Goal: Information Seeking & Learning: Learn about a topic

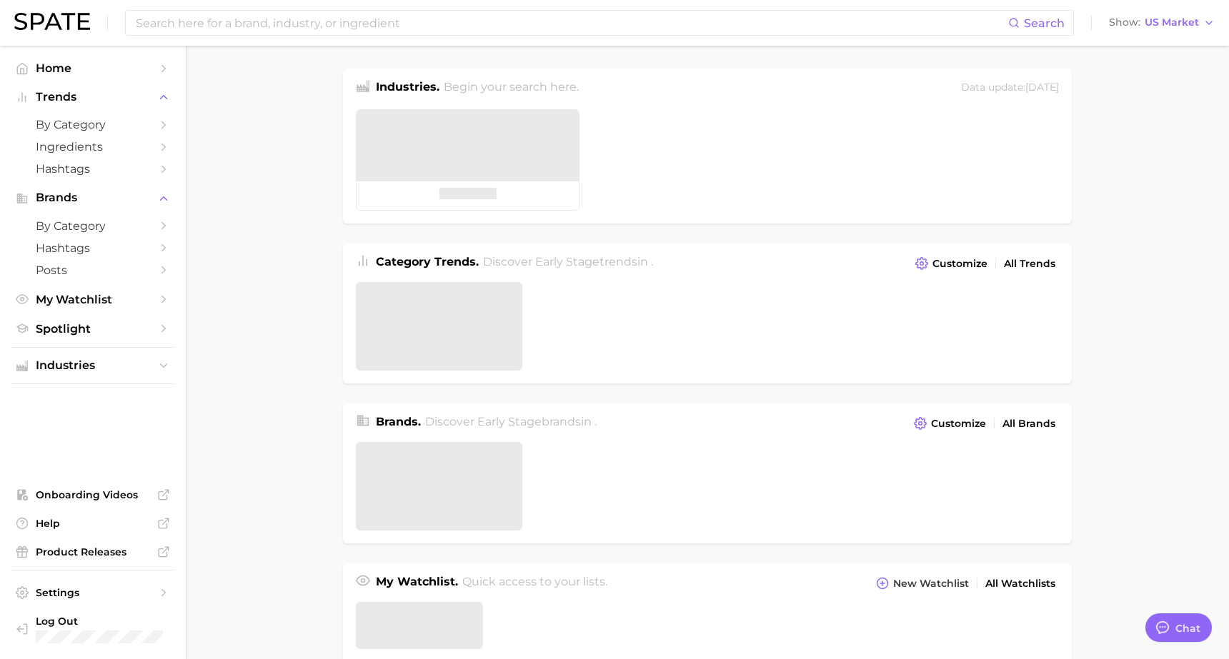
type textarea "x"
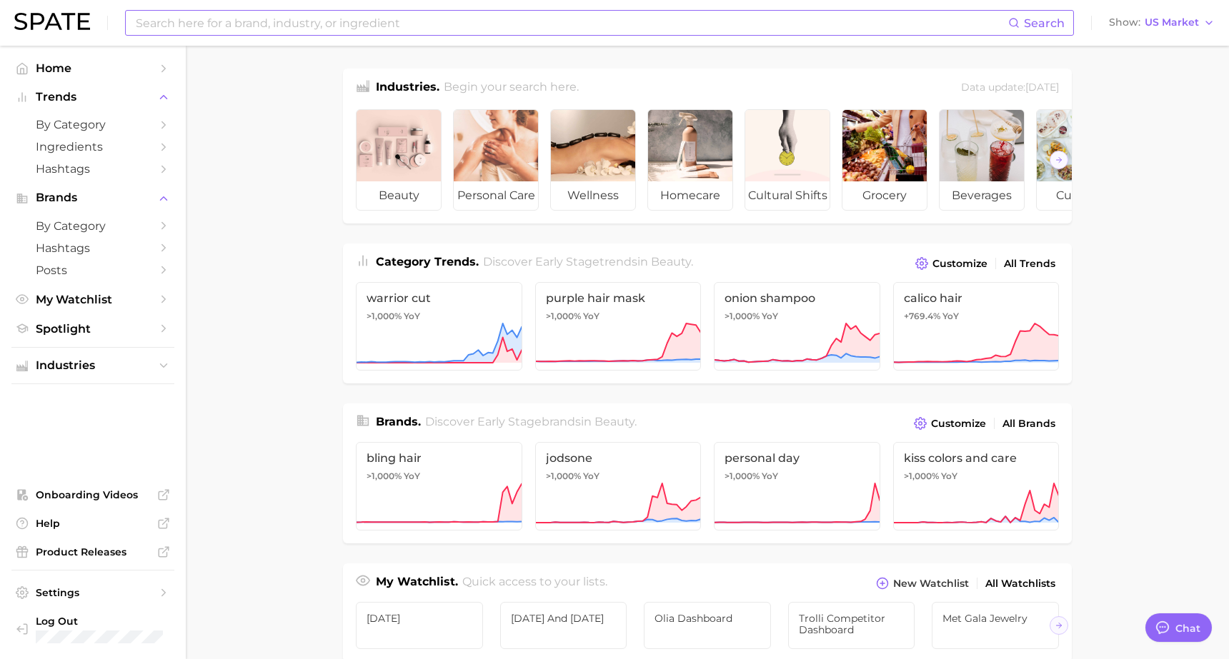
click at [567, 27] on input at bounding box center [571, 23] width 874 height 24
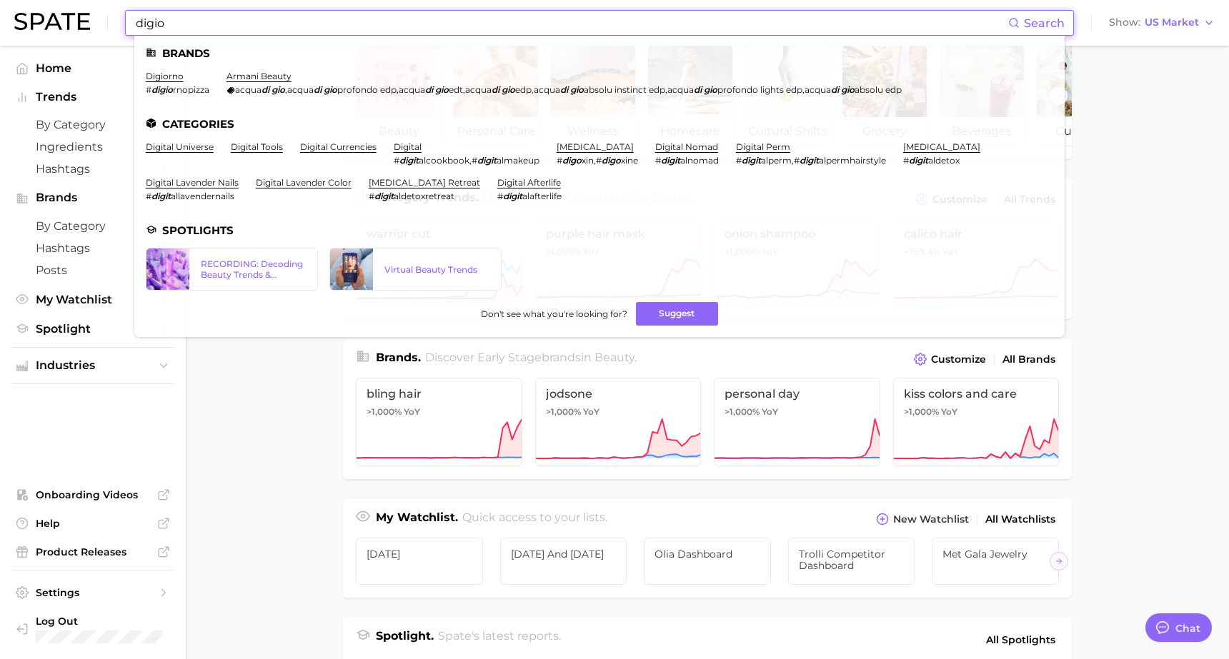
scroll to position [76, 0]
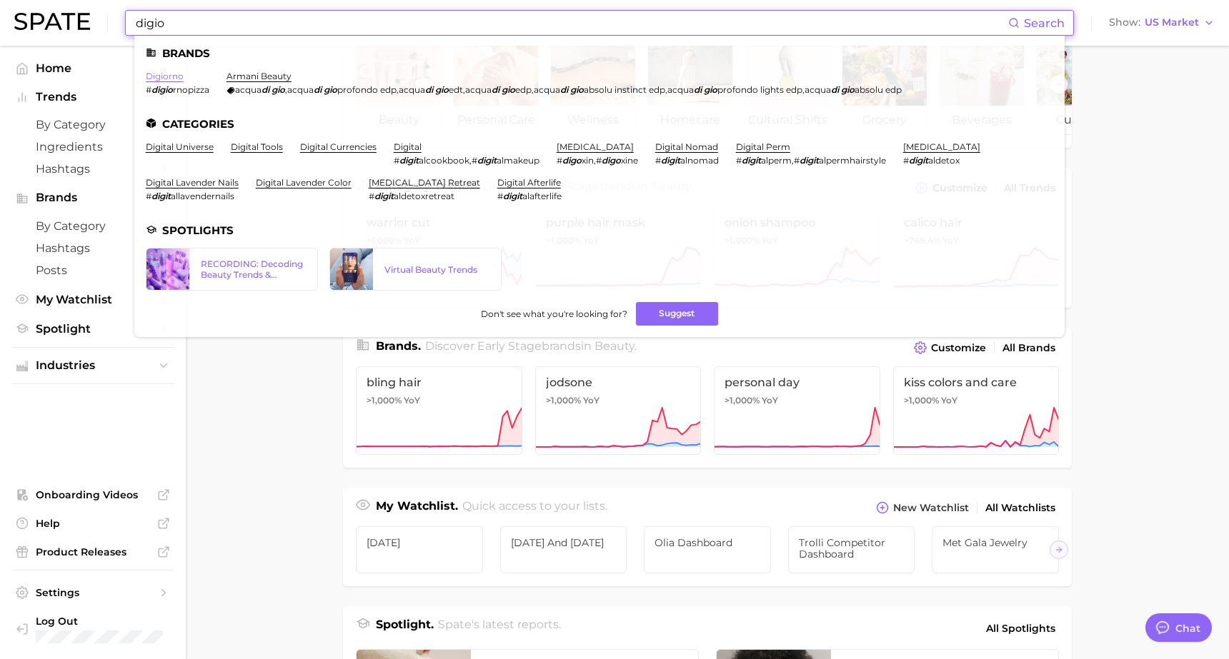
type input "digio"
click at [176, 78] on link "digiorno" at bounding box center [165, 76] width 38 height 11
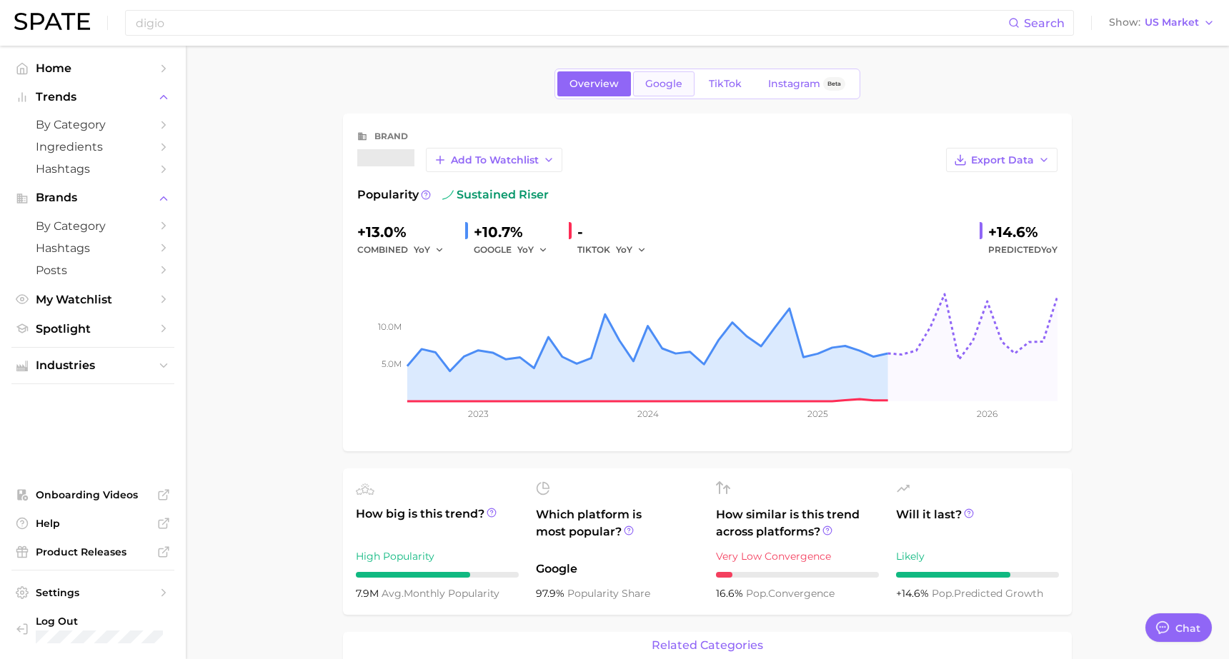
type textarea "x"
click at [729, 78] on span "TikTok" at bounding box center [725, 84] width 33 height 12
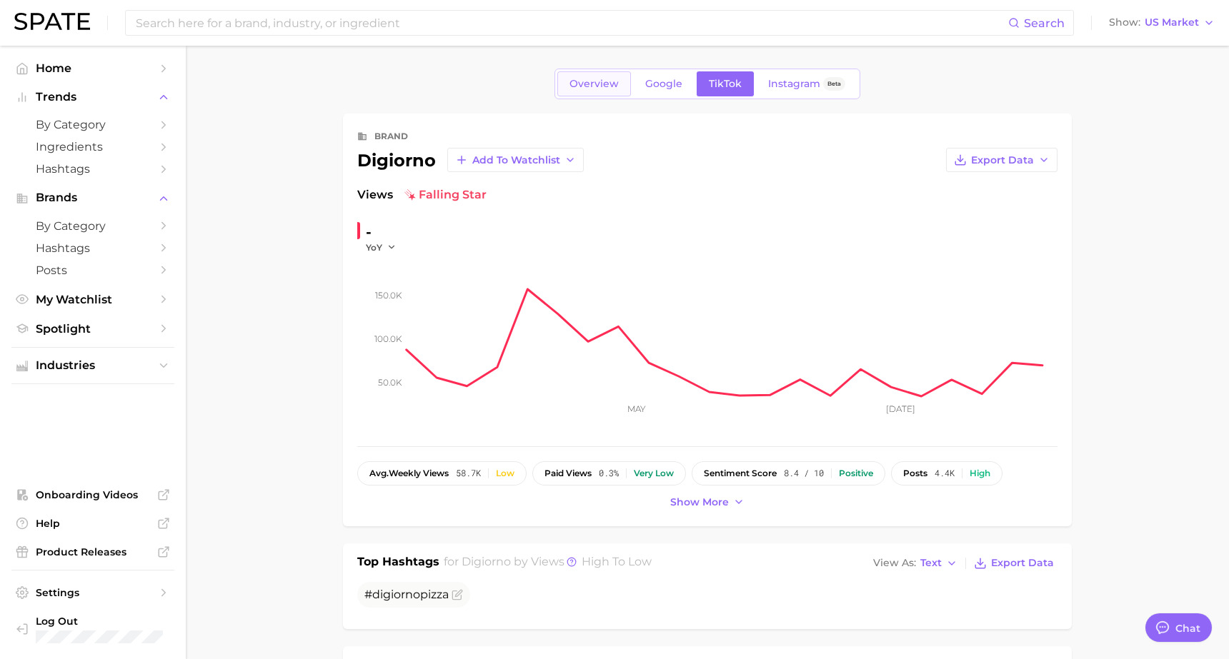
click at [590, 81] on span "Overview" at bounding box center [593, 84] width 49 height 12
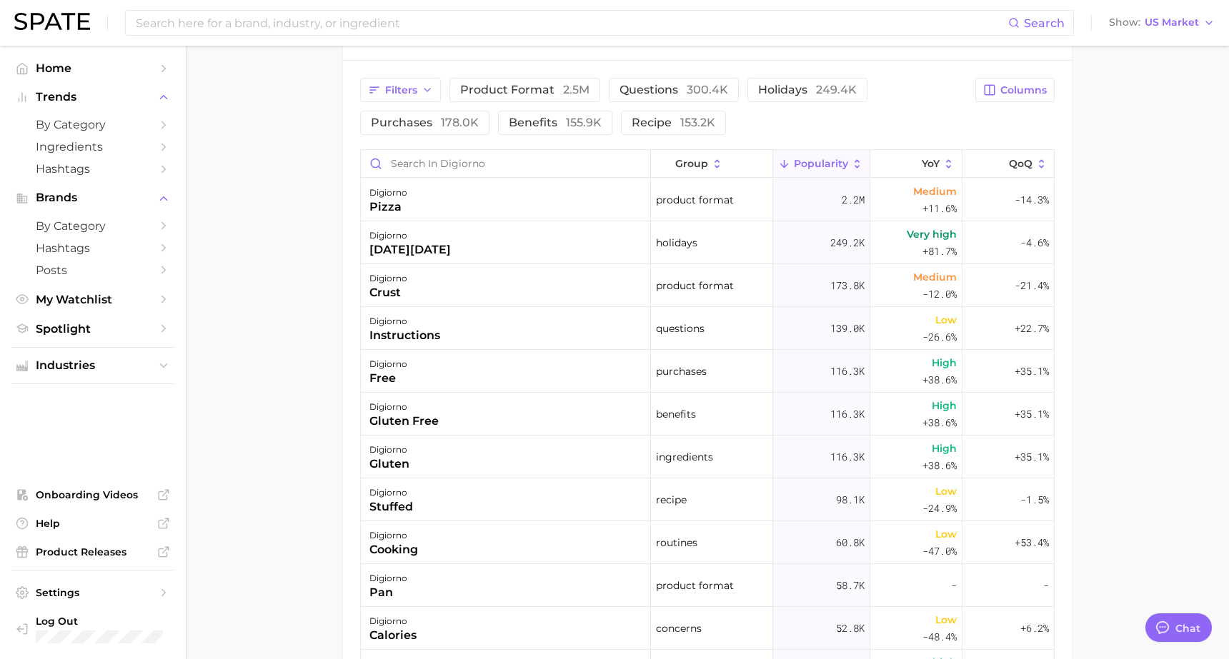
scroll to position [708, 0]
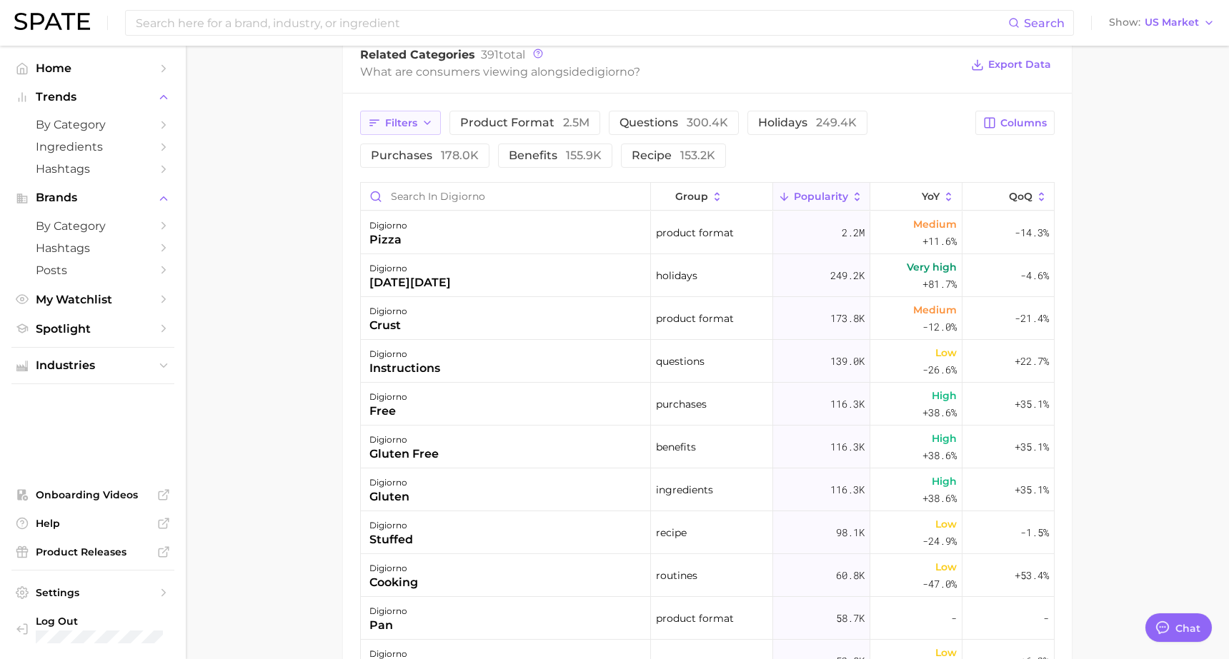
click at [416, 117] on span "Filters" at bounding box center [401, 123] width 32 height 12
click at [825, 116] on span "249.4k" at bounding box center [836, 122] width 41 height 14
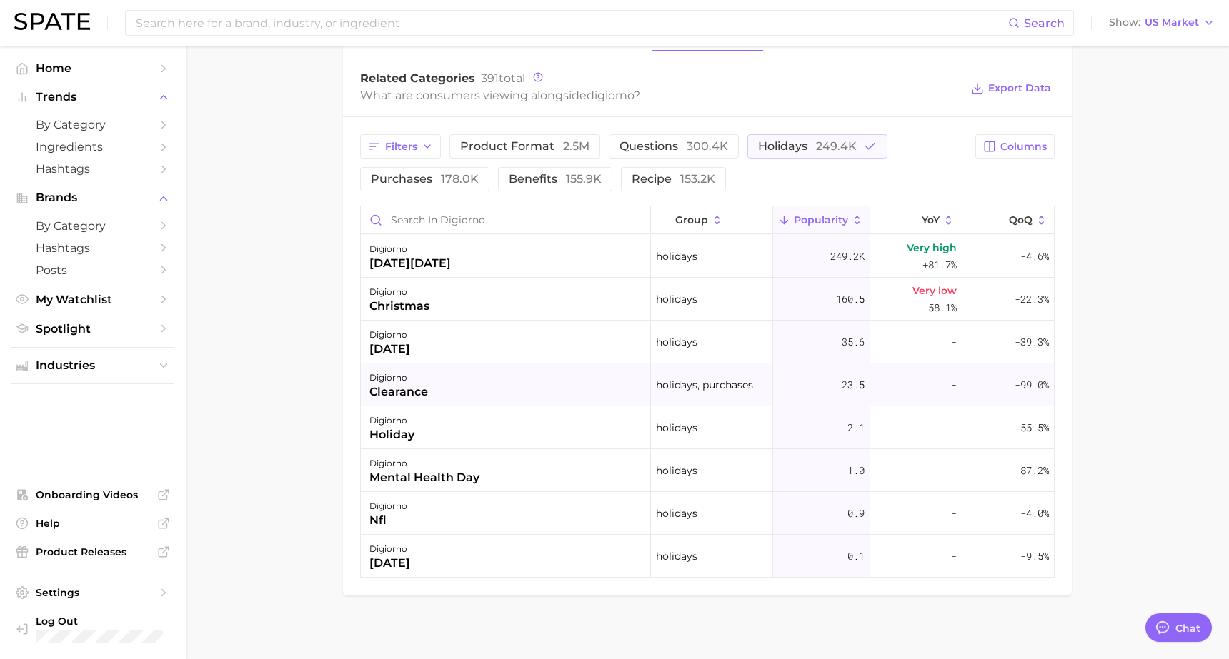
scroll to position [617, 0]
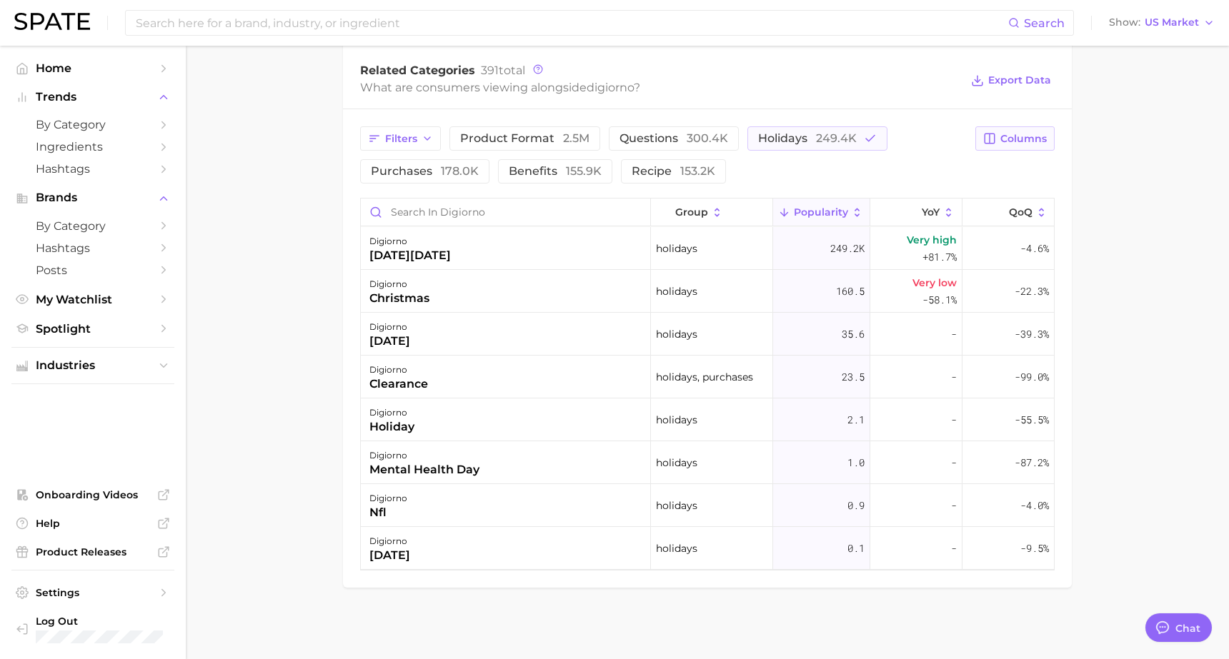
click at [1016, 141] on span "Columns" at bounding box center [1023, 139] width 46 height 12
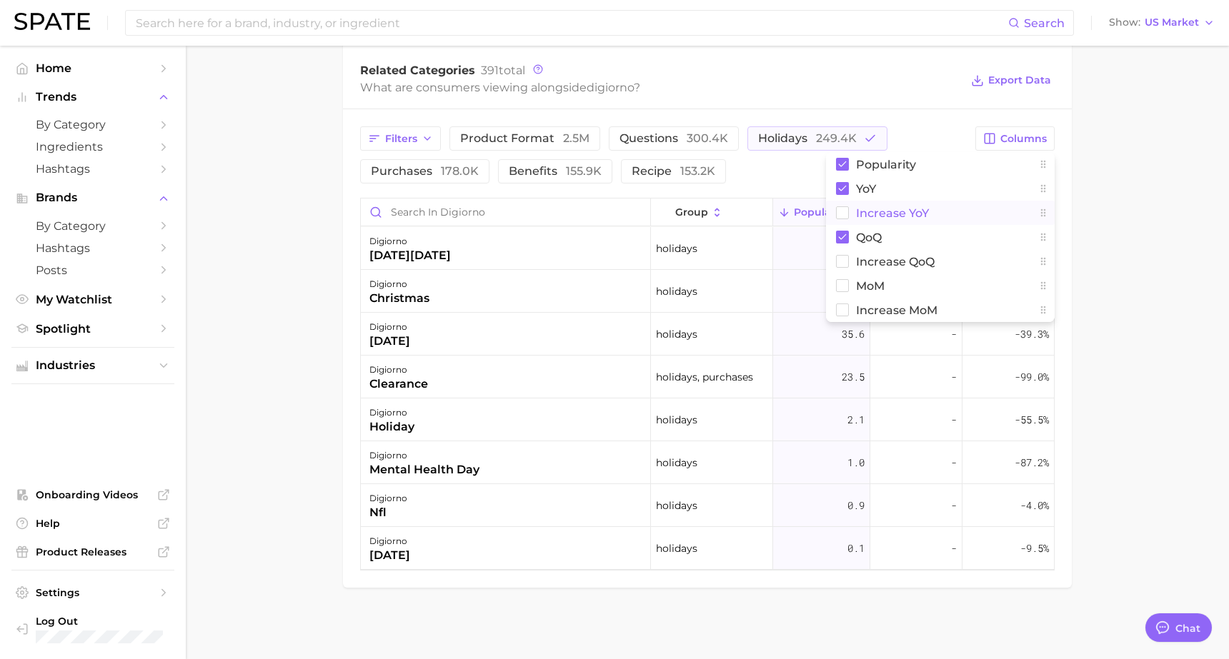
click at [900, 219] on span "Increase YoY" at bounding box center [892, 213] width 73 height 12
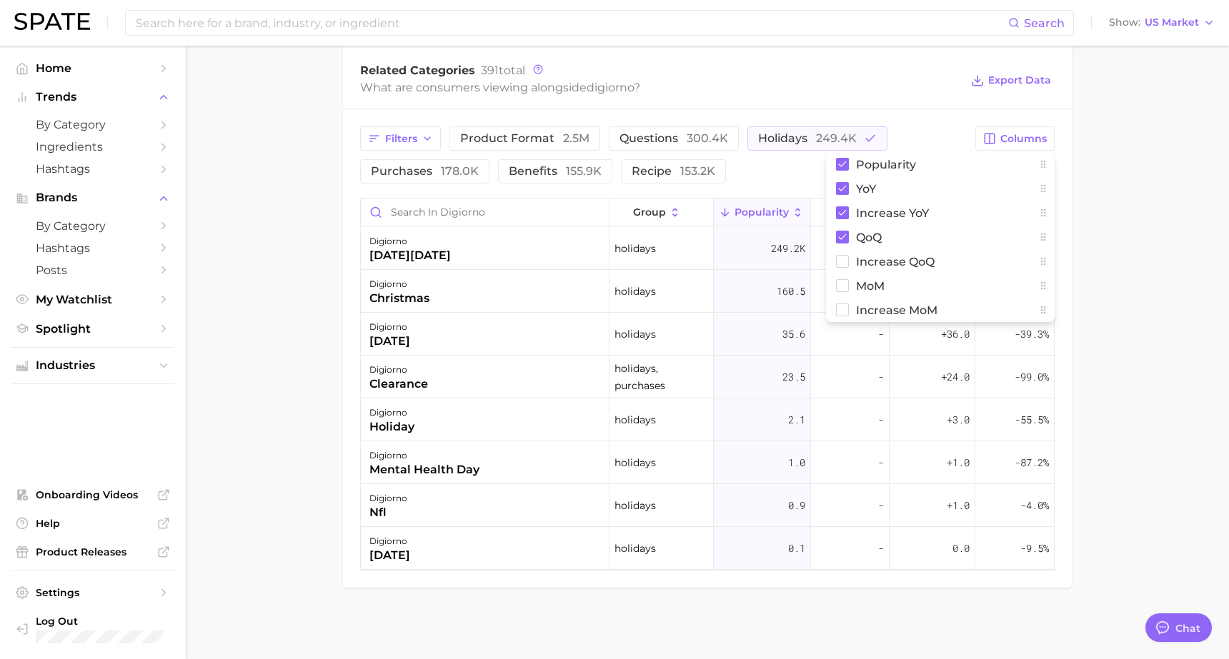
click at [1121, 155] on main "Overview Google TikTok Instagram Beta brand digiorno Add to Watchlist Export Da…" at bounding box center [707, 43] width 1043 height 1231
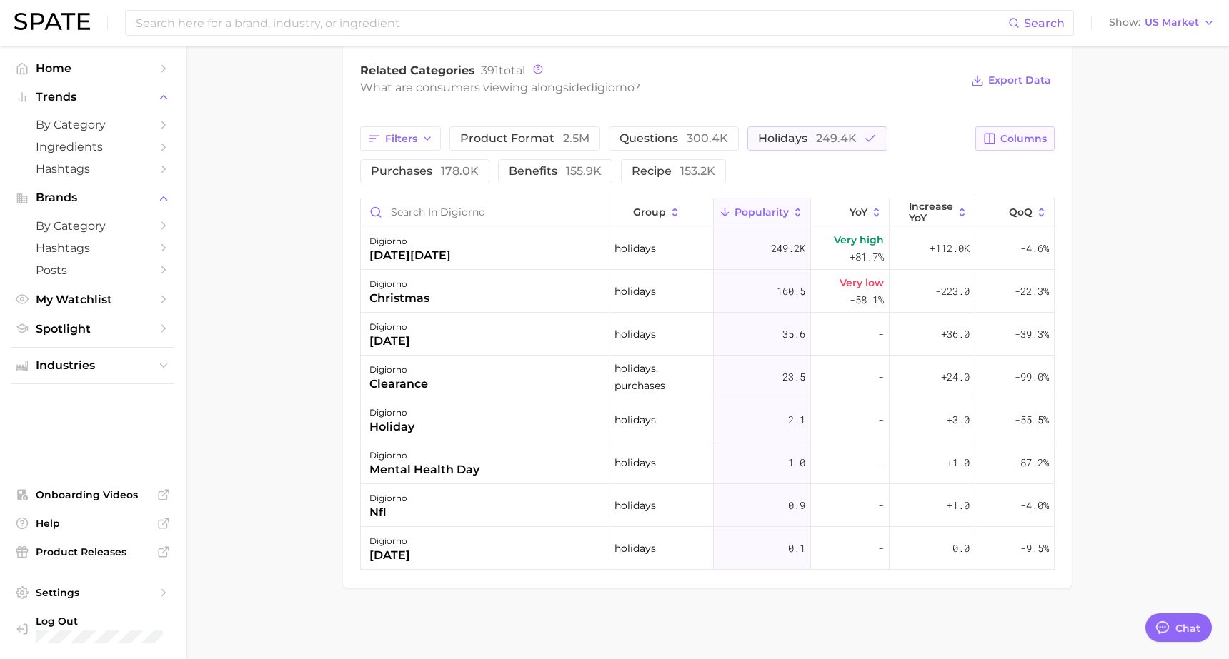
click at [1014, 138] on span "Columns" at bounding box center [1023, 139] width 46 height 12
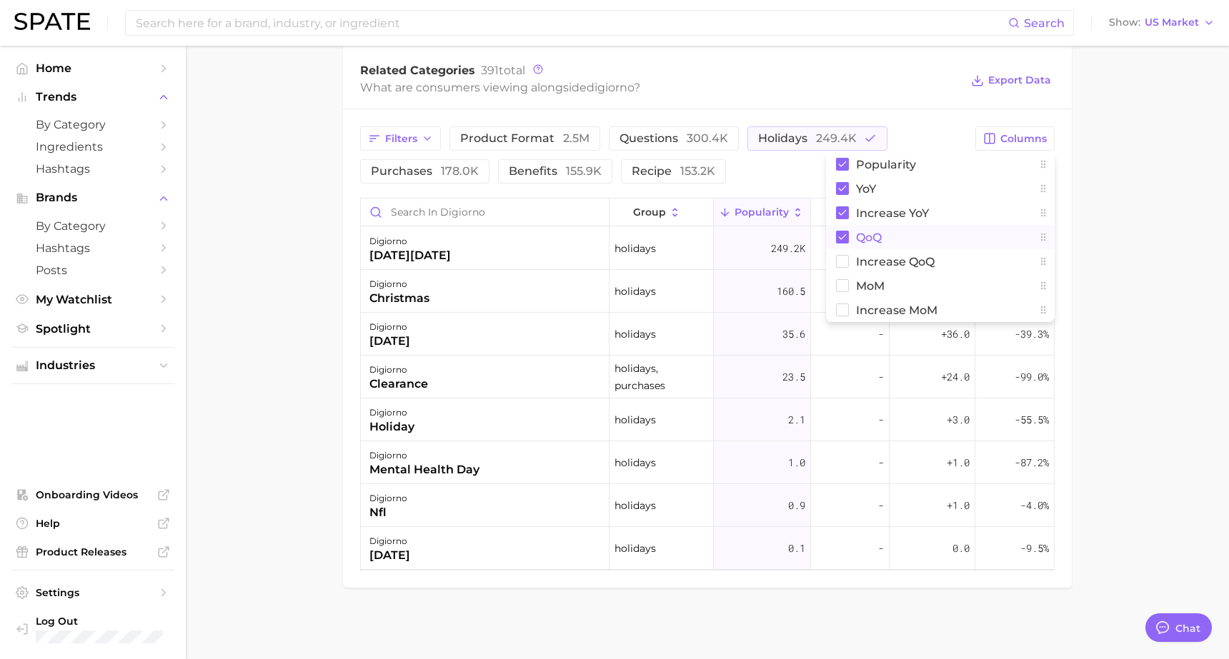
click at [843, 241] on rect at bounding box center [842, 237] width 13 height 13
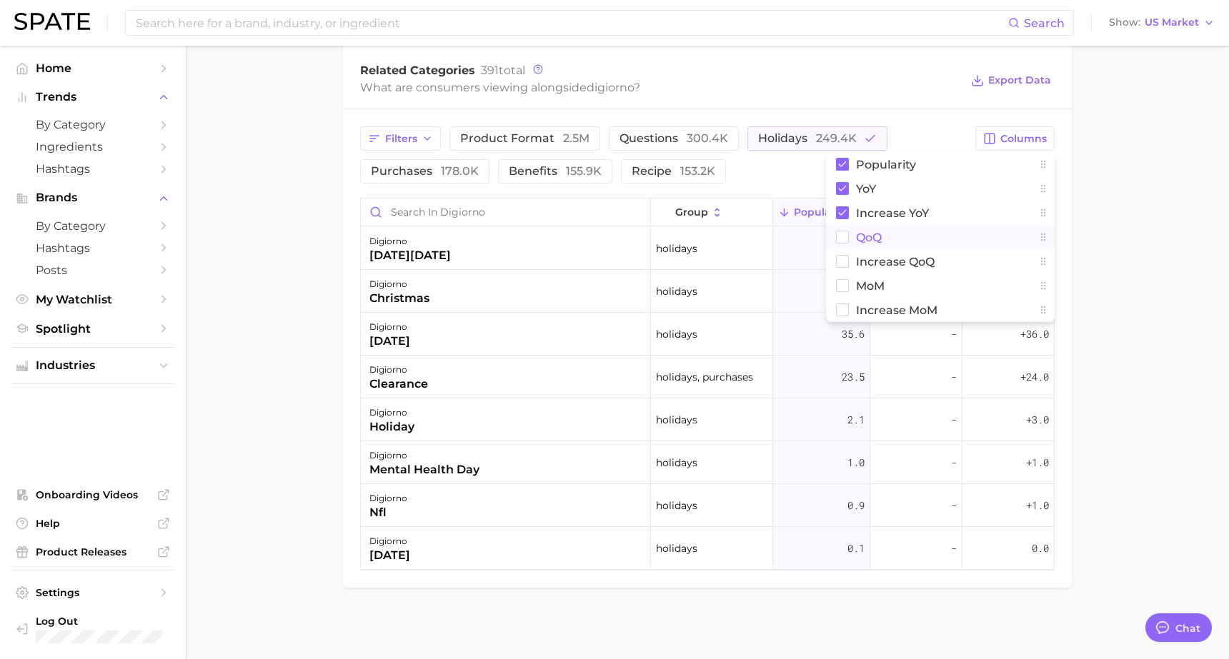
click at [1129, 237] on main "Overview Google TikTok Instagram Beta brand digiorno Add to Watchlist Export Da…" at bounding box center [707, 43] width 1043 height 1231
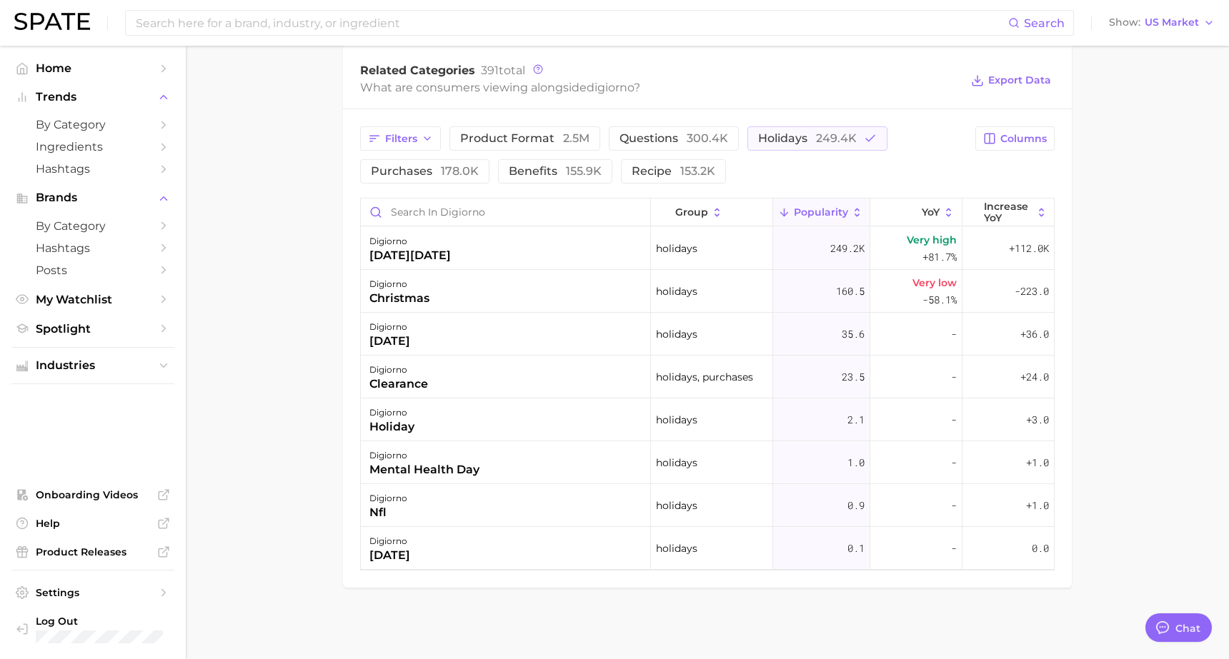
click at [1035, 152] on div "Filters product format 2.5m questions 300.4k holidays 249.4k purchases 178.0k b…" at bounding box center [707, 154] width 695 height 57
click at [1031, 138] on span "Columns" at bounding box center [1023, 139] width 46 height 12
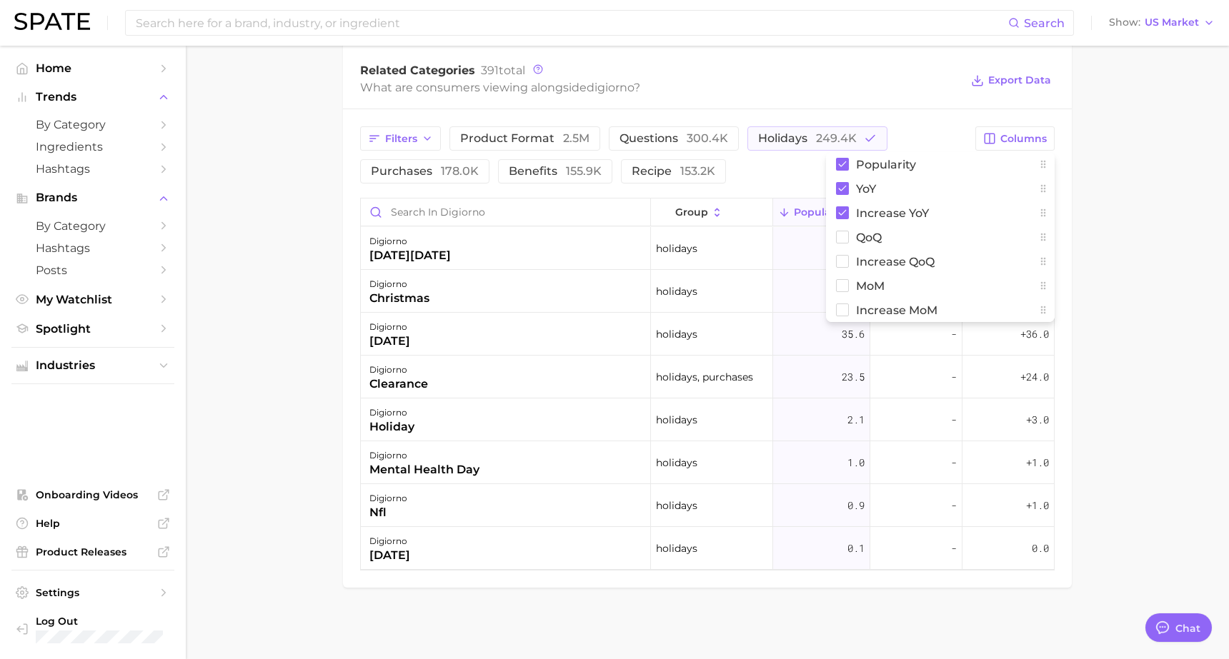
click at [1123, 178] on main "Overview Google TikTok Instagram Beta brand digiorno Add to Watchlist Export Da…" at bounding box center [707, 43] width 1043 height 1231
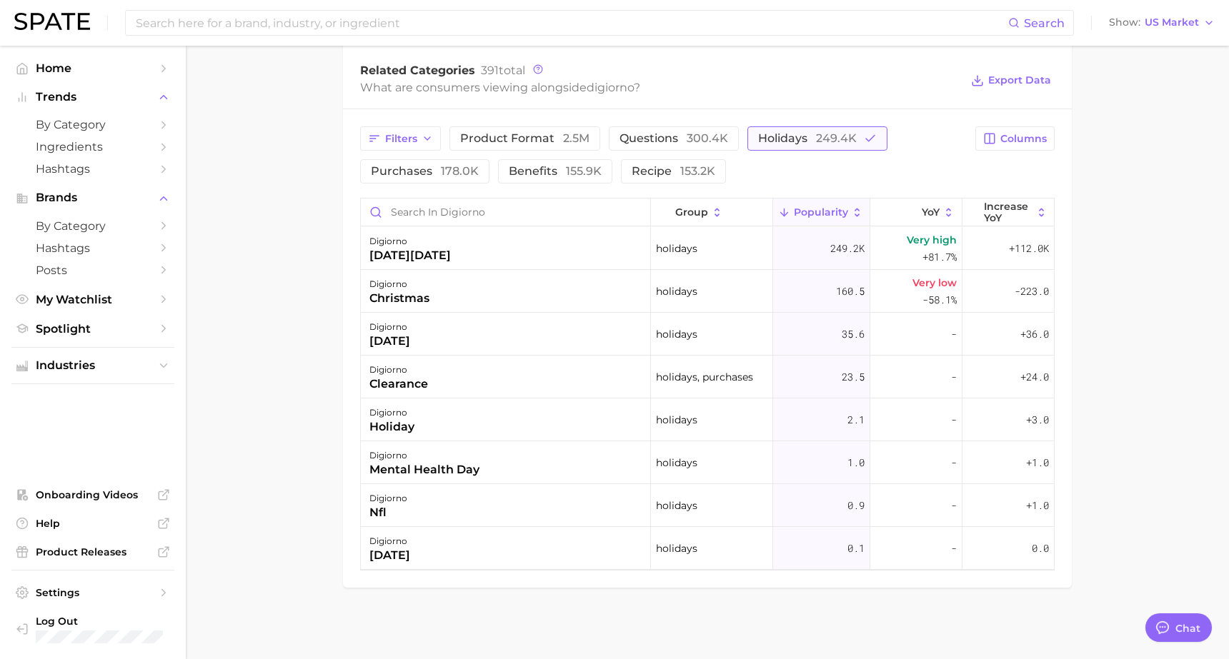
click at [807, 140] on span "holidays 249.4k" at bounding box center [807, 138] width 99 height 11
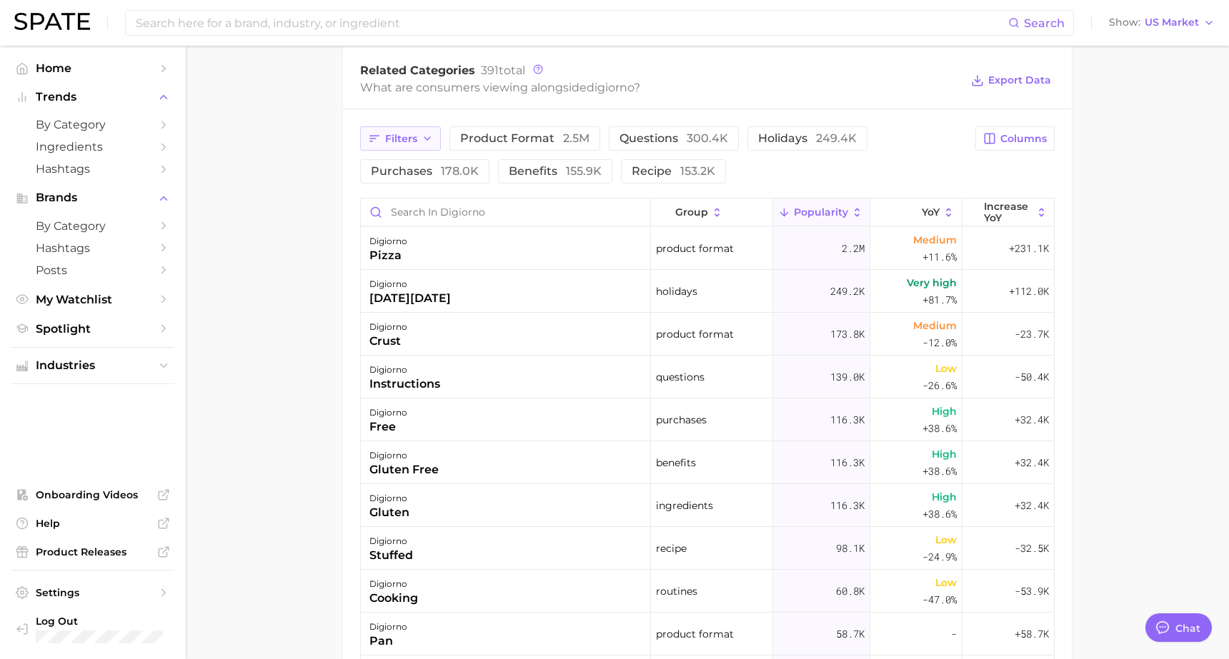
click at [422, 137] on icon "button" at bounding box center [427, 138] width 11 height 11
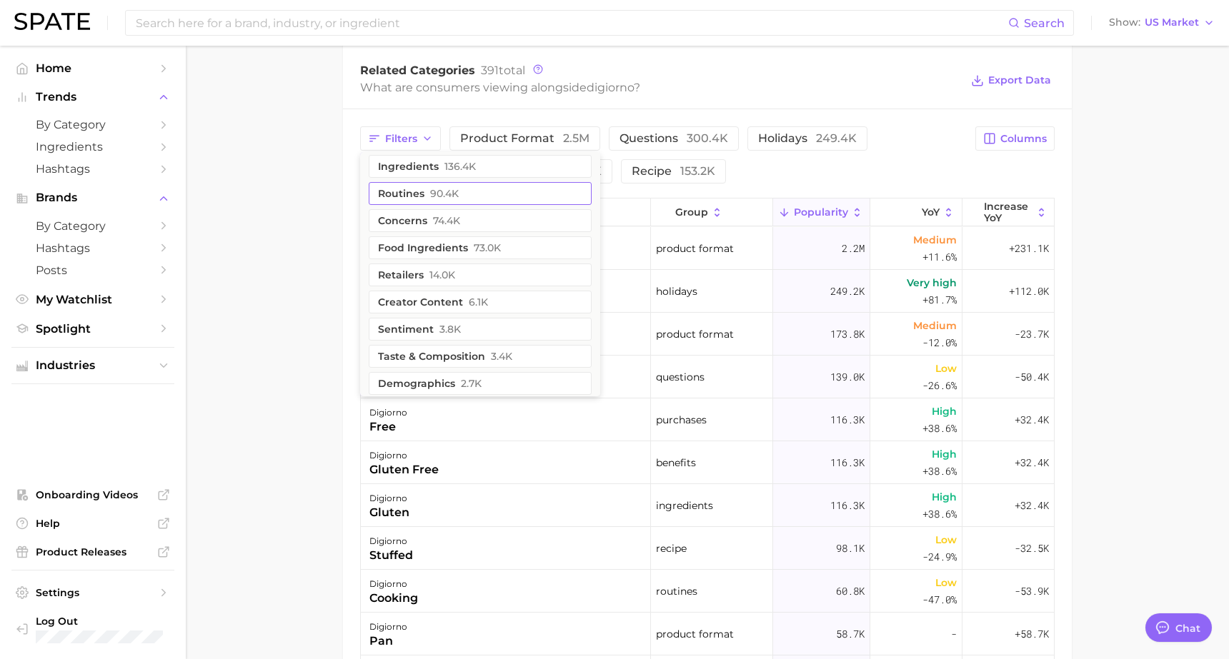
scroll to position [0, 0]
click at [445, 202] on span "90.4k" at bounding box center [444, 199] width 29 height 11
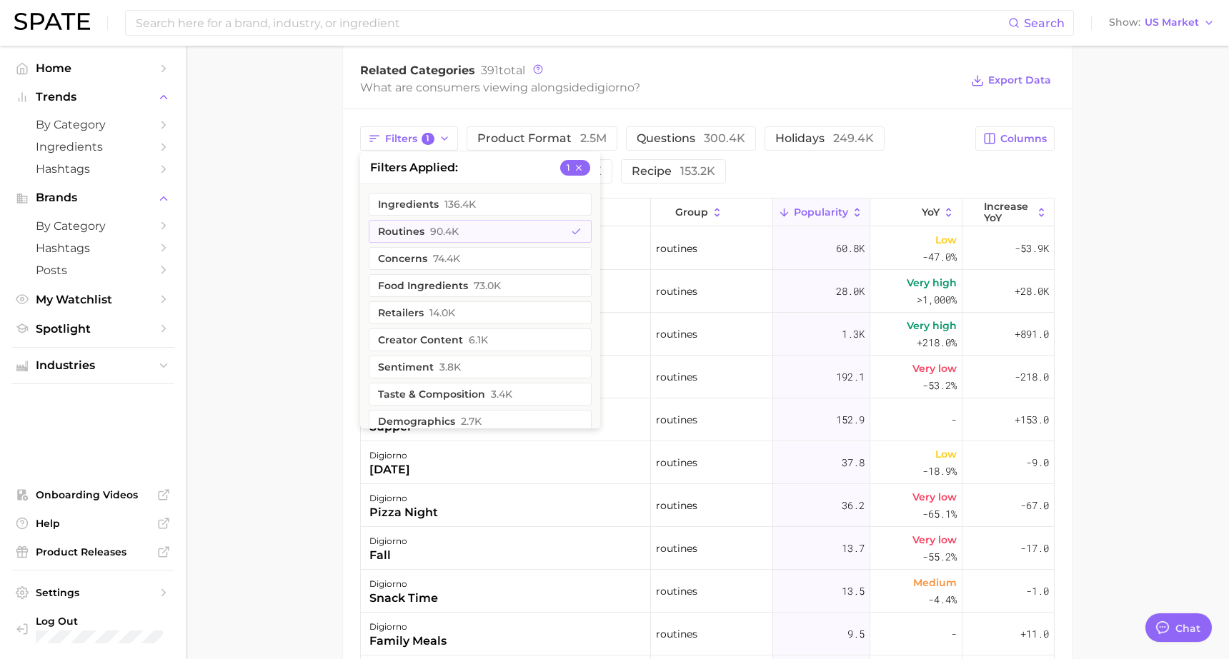
click at [1146, 191] on main "Overview Google TikTok Instagram Beta brand digiorno Add to Watchlist Export Da…" at bounding box center [707, 187] width 1043 height 1518
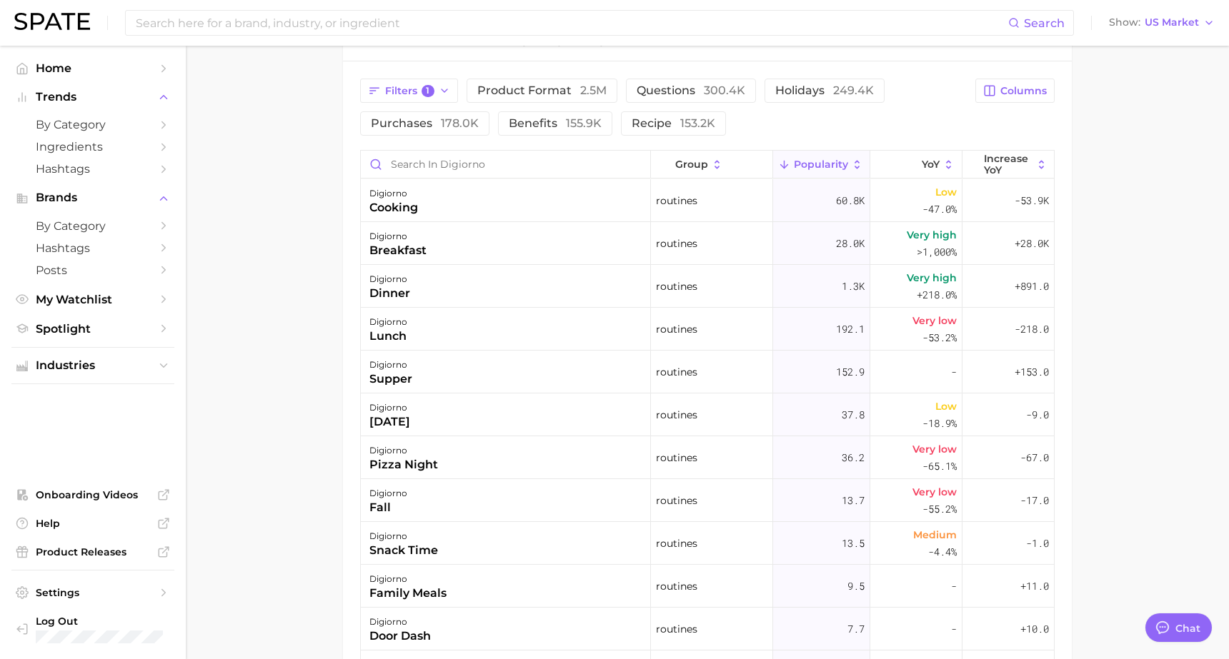
scroll to position [670, 0]
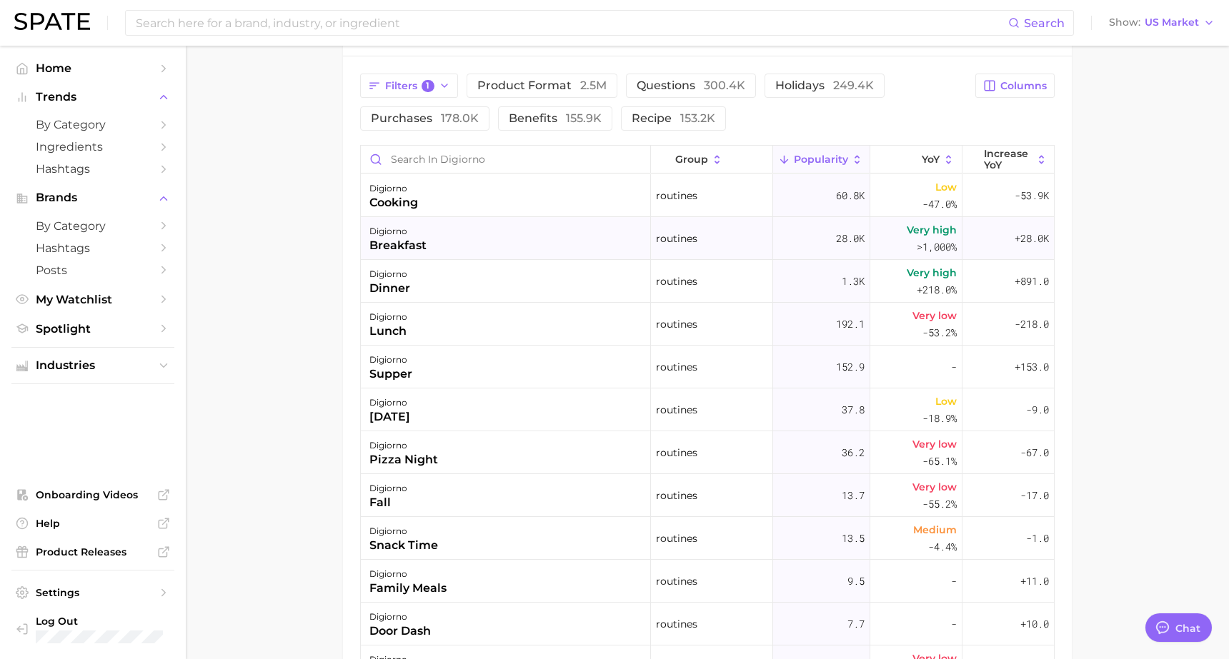
click at [923, 237] on span "Very high" at bounding box center [932, 230] width 50 height 17
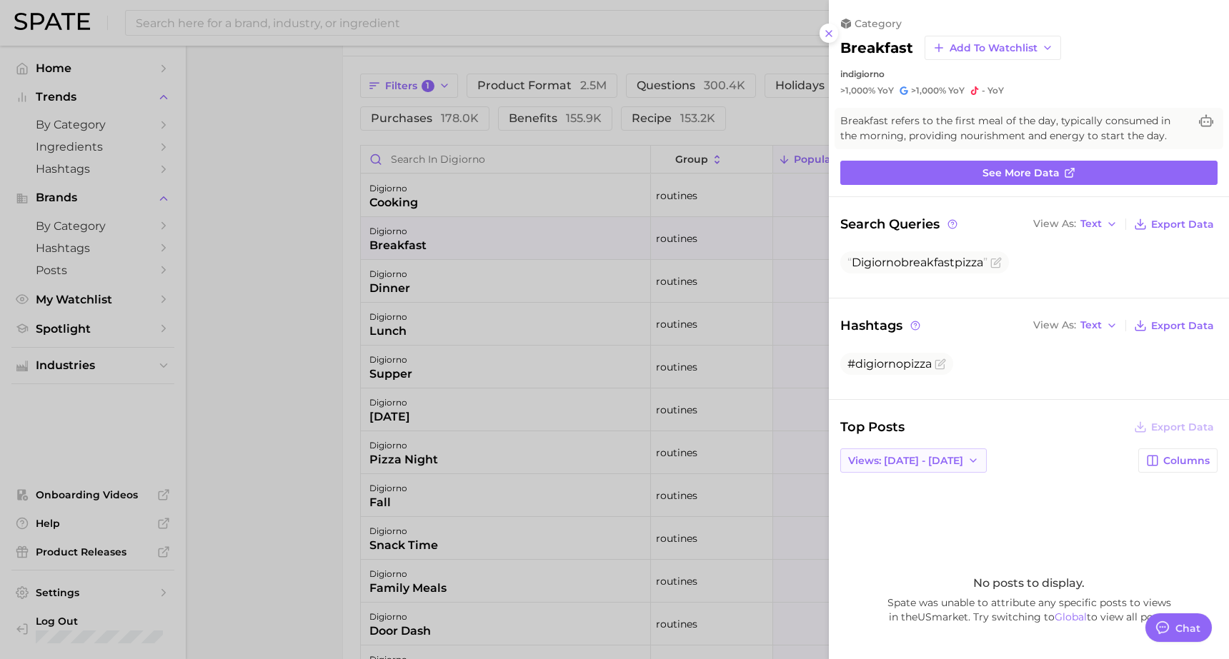
click at [967, 462] on icon "button" at bounding box center [972, 460] width 11 height 11
click at [920, 509] on button "Total Views" at bounding box center [918, 513] width 157 height 26
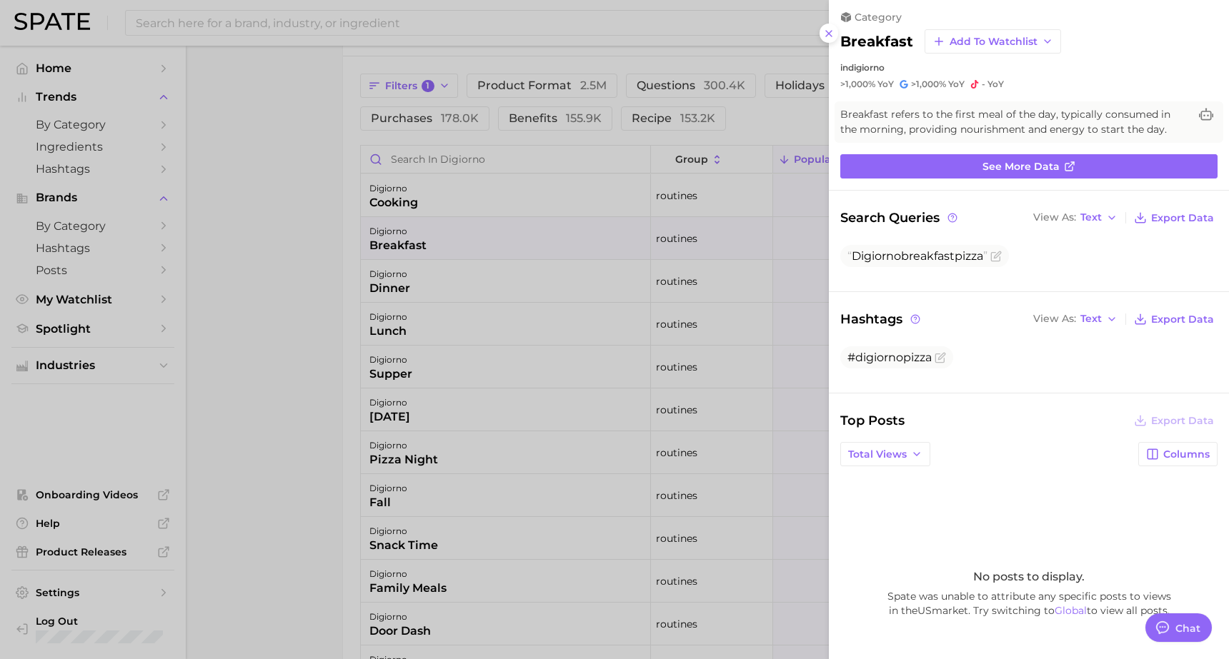
scroll to position [0, 0]
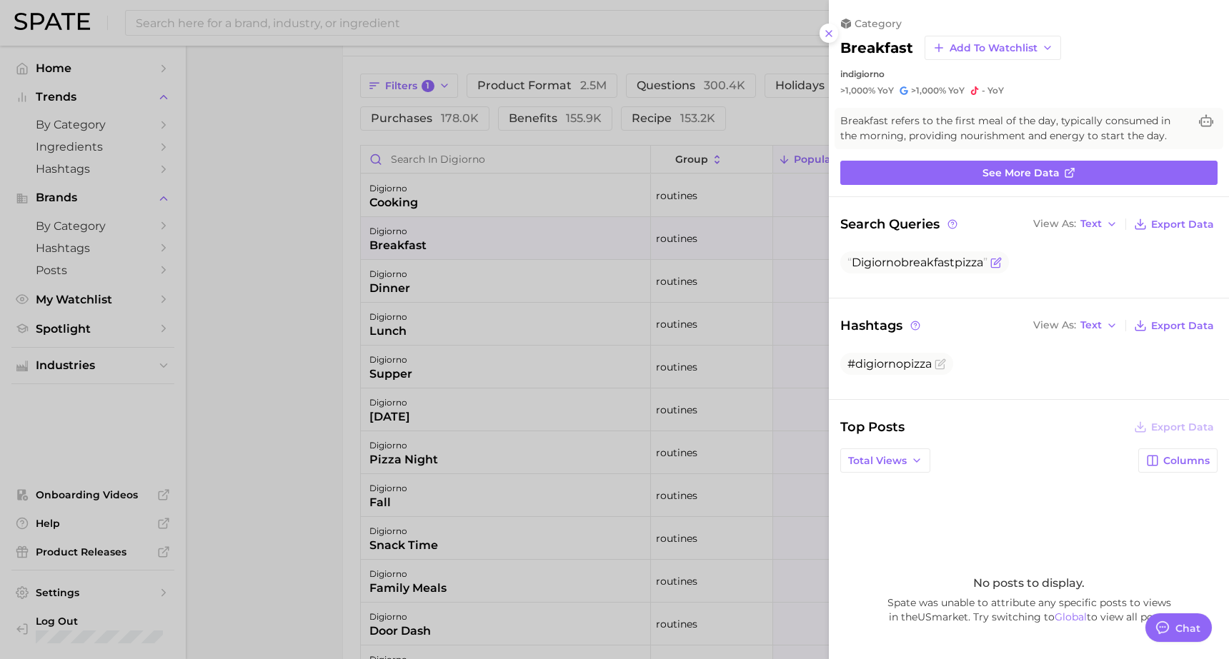
click at [969, 264] on span "Digiorno breakfast pizza" at bounding box center [917, 263] width 140 height 14
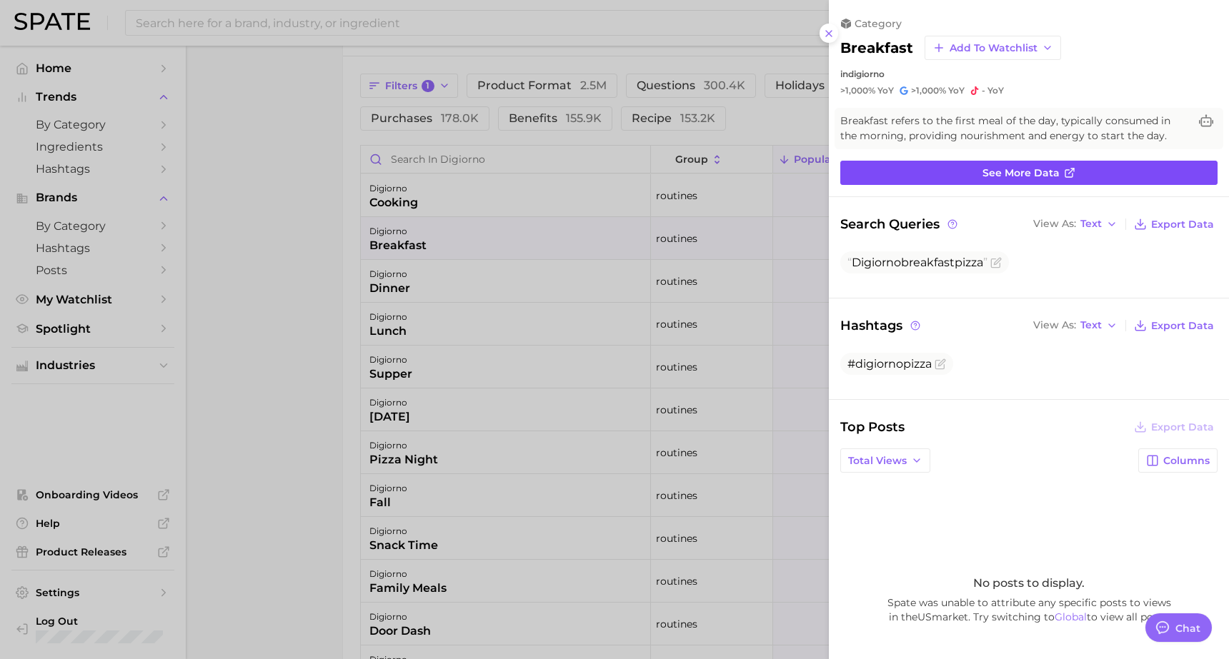
click at [1027, 174] on span "See more data" at bounding box center [1020, 173] width 77 height 12
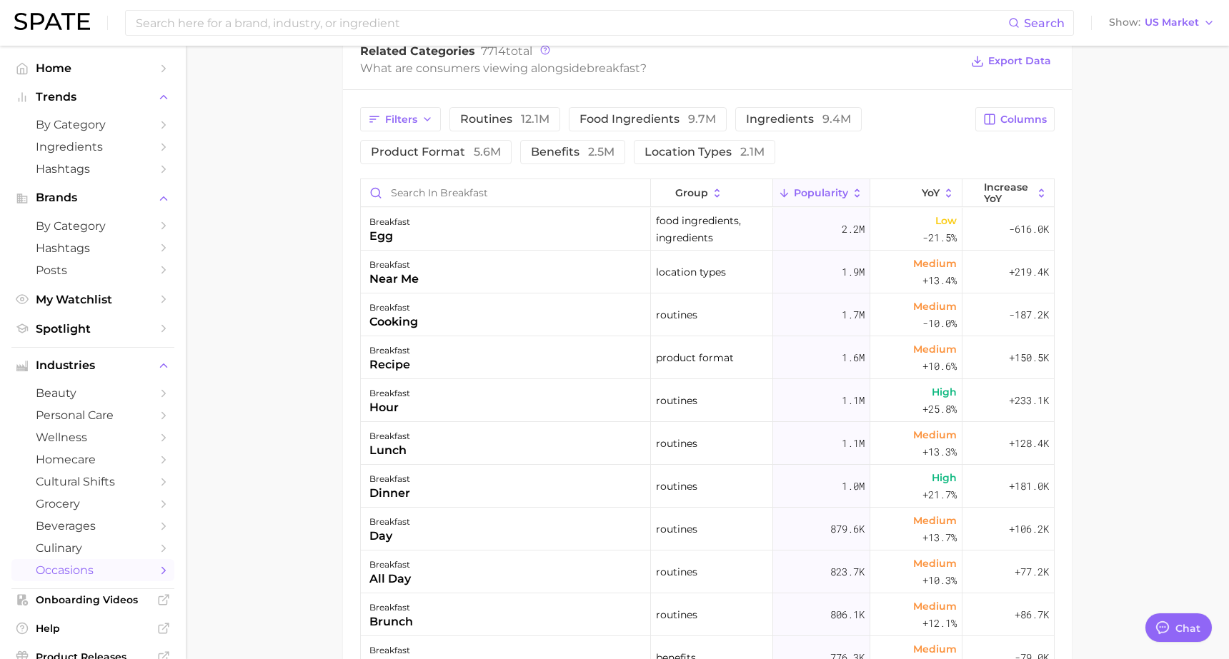
scroll to position [725, 0]
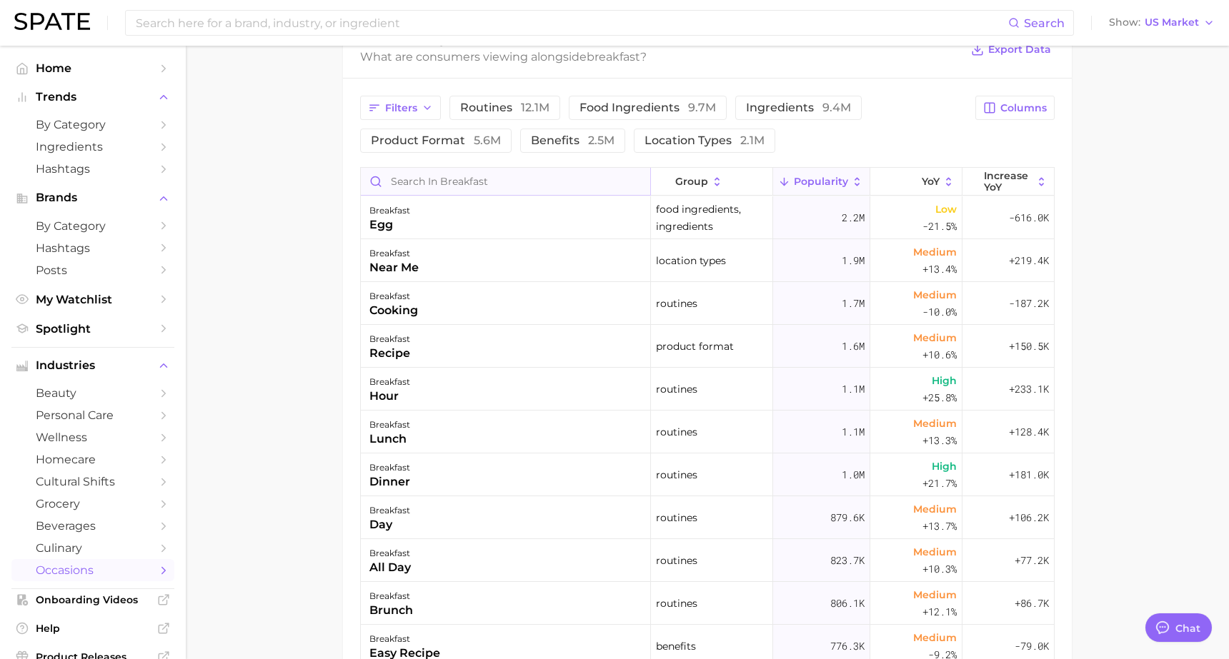
click at [424, 179] on input "Search in breakfast" at bounding box center [505, 181] width 289 height 27
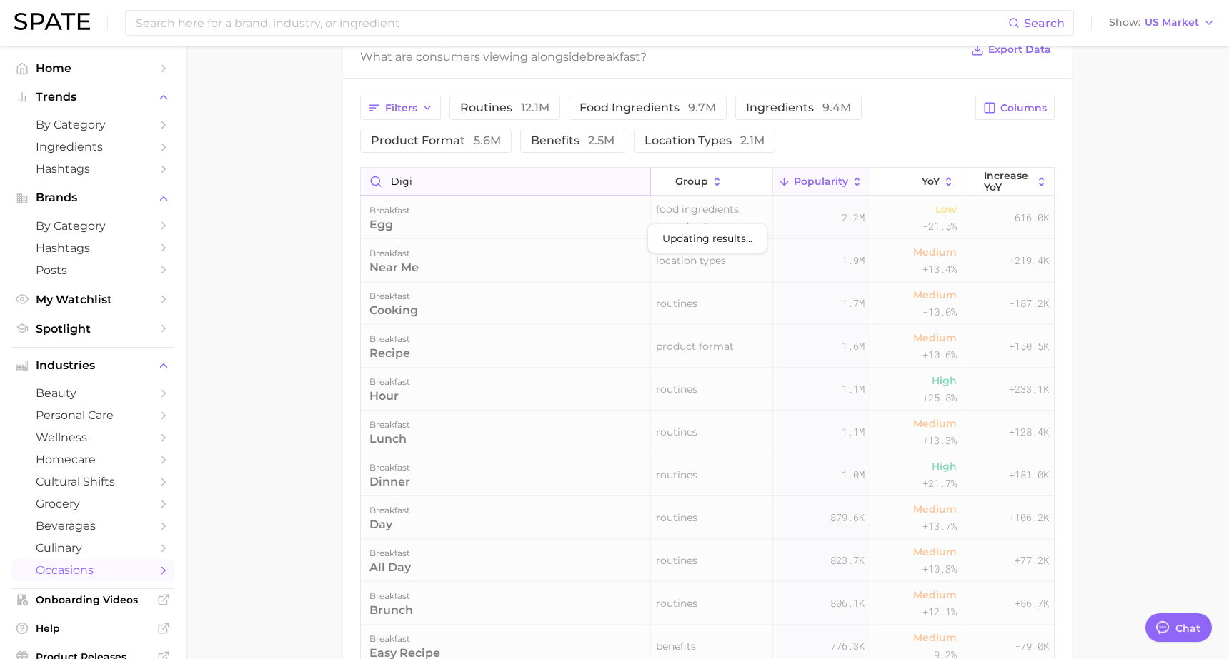
scroll to position [690, 0]
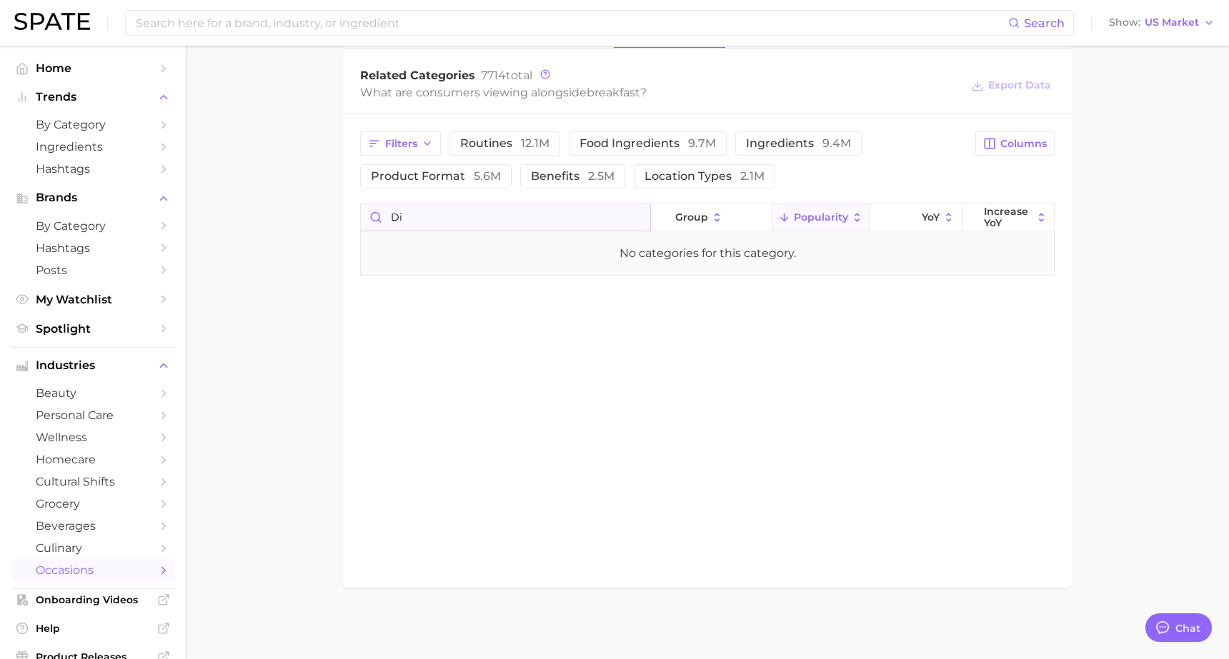
type input "d"
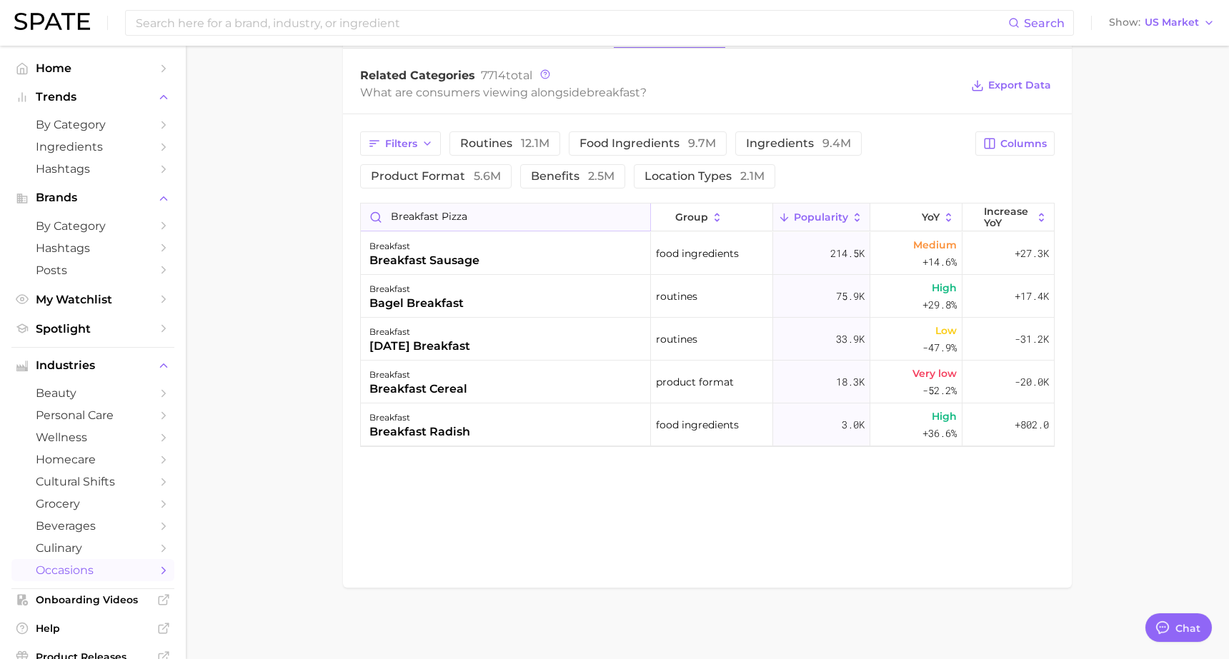
scroll to position [1, 0]
drag, startPoint x: 442, startPoint y: 218, endPoint x: 367, endPoint y: 227, distance: 76.2
click at [367, 227] on input "breakfast pizza" at bounding box center [505, 217] width 289 height 27
click at [439, 219] on input "breakfast pizza" at bounding box center [505, 217] width 289 height 27
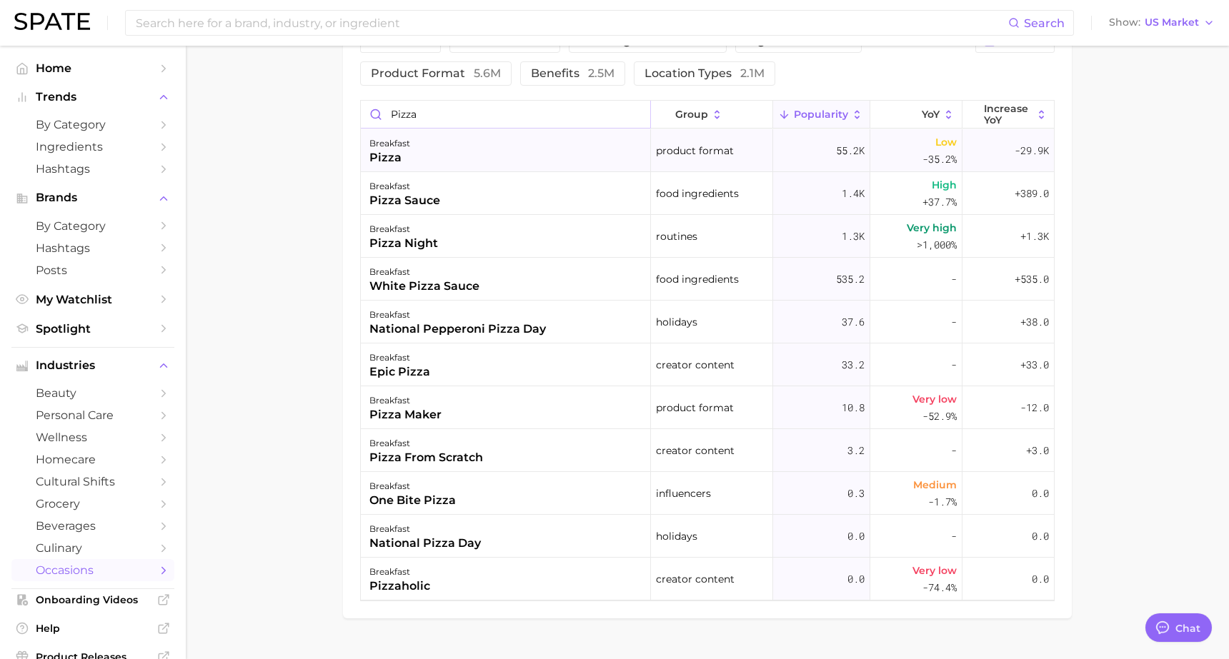
scroll to position [796, 0]
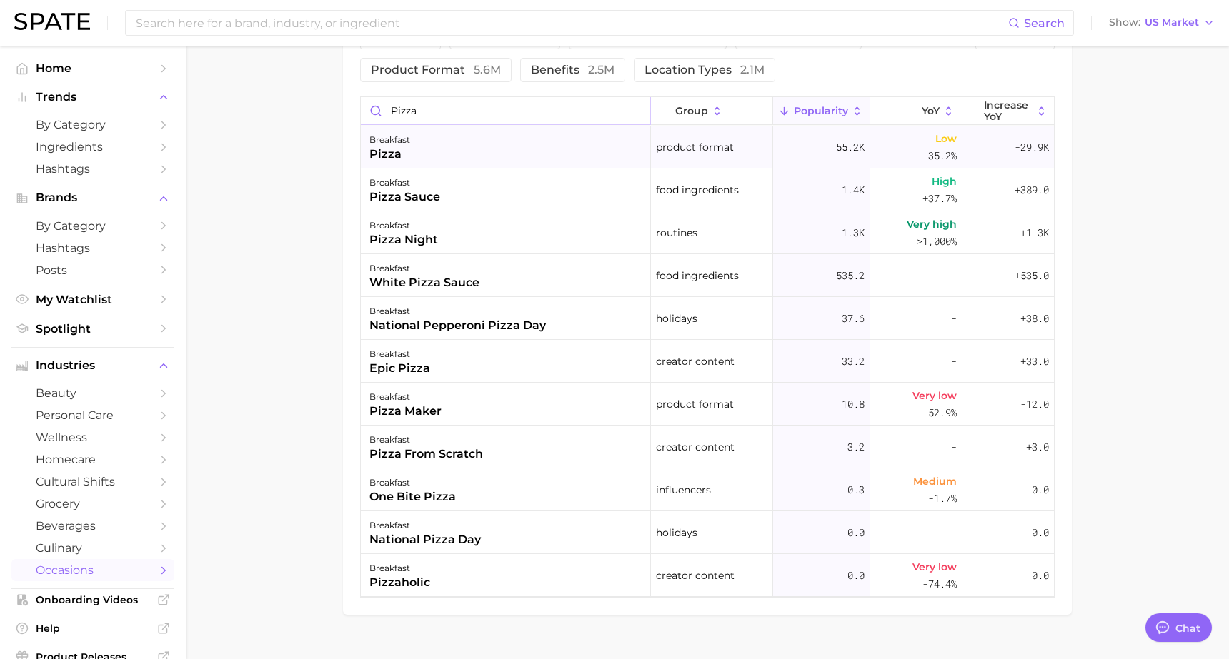
type input "pizza"
click at [559, 144] on div "breakfast pizza" at bounding box center [506, 147] width 290 height 43
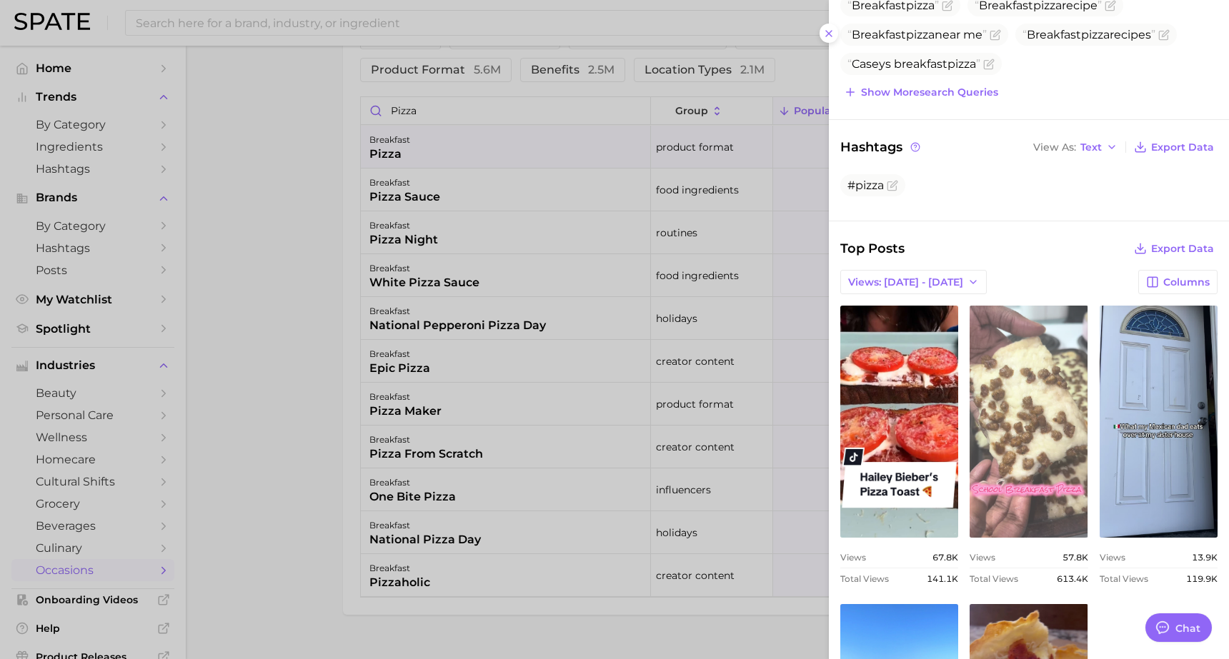
scroll to position [257, 0]
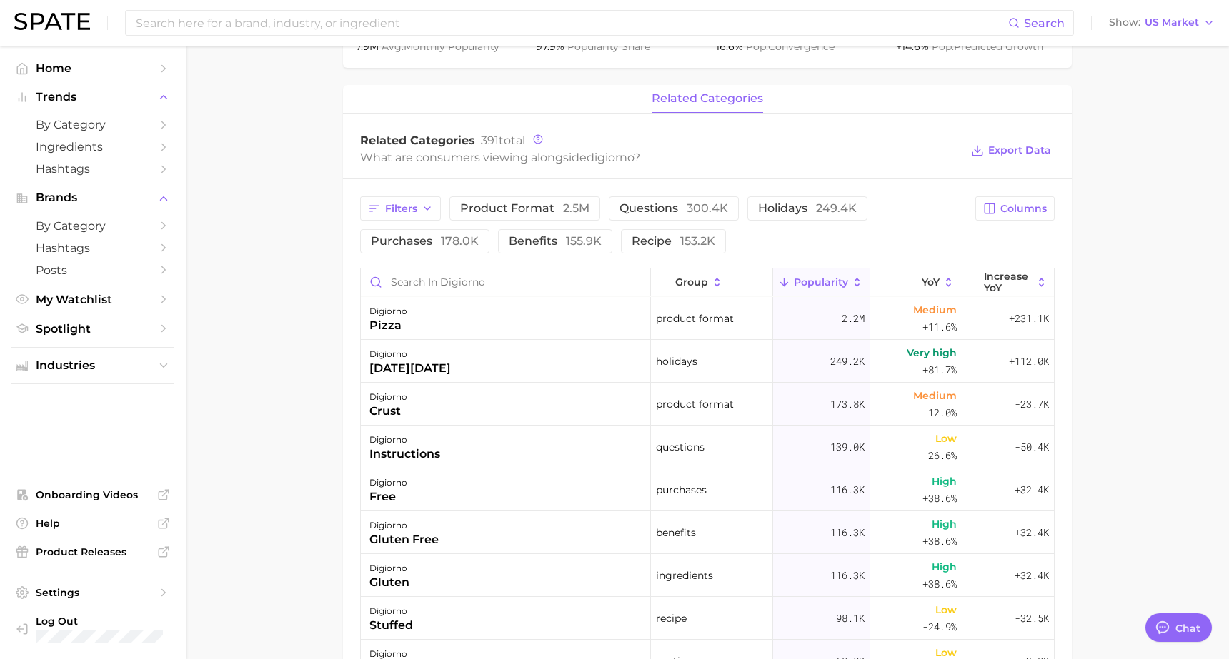
scroll to position [548, 0]
click at [404, 202] on span "Filters" at bounding box center [401, 208] width 32 height 12
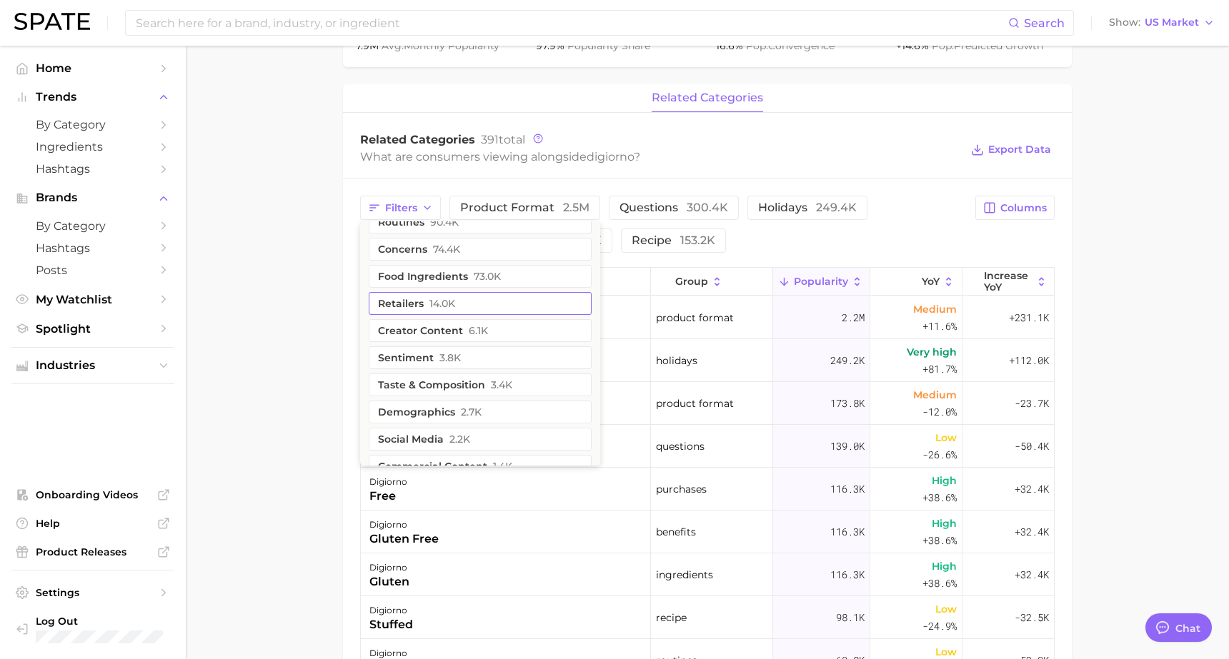
scroll to position [0, 0]
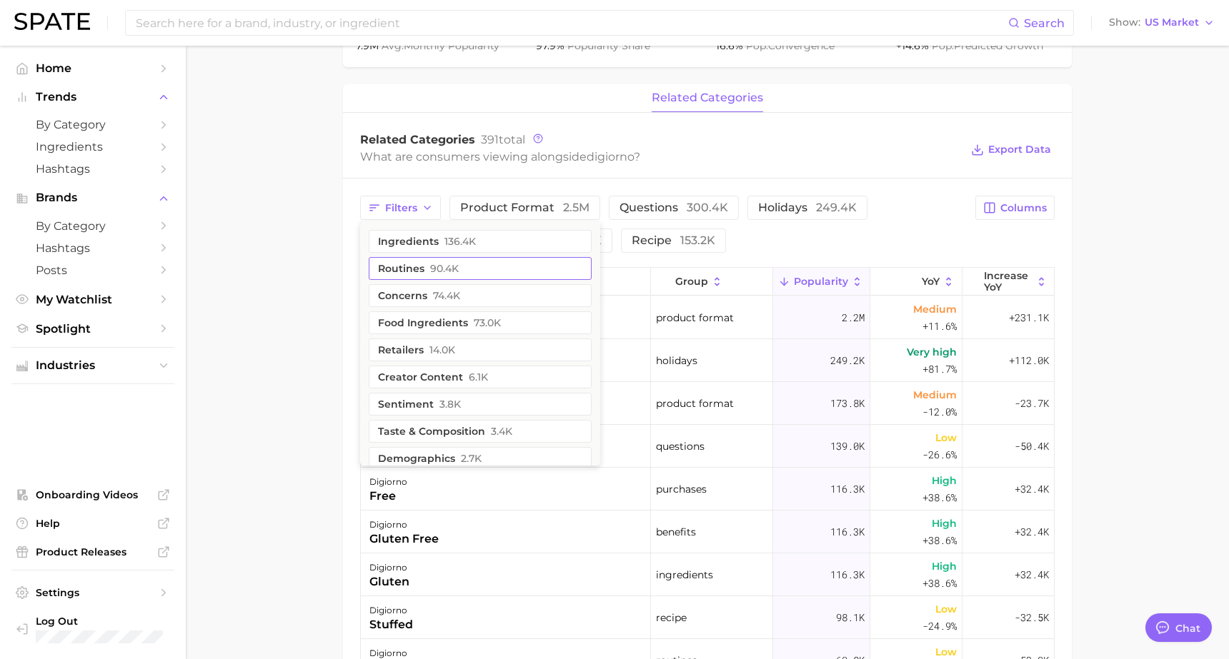
click at [422, 270] on button "routines 90.4k" at bounding box center [480, 268] width 223 height 23
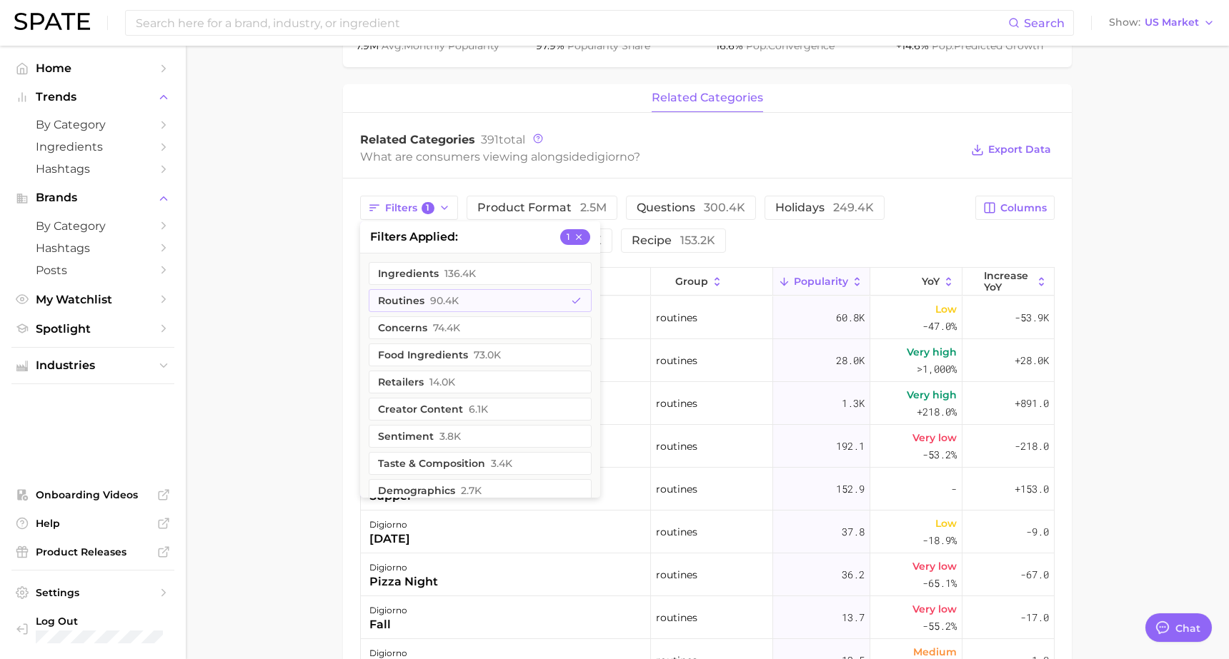
click at [290, 290] on main "Overview Google TikTok Instagram Beta brand digiorno Add to Watchlist Export Da…" at bounding box center [707, 257] width 1043 height 1518
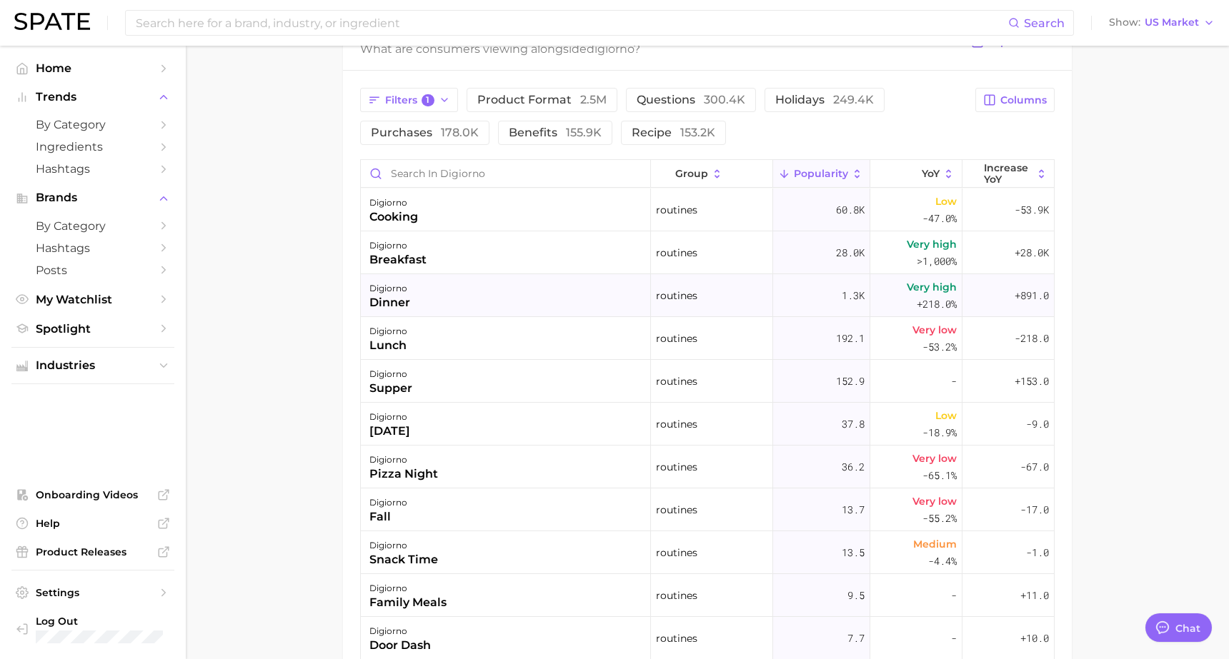
scroll to position [660, 0]
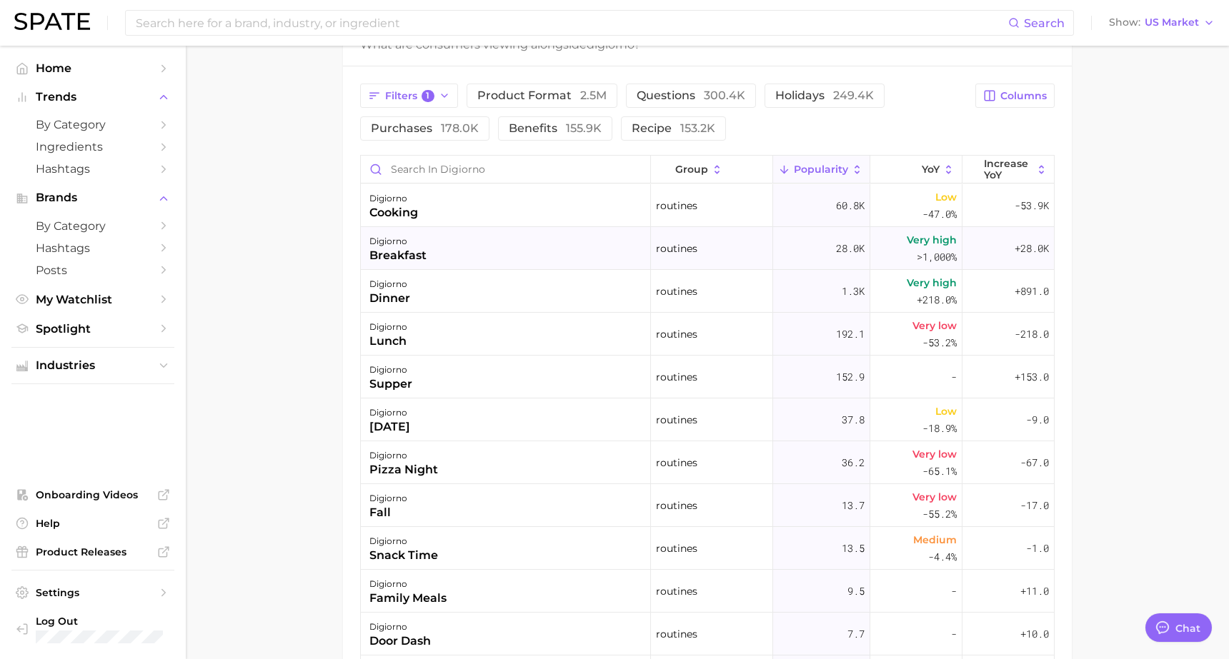
click at [897, 259] on div "Very high >1,000%" at bounding box center [916, 248] width 92 height 43
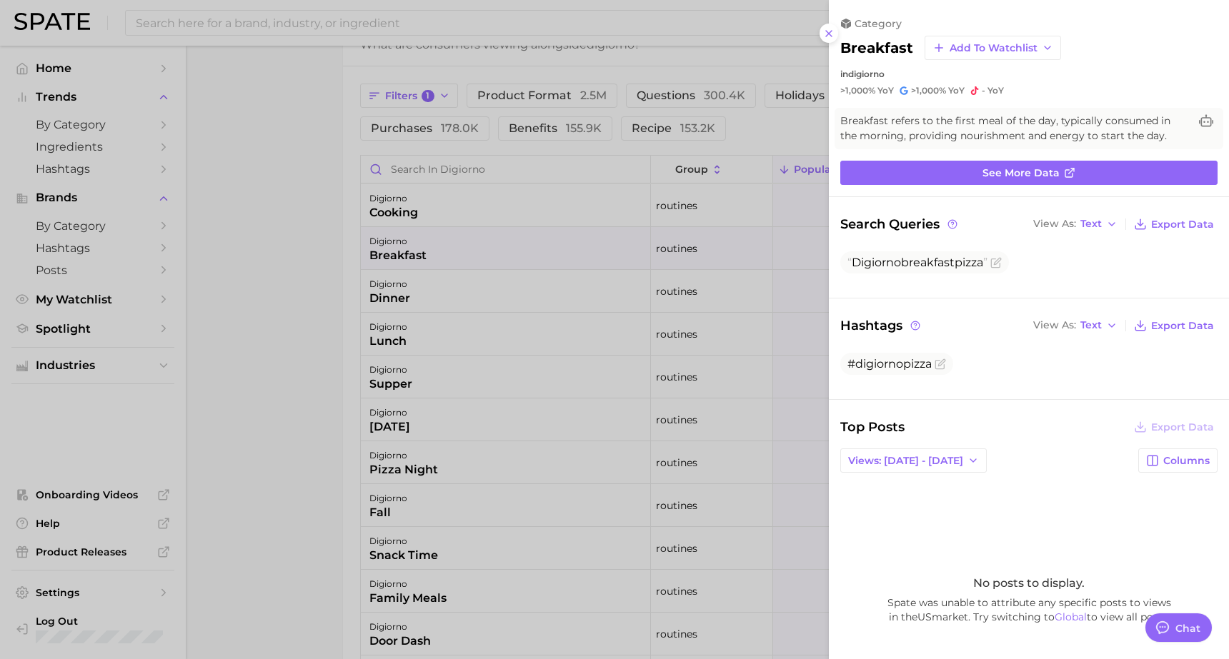
scroll to position [659, 0]
click at [762, 263] on div at bounding box center [614, 329] width 1229 height 659
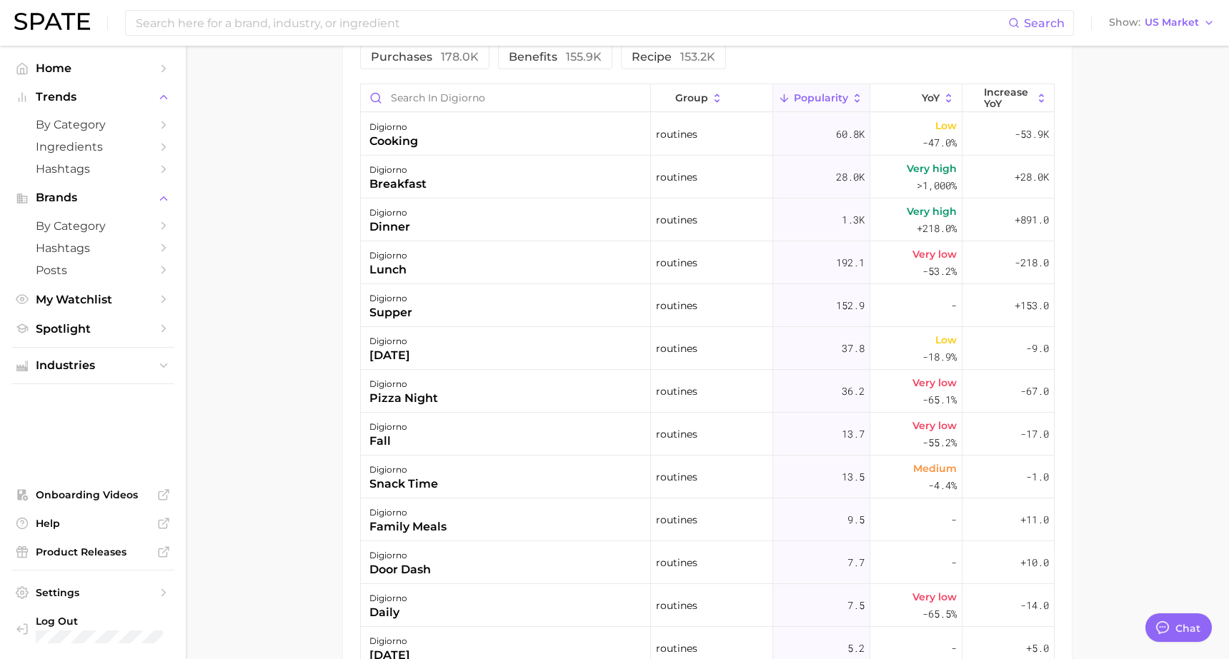
scroll to position [723, 0]
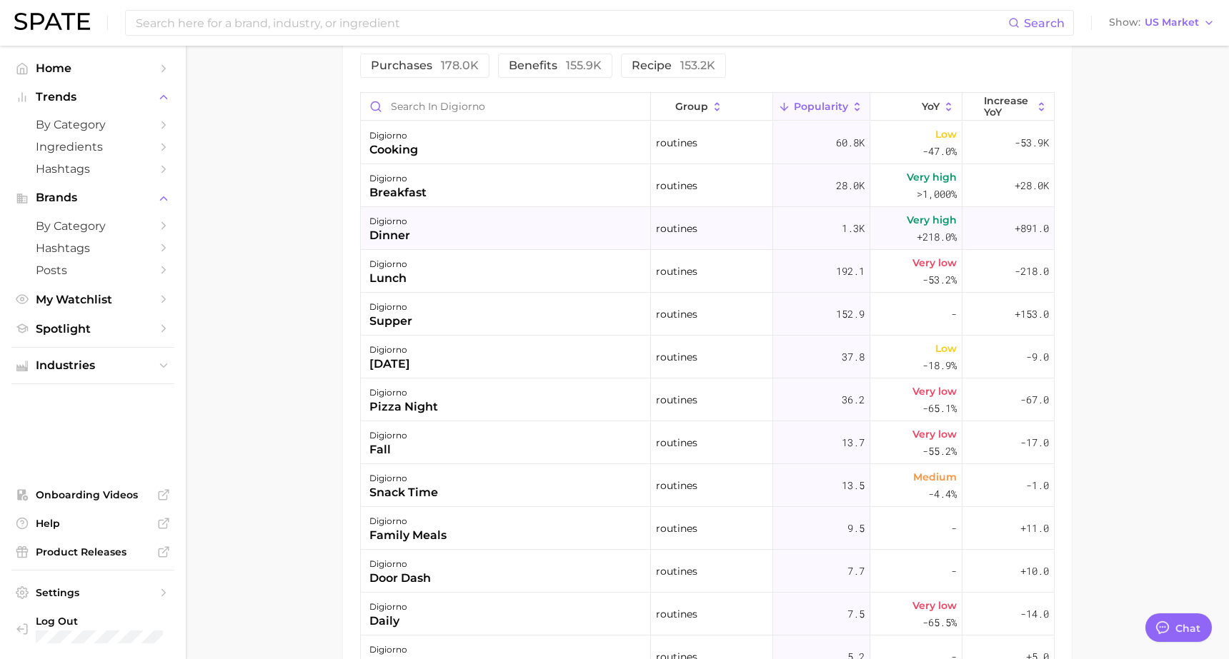
click at [876, 244] on div "Very high +218.0%" at bounding box center [916, 228] width 92 height 43
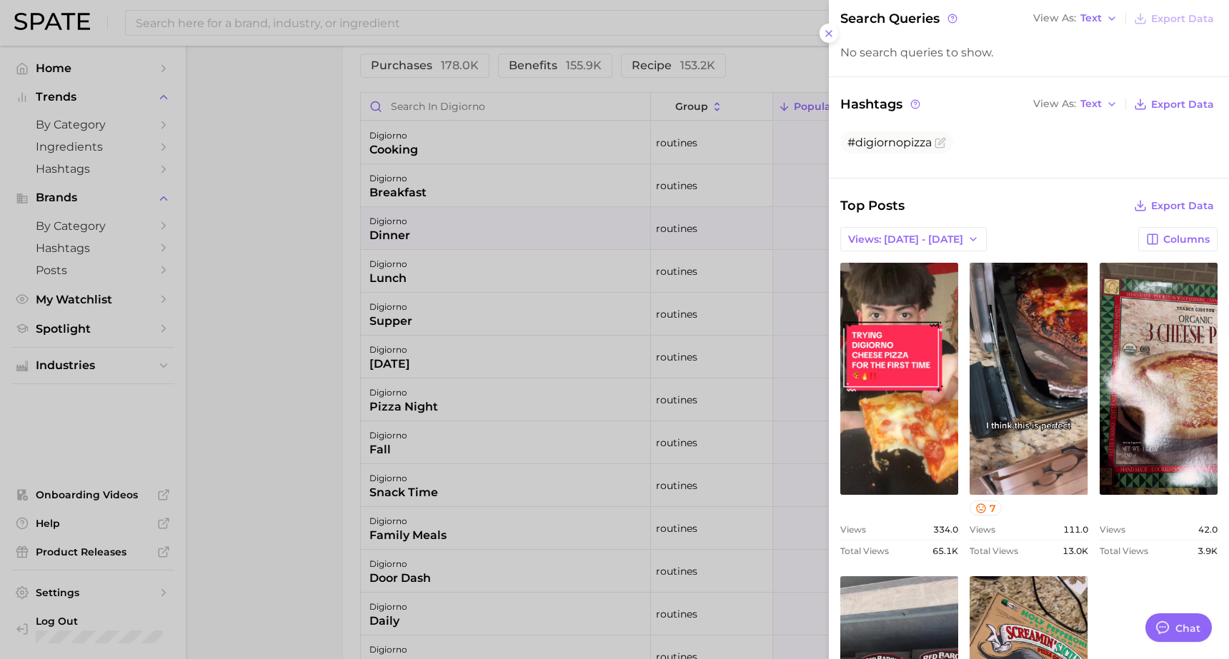
scroll to position [207, 0]
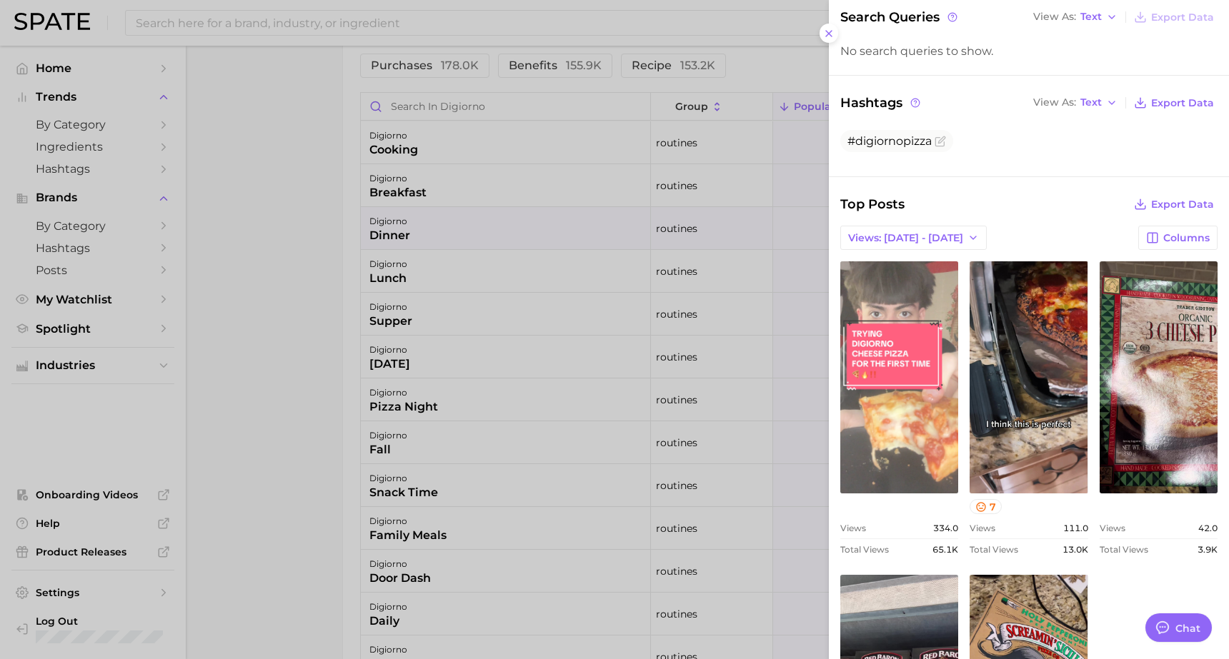
click at [897, 442] on link "view post on TikTok" at bounding box center [899, 378] width 118 height 232
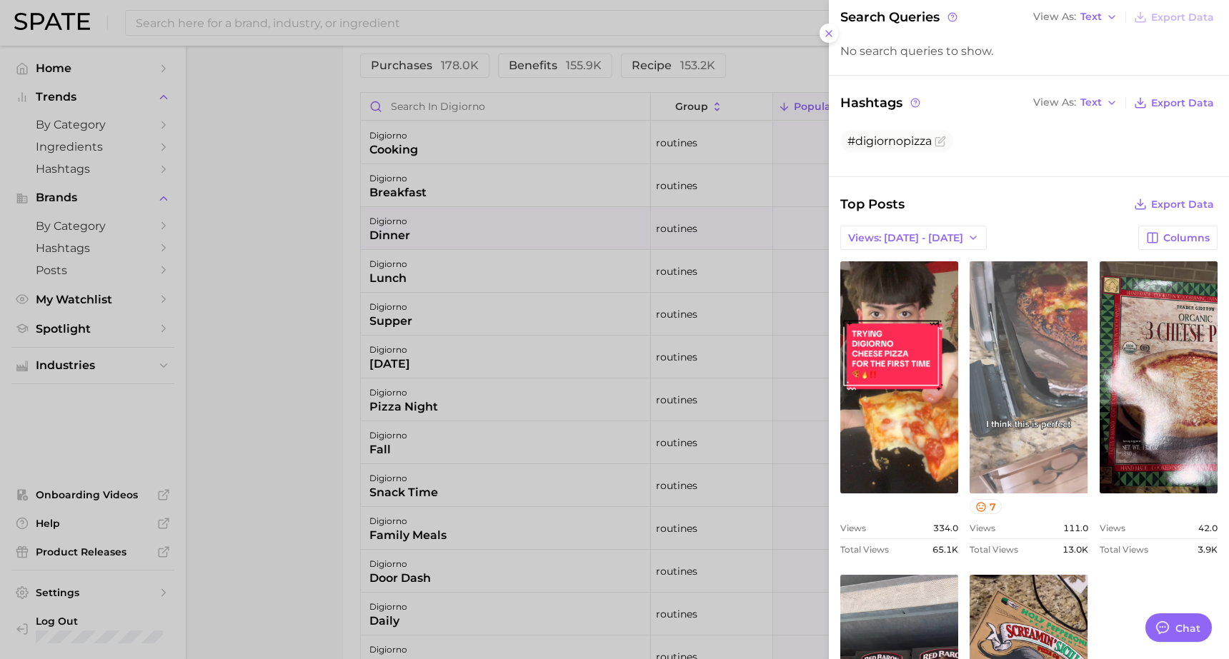
click at [1017, 312] on link "view post on TikTok" at bounding box center [1029, 378] width 118 height 232
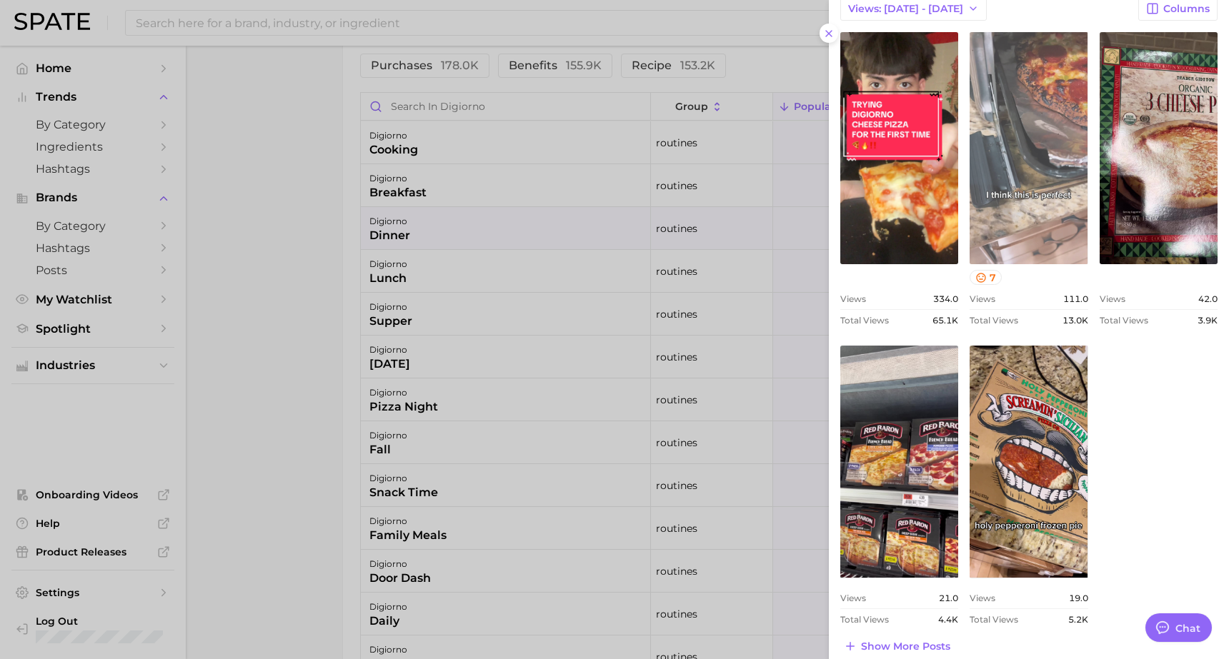
scroll to position [451, 0]
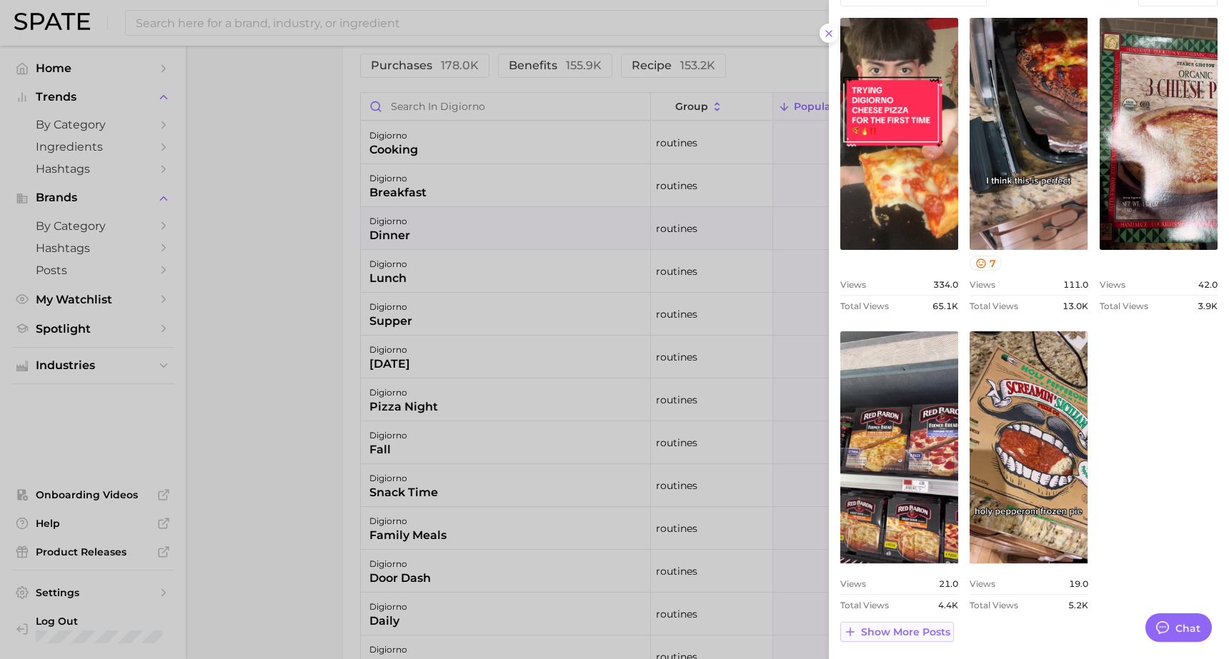
click at [904, 630] on span "Show more posts" at bounding box center [905, 633] width 89 height 12
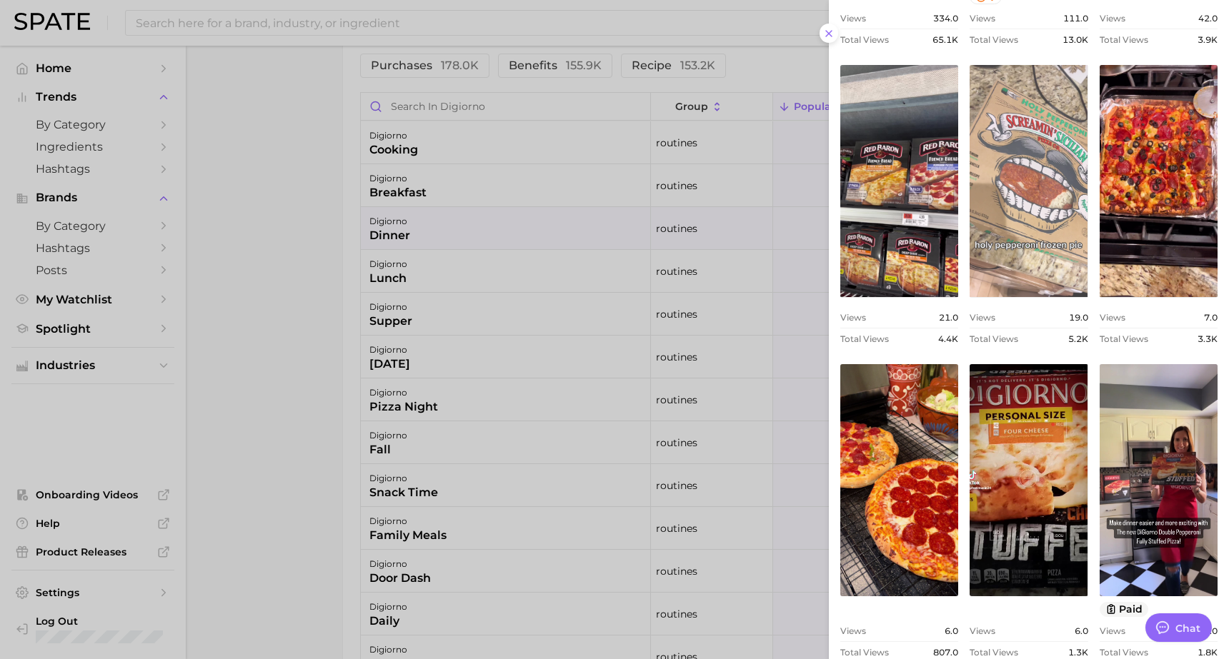
scroll to position [721, 0]
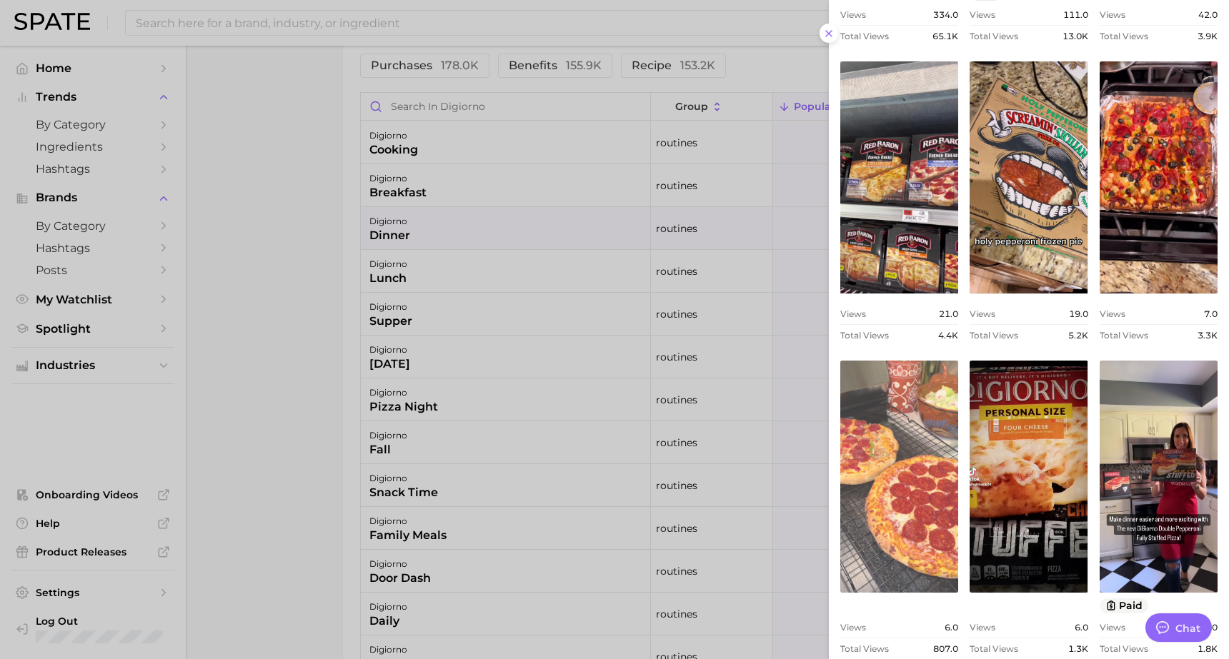
click at [892, 442] on link "view post on TikTok" at bounding box center [899, 477] width 118 height 232
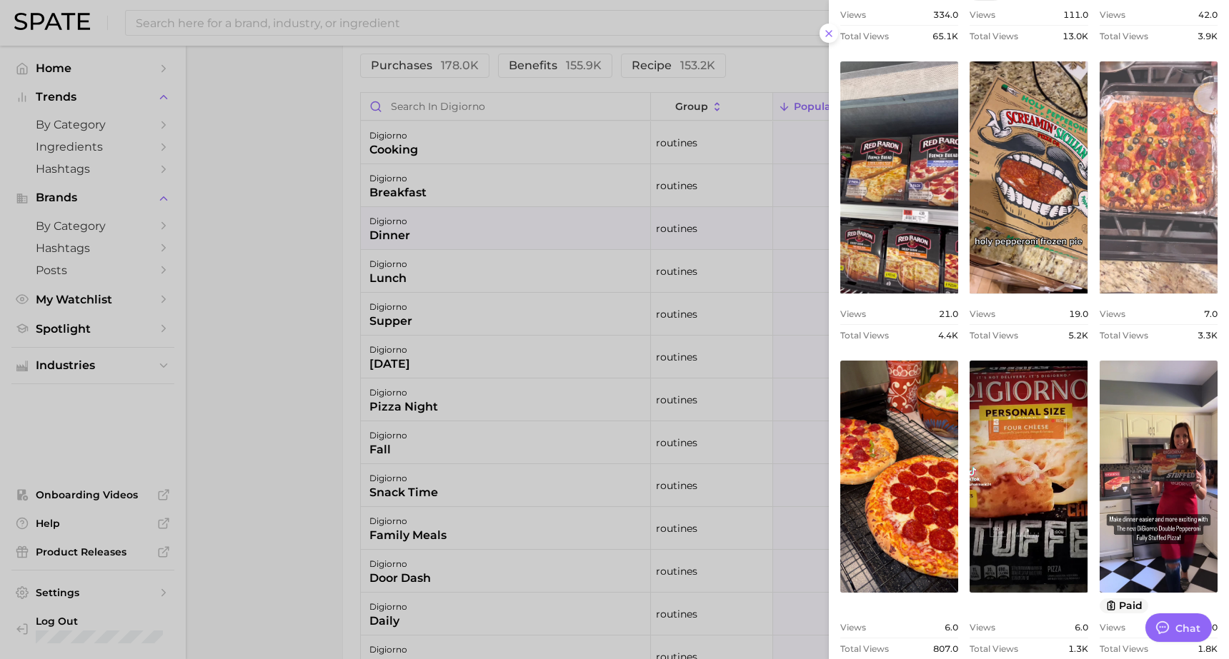
click at [1173, 212] on link "view post on TikTok" at bounding box center [1159, 177] width 118 height 232
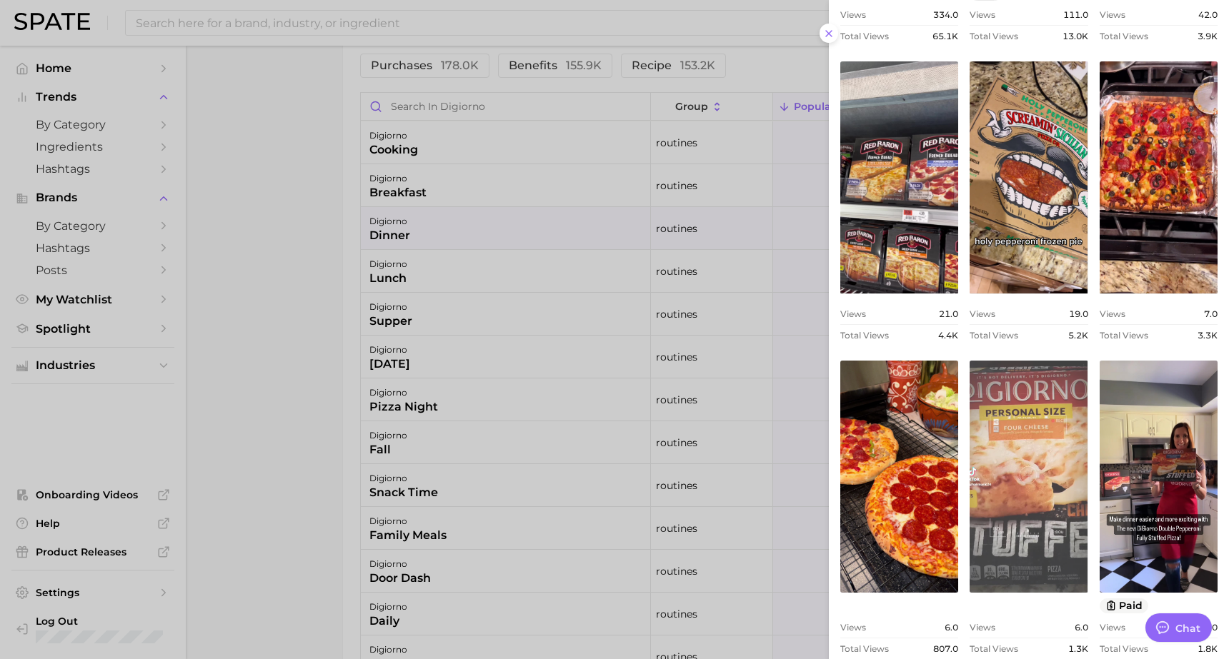
click at [1050, 452] on link "view post on TikTok" at bounding box center [1029, 477] width 118 height 232
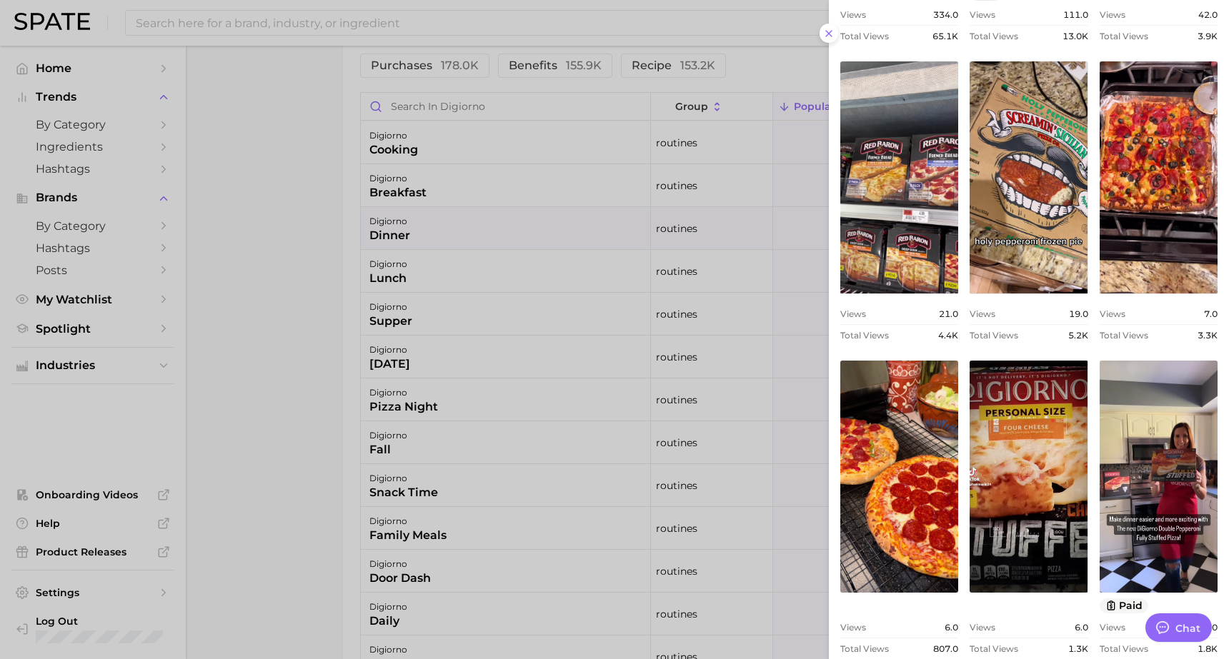
click at [594, 176] on div at bounding box center [614, 329] width 1229 height 659
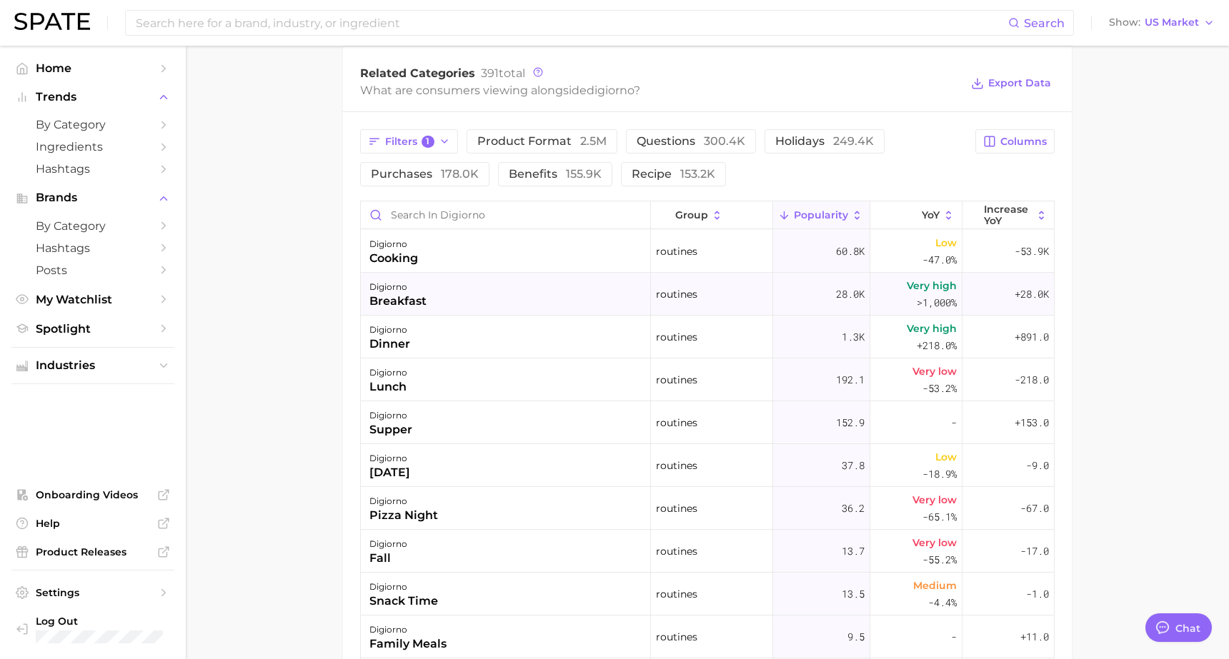
scroll to position [584, 0]
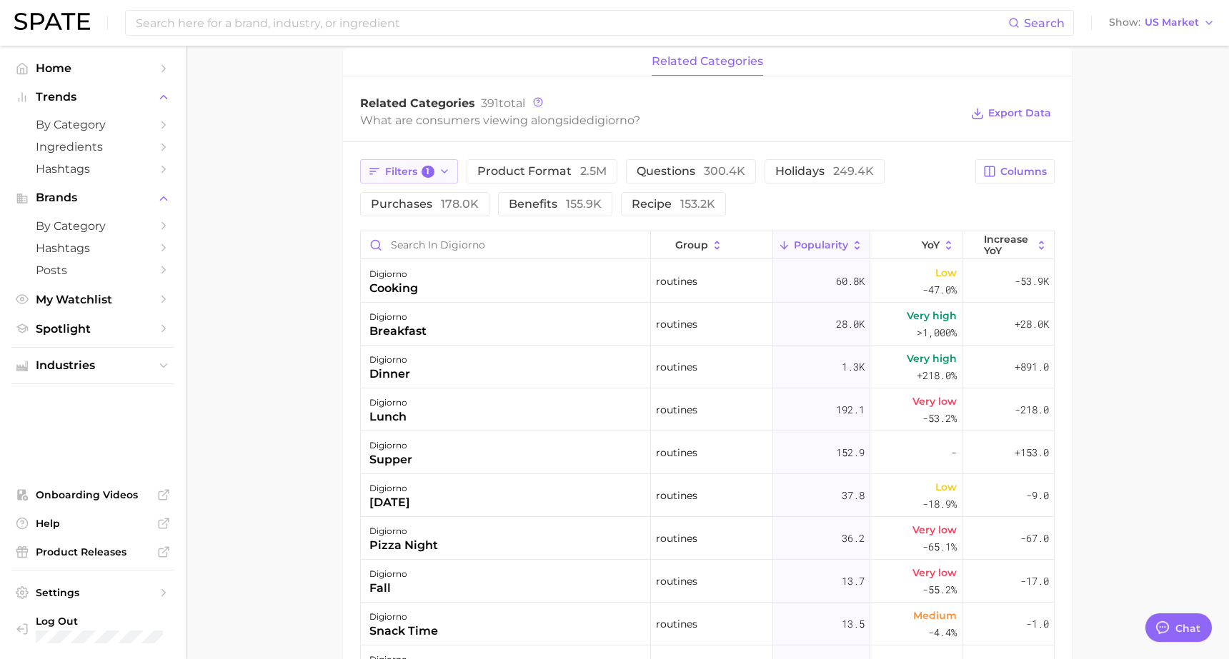
click at [439, 172] on icon "button" at bounding box center [444, 171] width 11 height 11
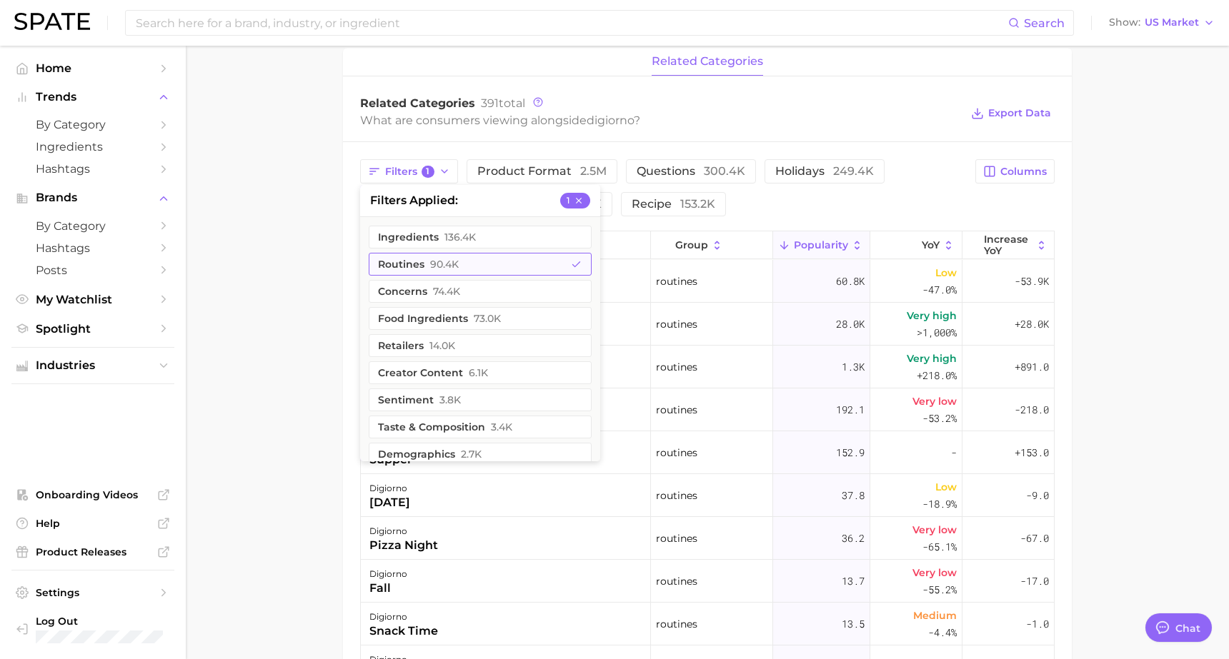
click at [469, 255] on button "routines 90.4k" at bounding box center [480, 264] width 223 height 23
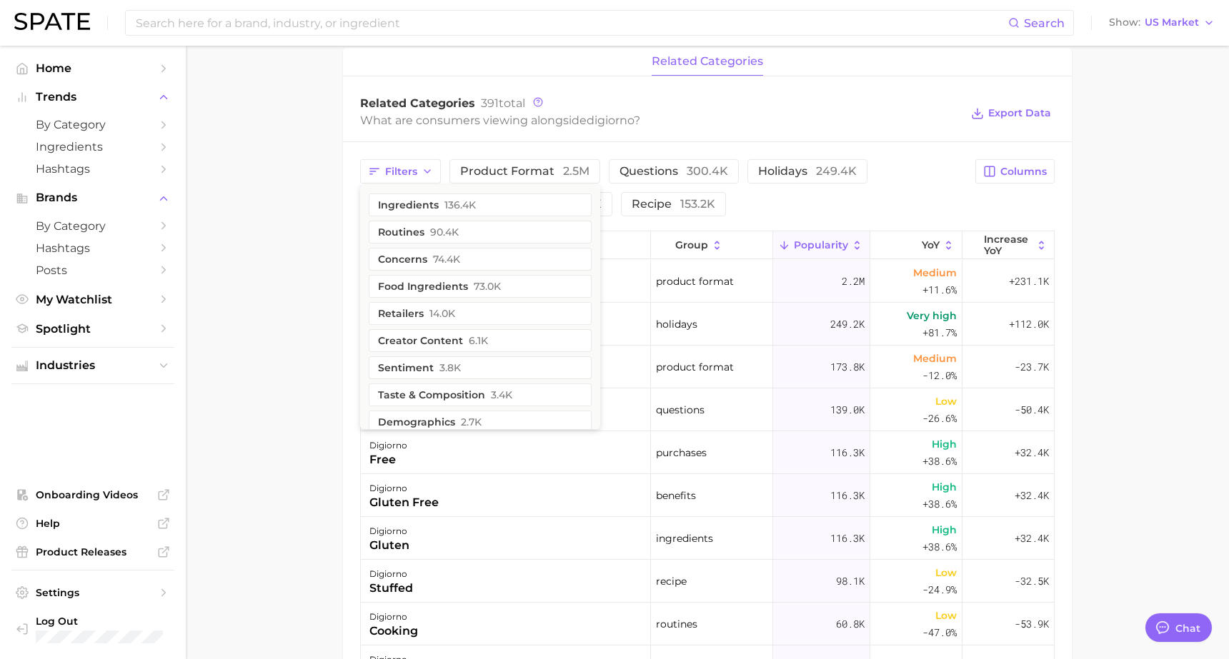
click at [309, 229] on main "Overview Google TikTok Instagram Beta brand digiorno Add to Watchlist Export Da…" at bounding box center [707, 220] width 1043 height 1518
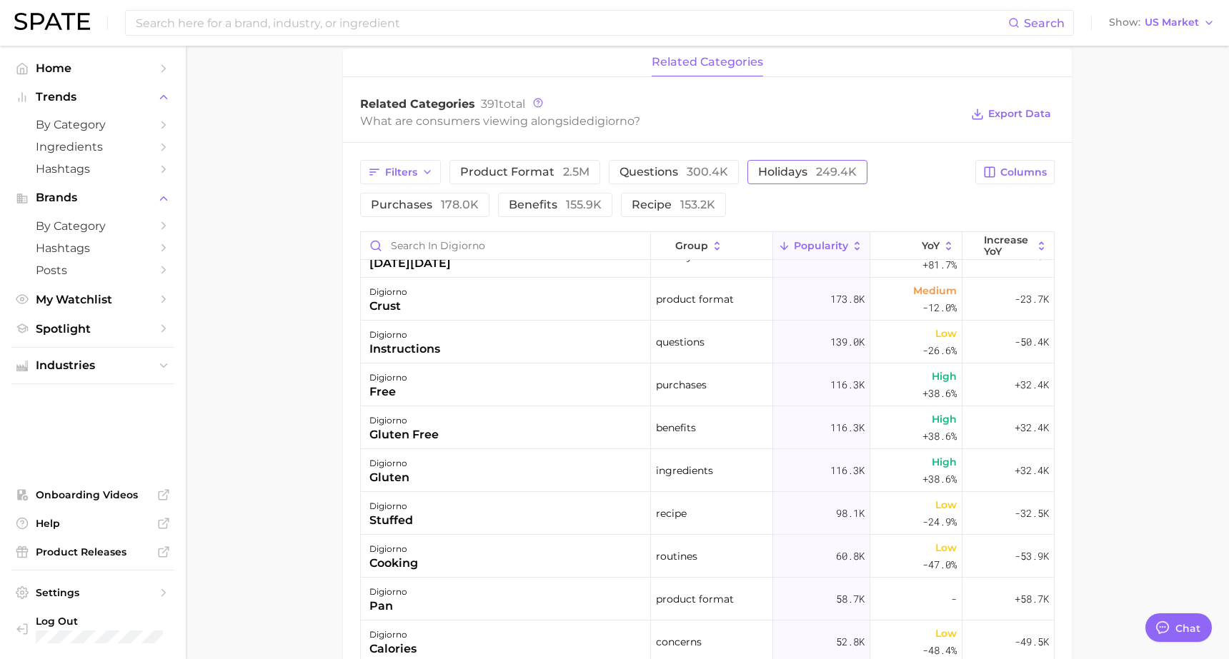
scroll to position [69, 0]
click at [795, 180] on button "holidays 249.4k" at bounding box center [807, 172] width 120 height 24
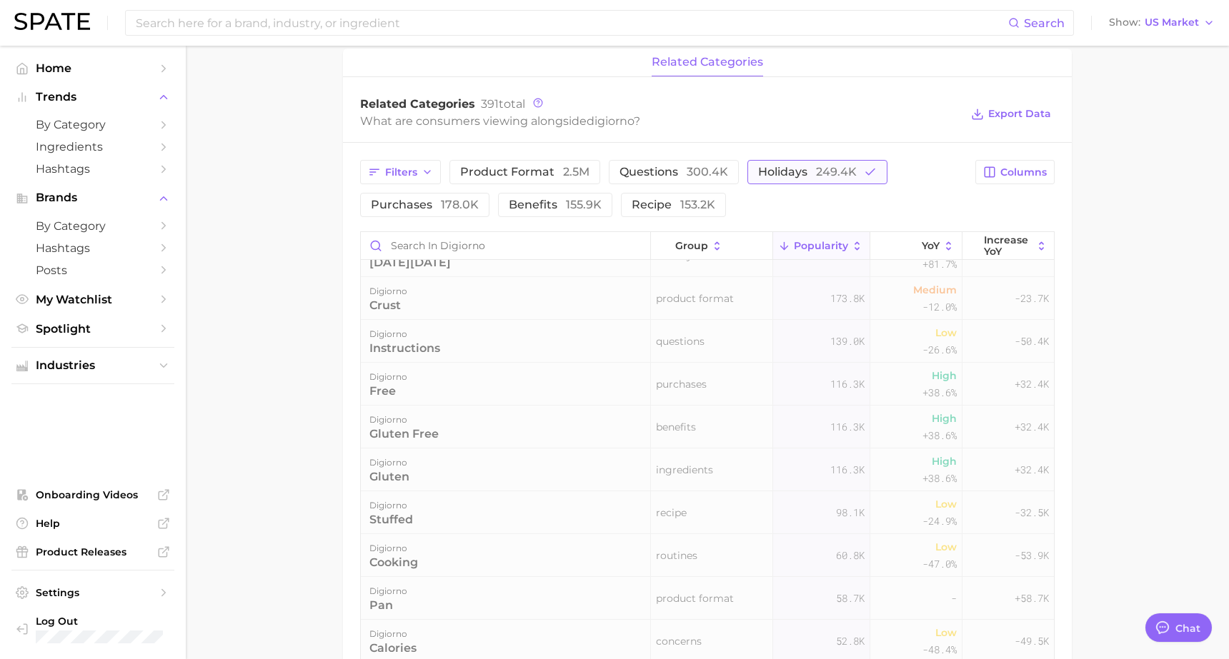
scroll to position [0, 0]
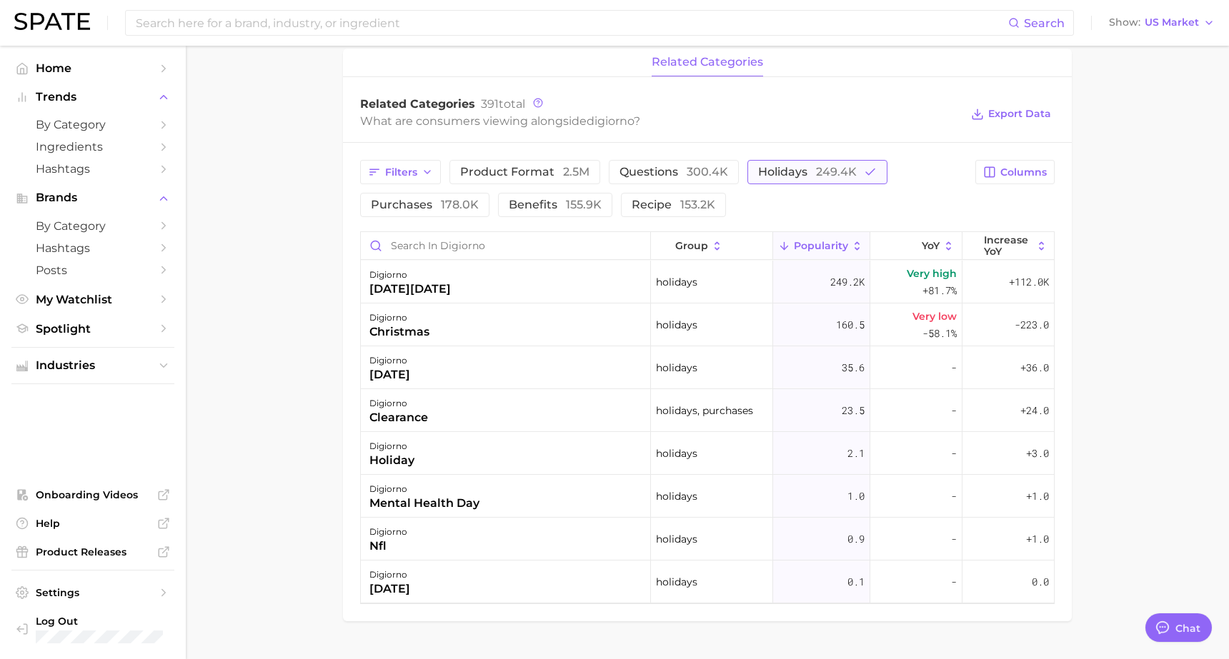
click at [795, 180] on button "holidays 249.4k" at bounding box center [817, 172] width 140 height 24
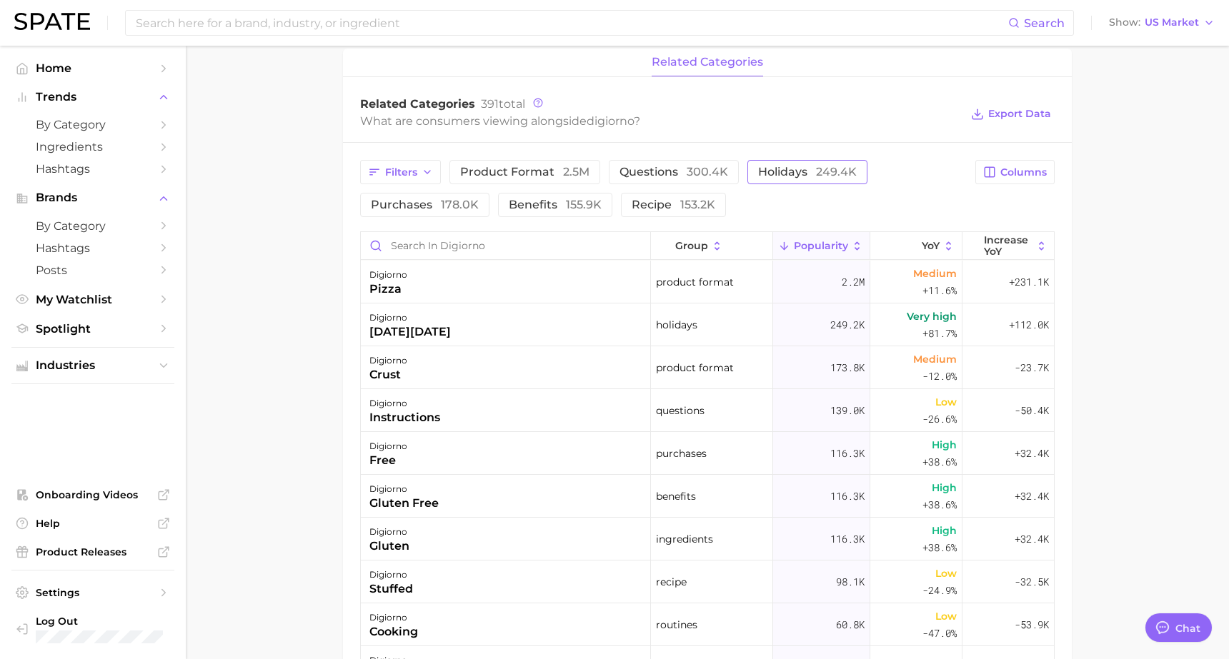
click at [795, 180] on button "holidays 249.4k" at bounding box center [807, 172] width 120 height 24
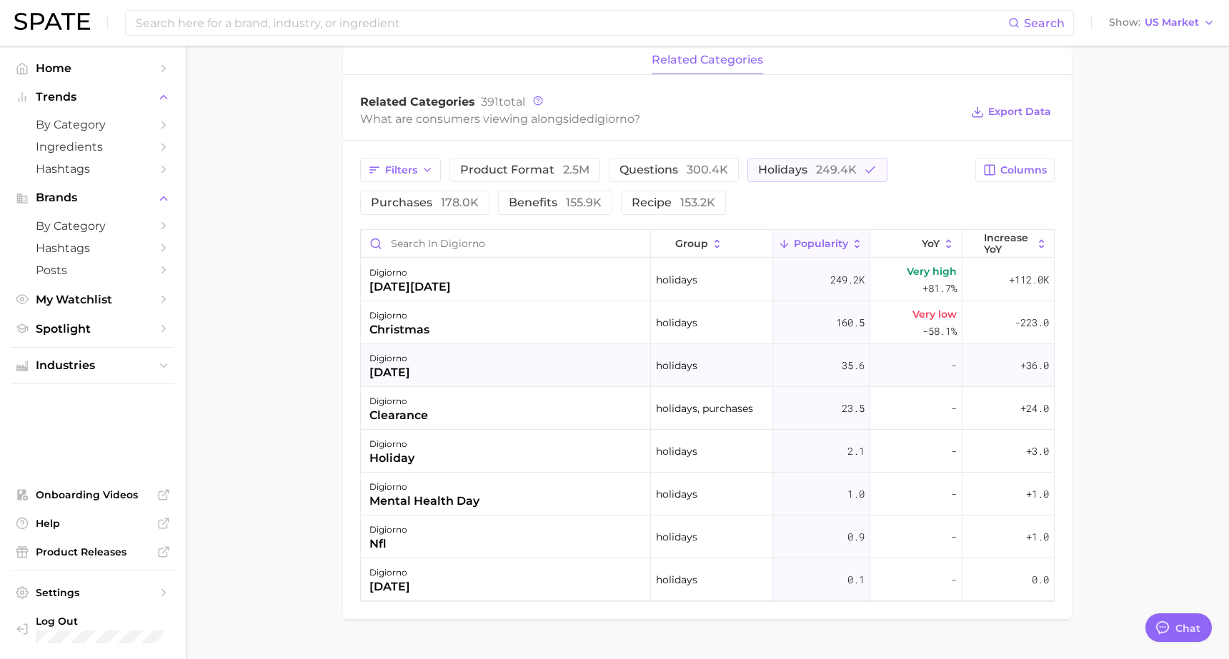
scroll to position [587, 0]
click at [915, 275] on span "Very high" at bounding box center [932, 270] width 50 height 17
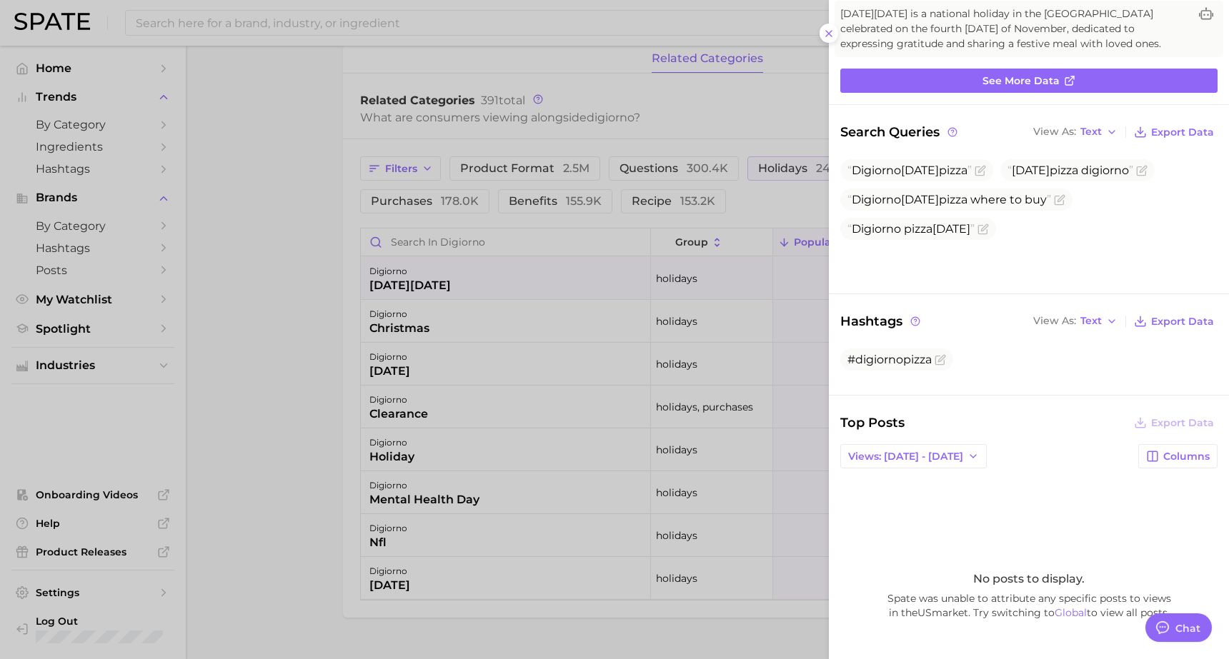
scroll to position [119, 0]
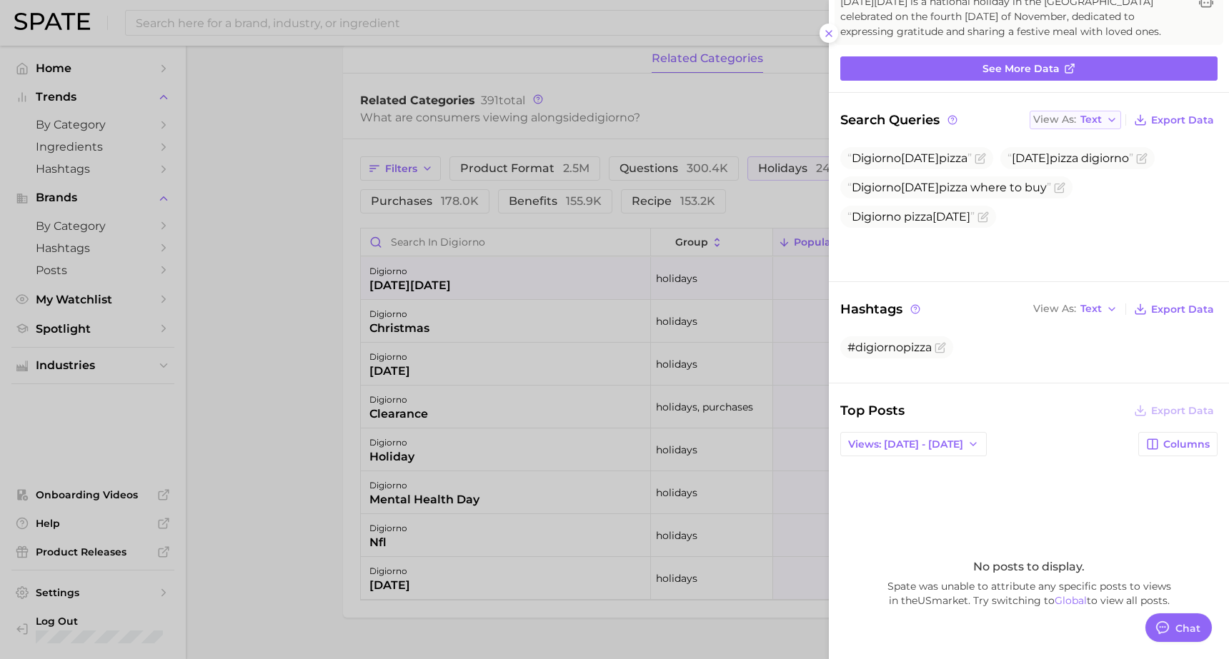
click at [1090, 120] on span "Text" at bounding box center [1090, 120] width 21 height 8
click at [1091, 168] on button "Table" at bounding box center [1108, 169] width 157 height 26
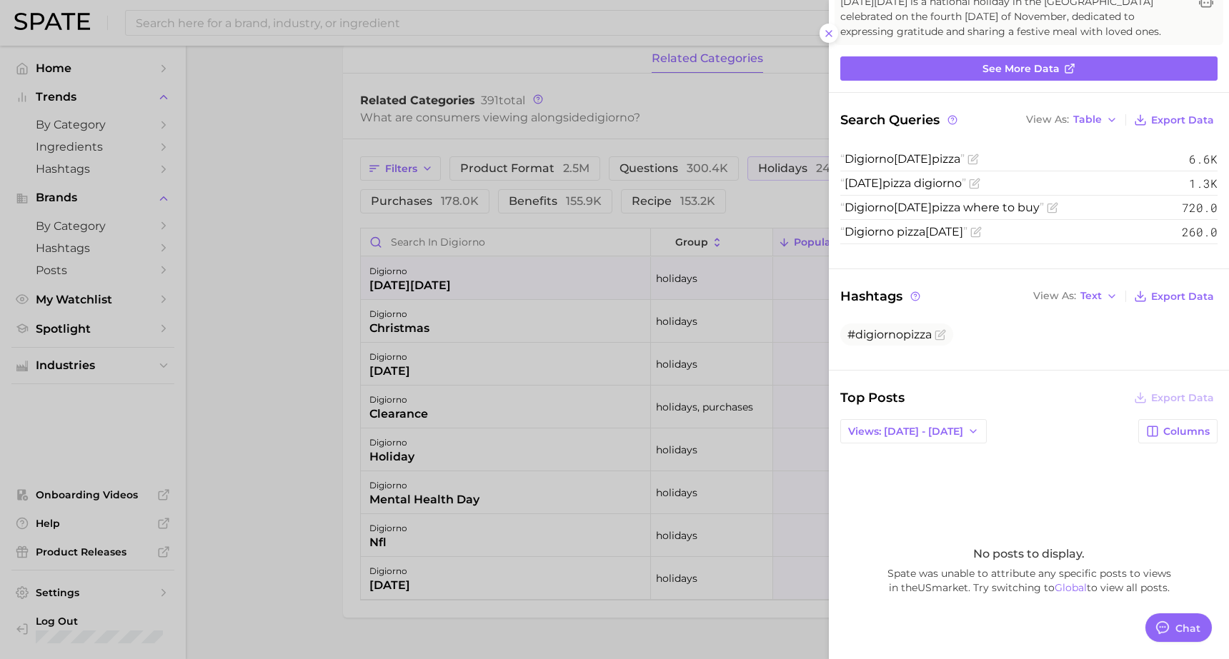
click at [287, 287] on div at bounding box center [614, 329] width 1229 height 659
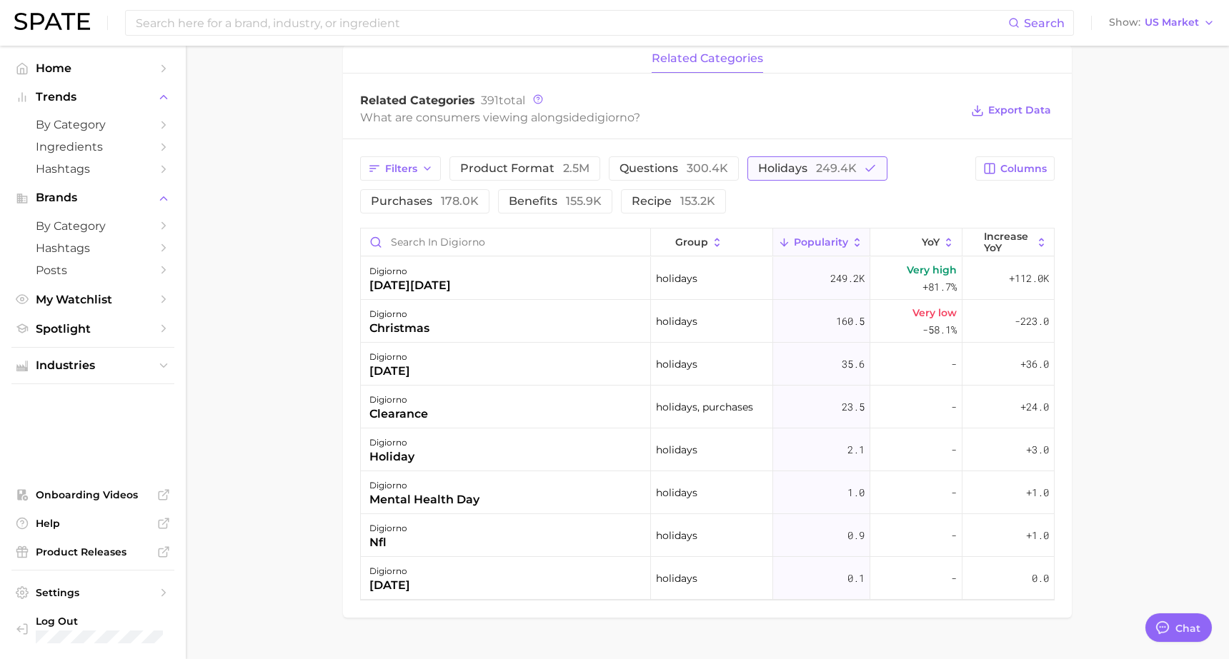
click at [778, 170] on span "holidays 249.4k" at bounding box center [807, 168] width 99 height 11
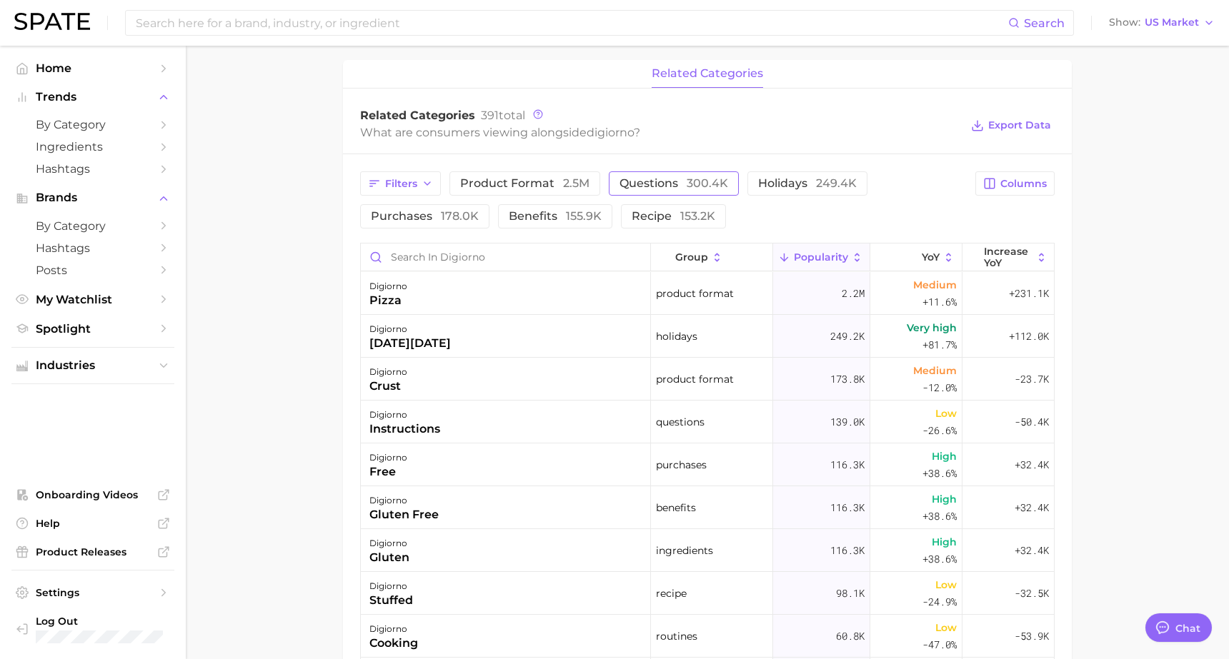
scroll to position [558, 0]
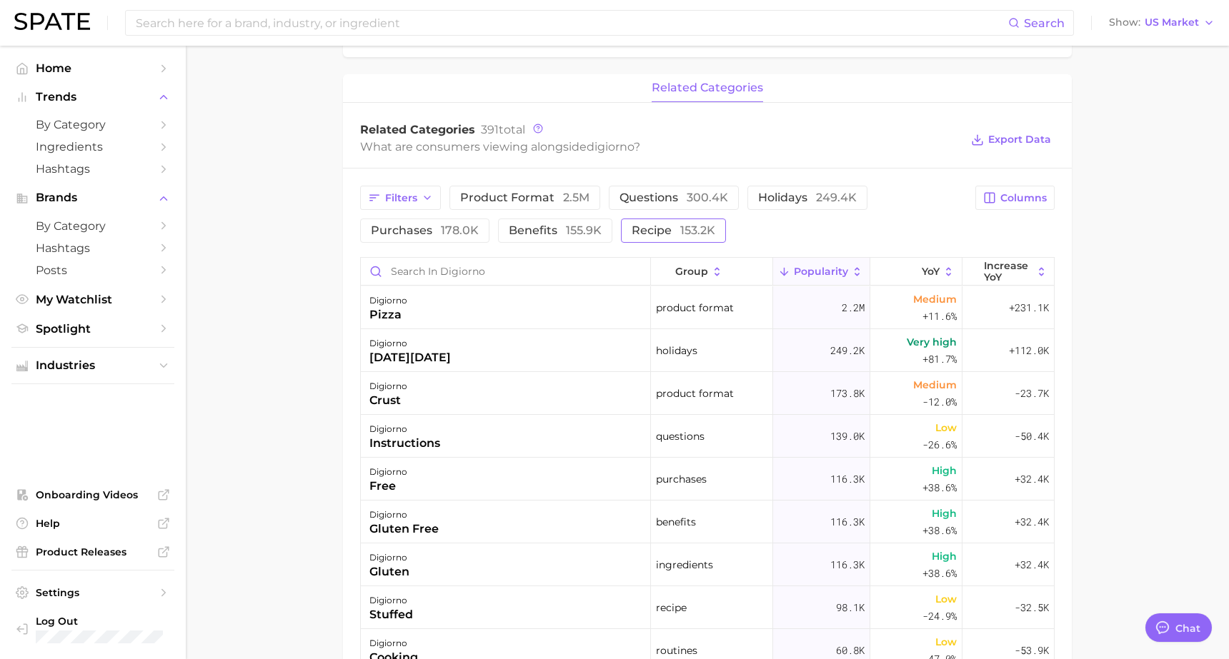
click at [682, 230] on span "153.2k" at bounding box center [697, 231] width 35 height 14
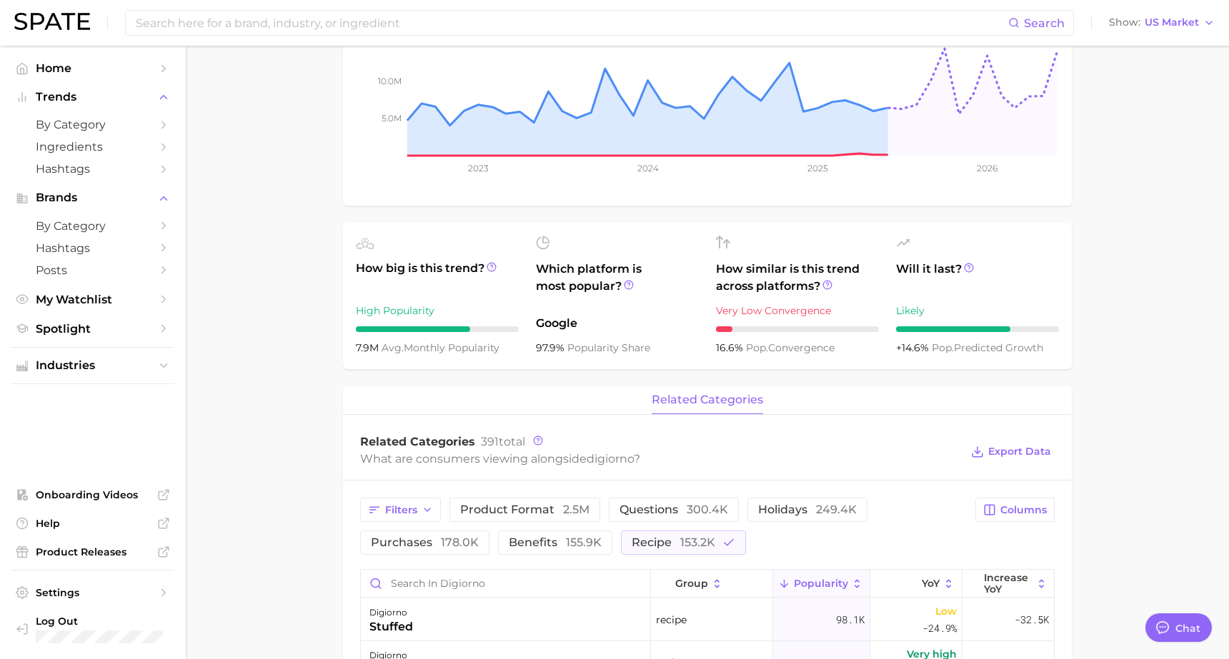
scroll to position [0, 0]
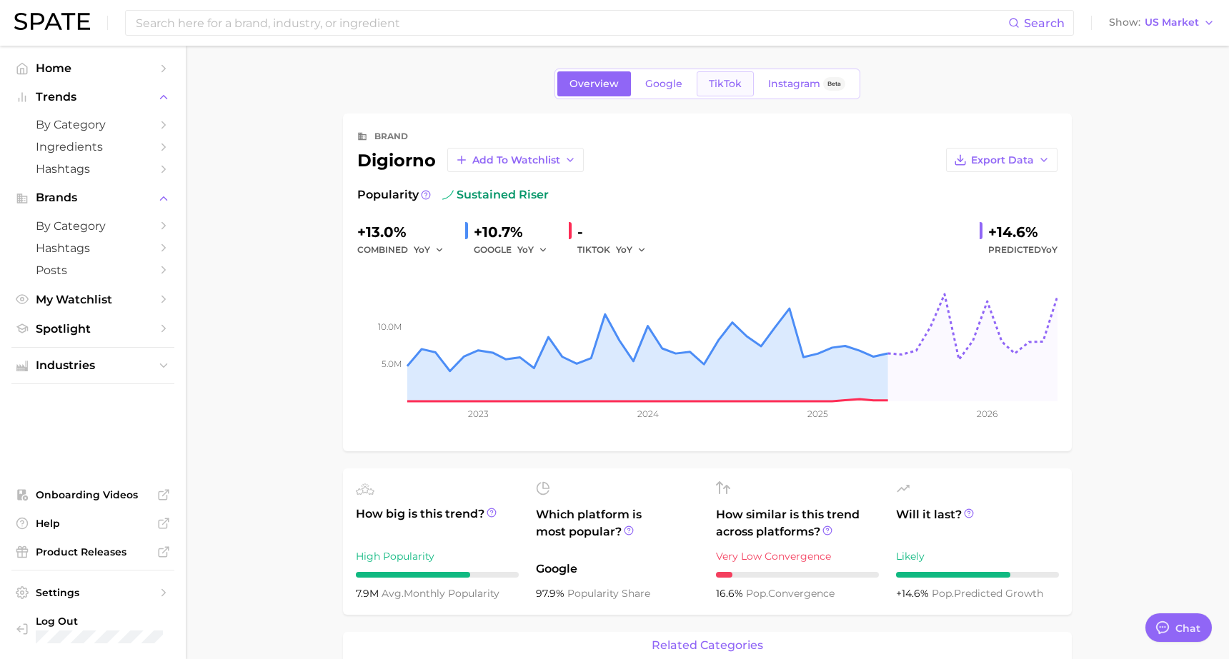
click at [731, 83] on span "TikTok" at bounding box center [725, 84] width 33 height 12
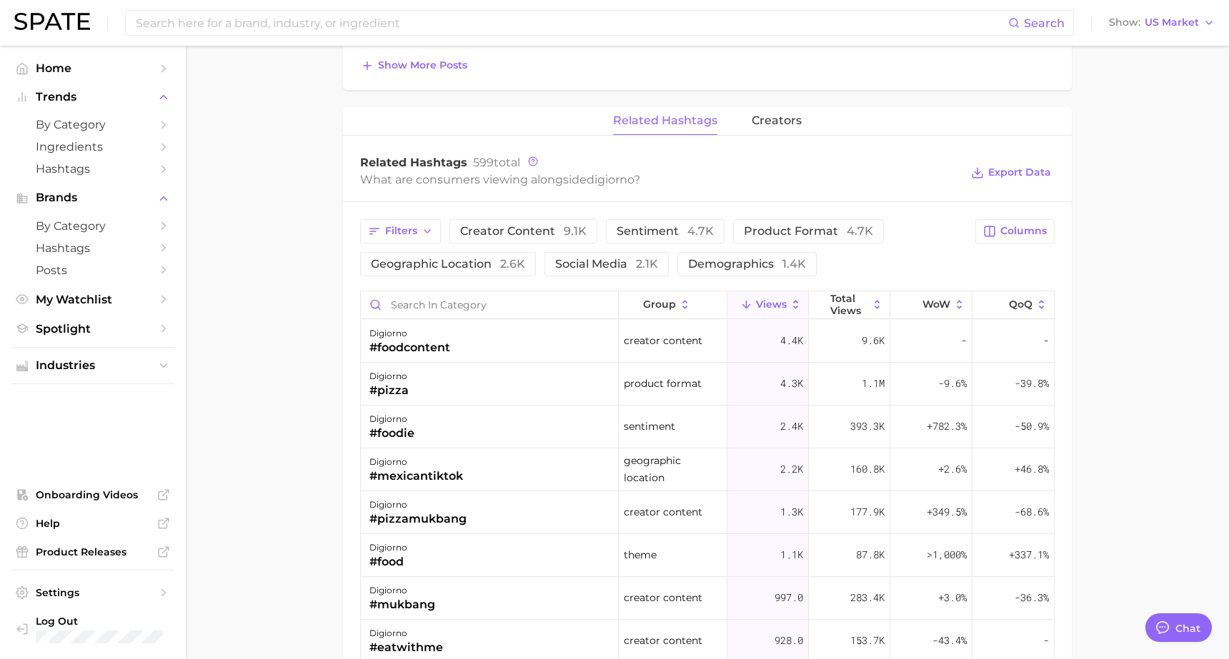
scroll to position [1001, 0]
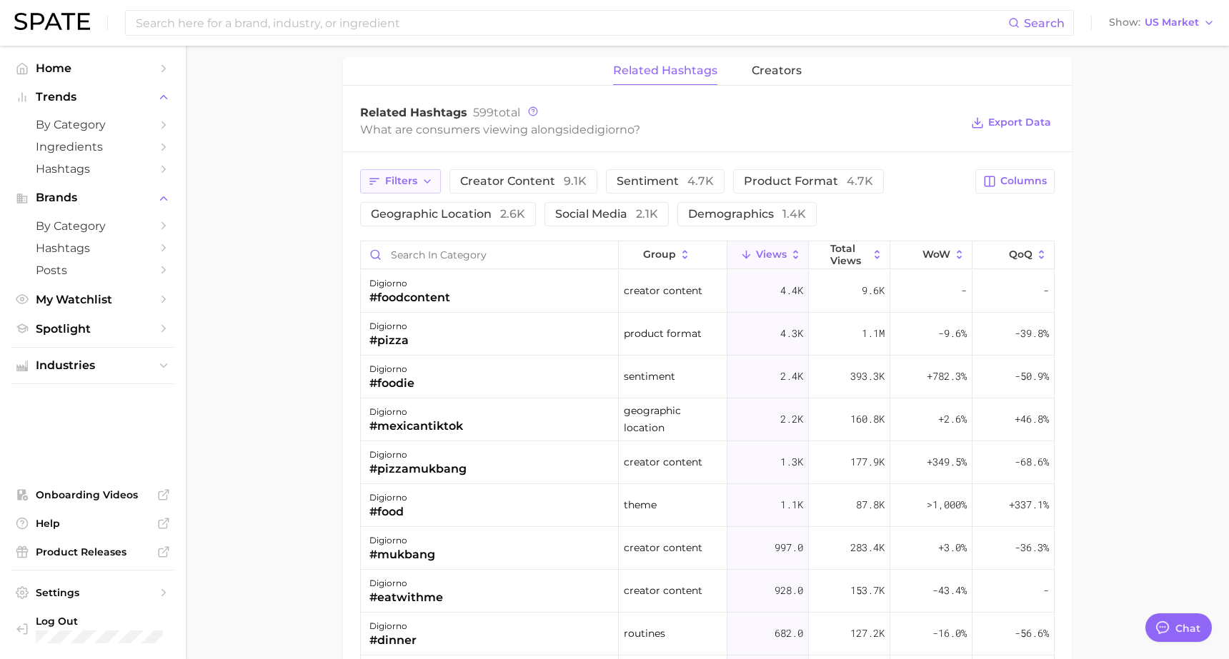
click at [412, 177] on span "Filters" at bounding box center [401, 181] width 32 height 12
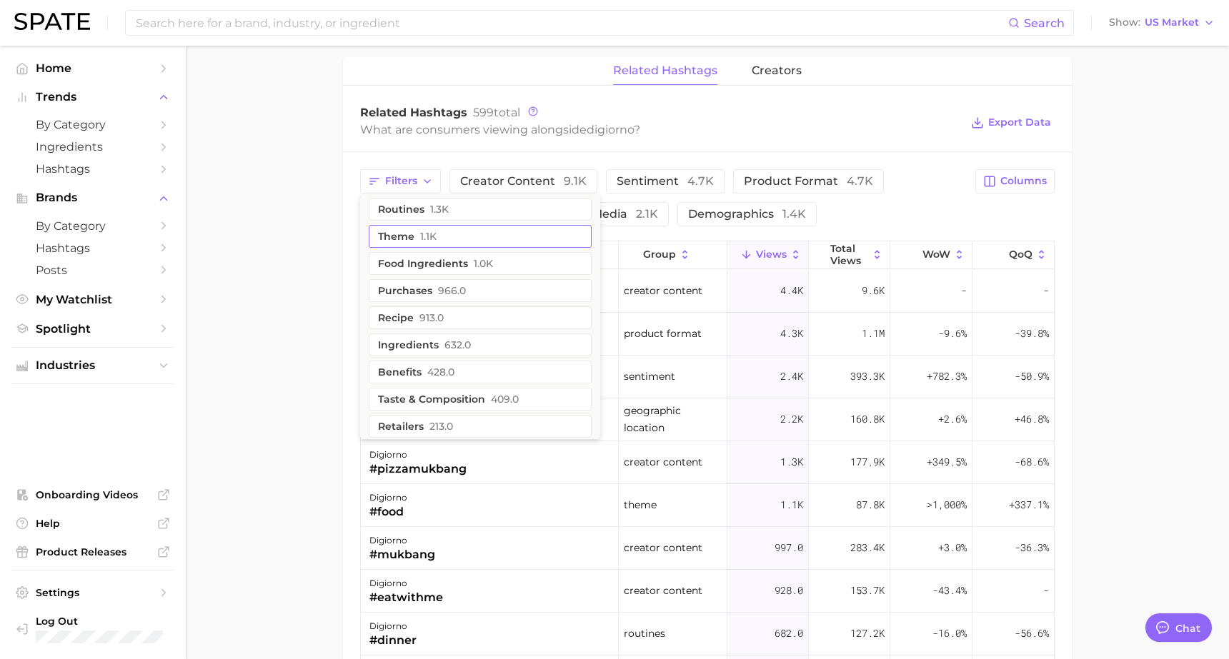
scroll to position [0, 0]
click at [424, 216] on button "routines 1.3k" at bounding box center [480, 215] width 223 height 23
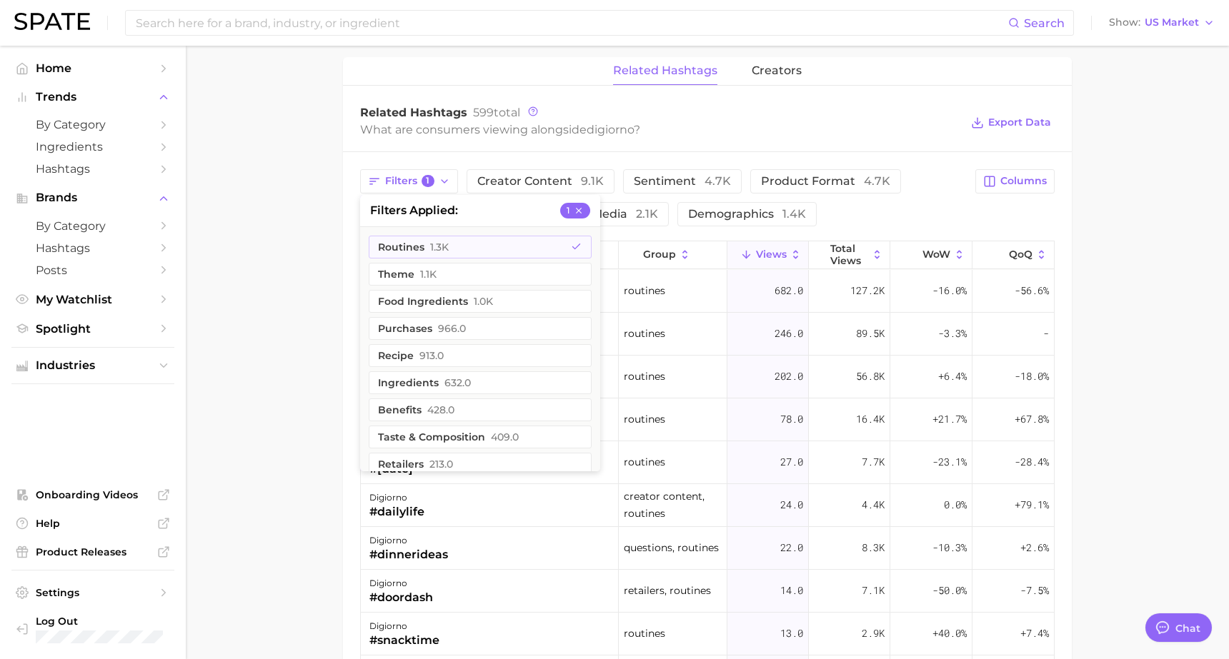
click at [314, 229] on main "Overview Google TikTok Instagram Beta brand digiorno Add to Watchlist Export Da…" at bounding box center [707, 17] width 1043 height 1944
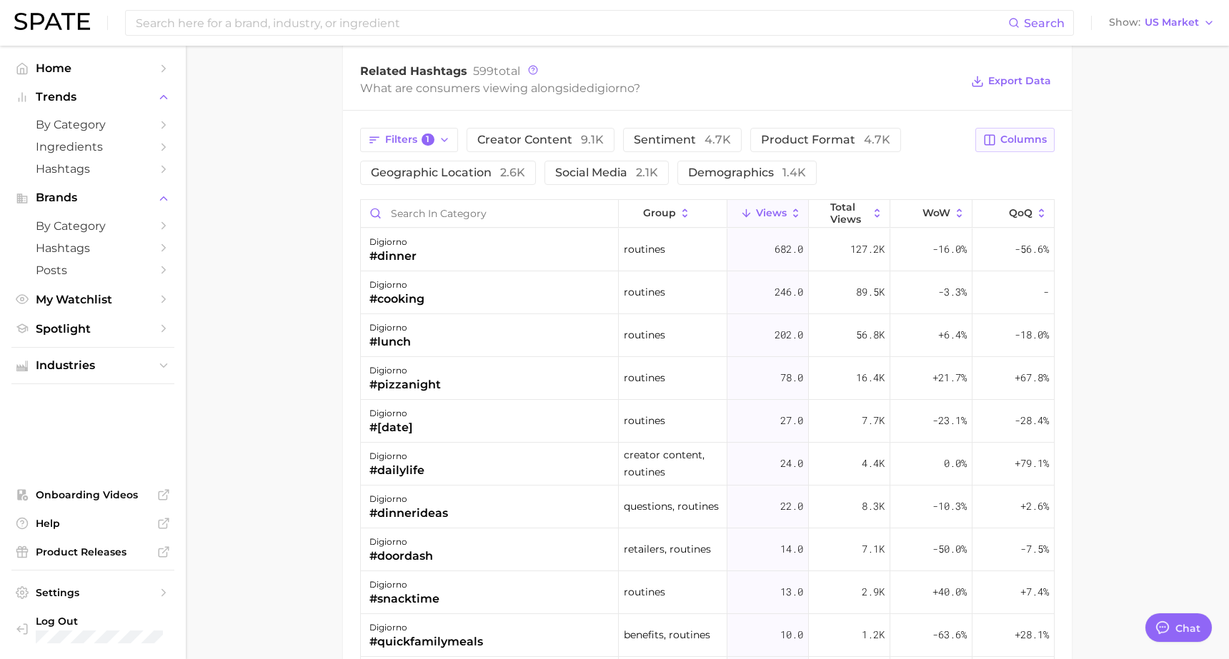
click at [992, 151] on button "Columns" at bounding box center [1014, 140] width 79 height 24
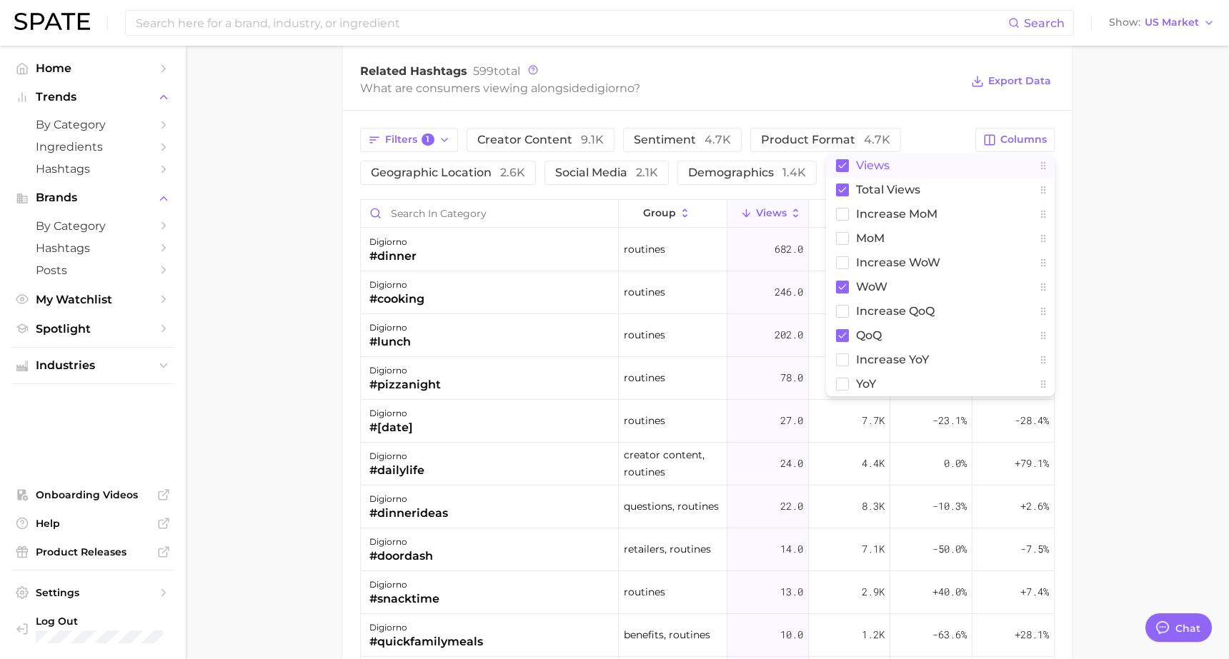
scroll to position [1042, 0]
click at [842, 360] on rect at bounding box center [843, 360] width 12 height 12
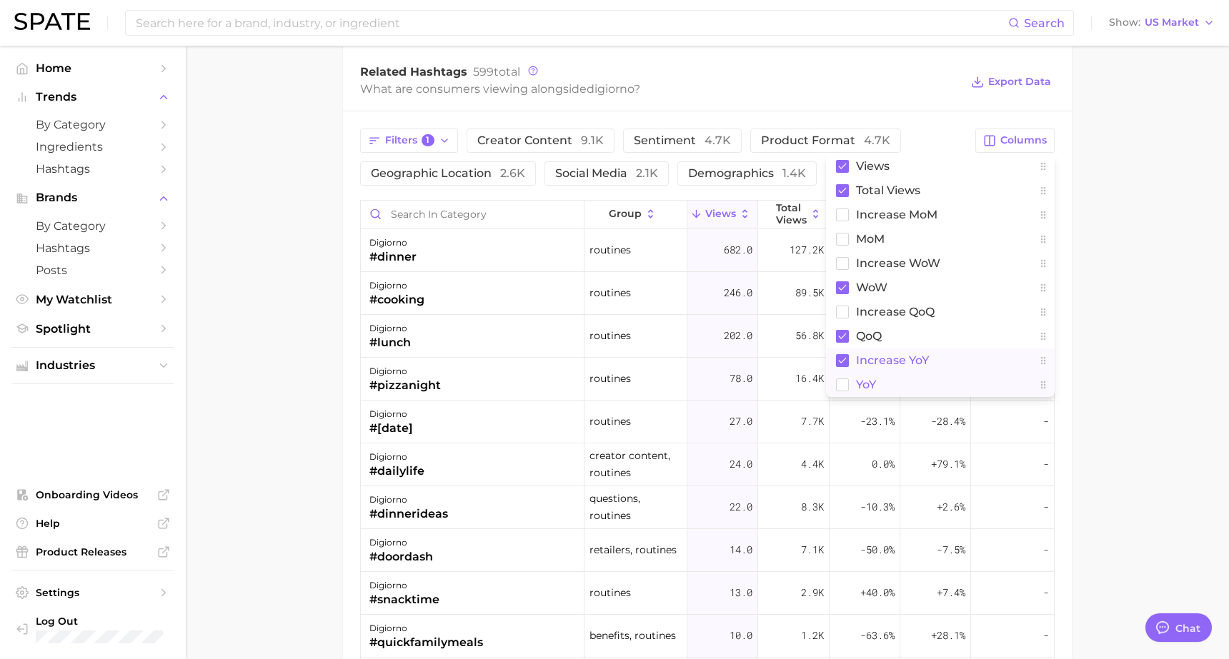
click at [842, 389] on rect at bounding box center [843, 385] width 12 height 12
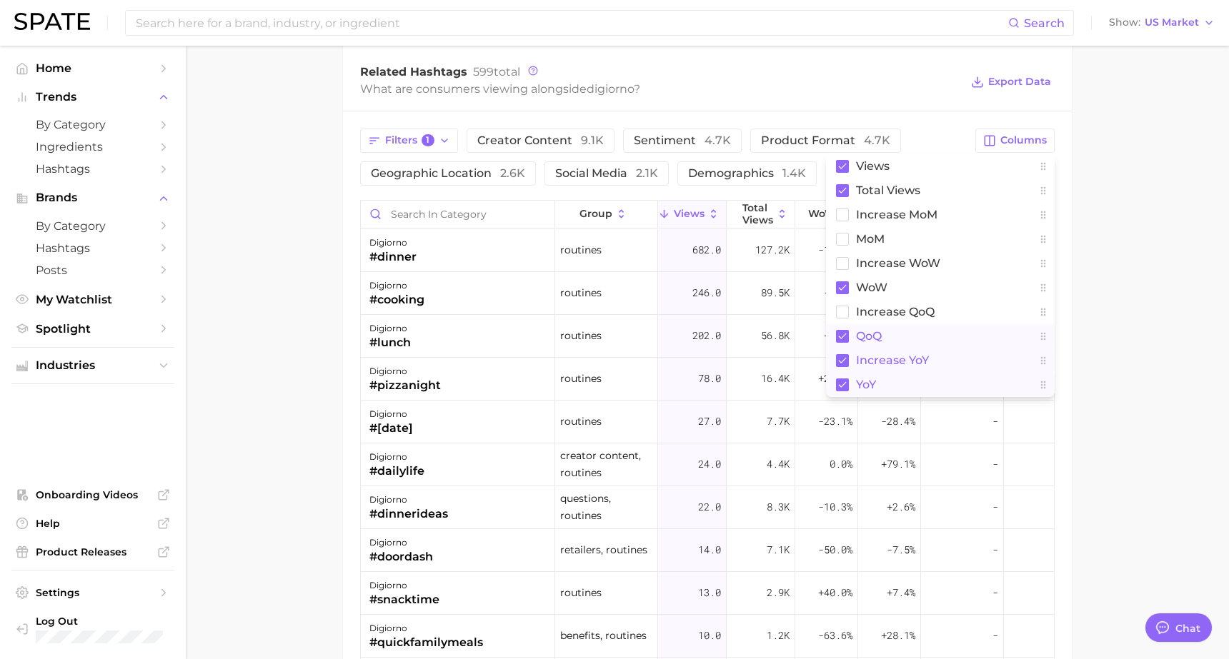
click at [841, 330] on rect at bounding box center [842, 336] width 13 height 13
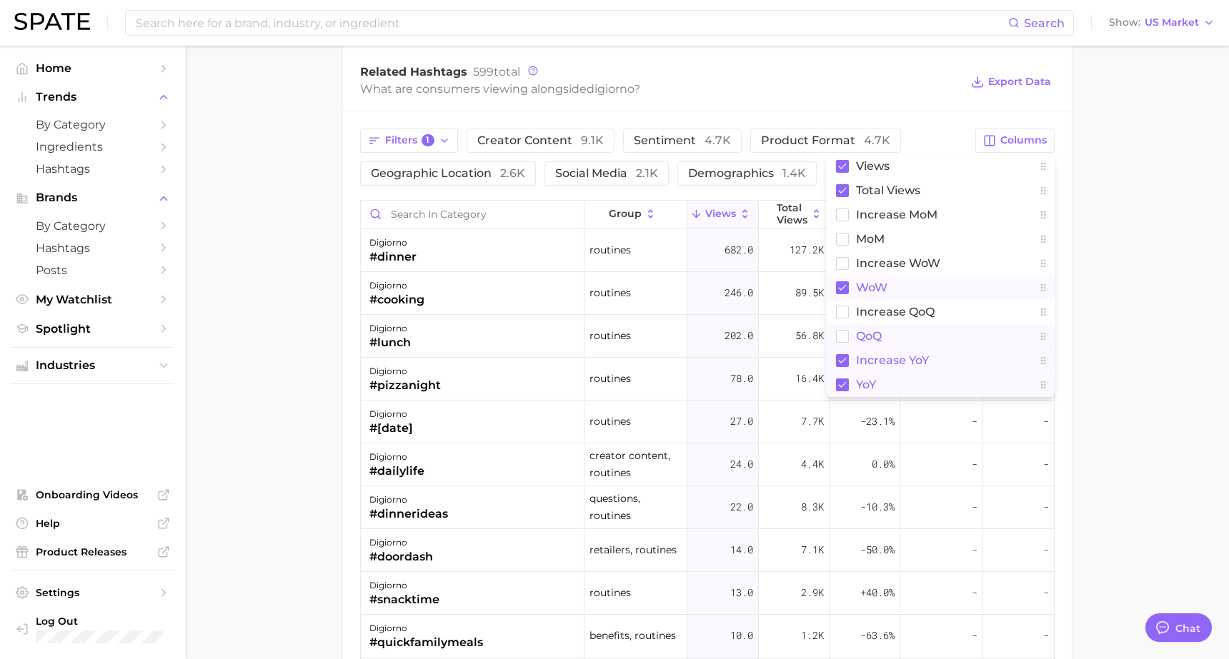
click at [845, 284] on rect at bounding box center [842, 288] width 13 height 13
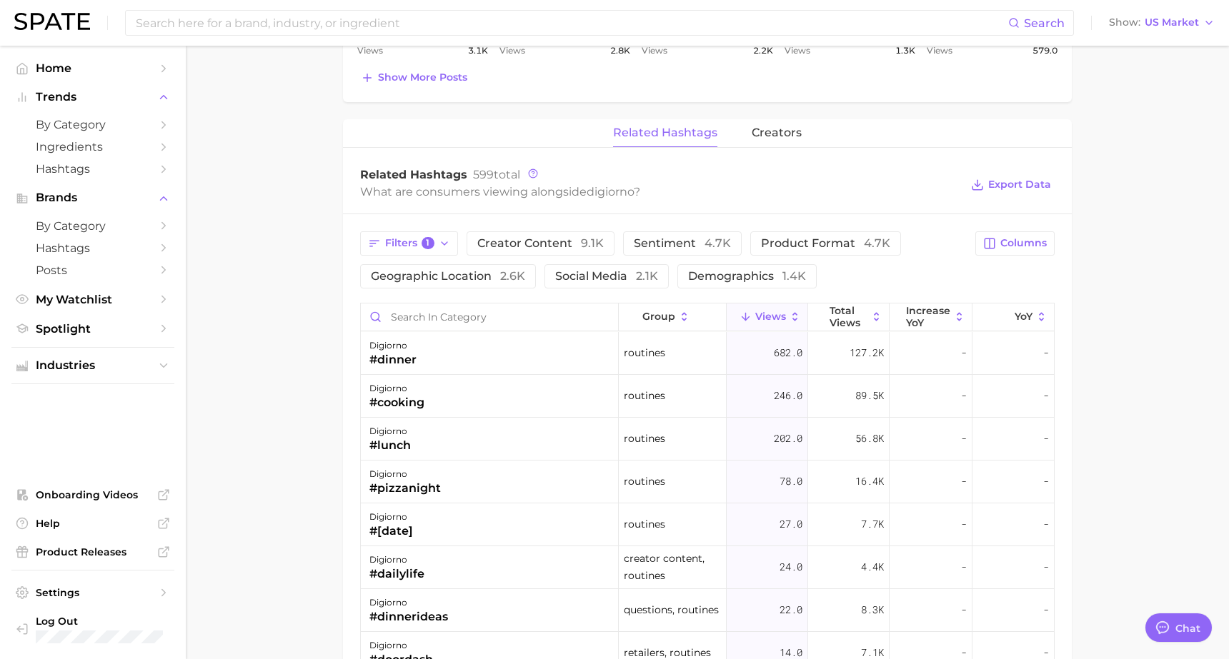
scroll to position [940, 0]
click at [428, 245] on span "1" at bounding box center [428, 242] width 13 height 13
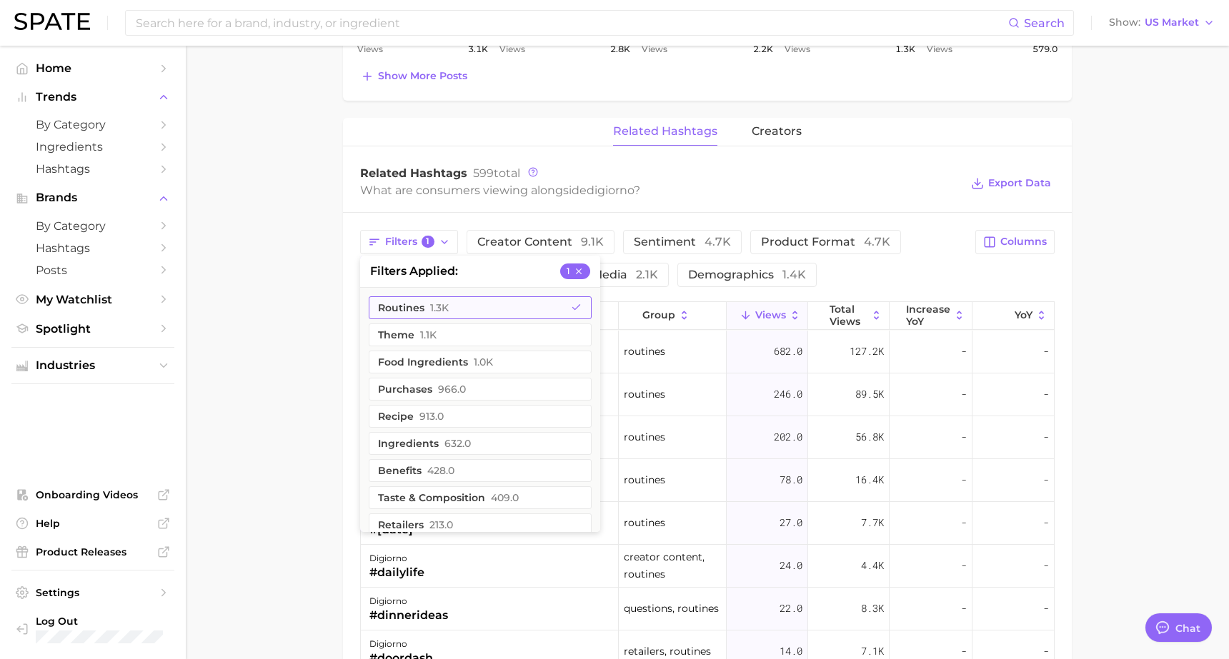
click at [474, 310] on button "routines 1.3k" at bounding box center [480, 308] width 223 height 23
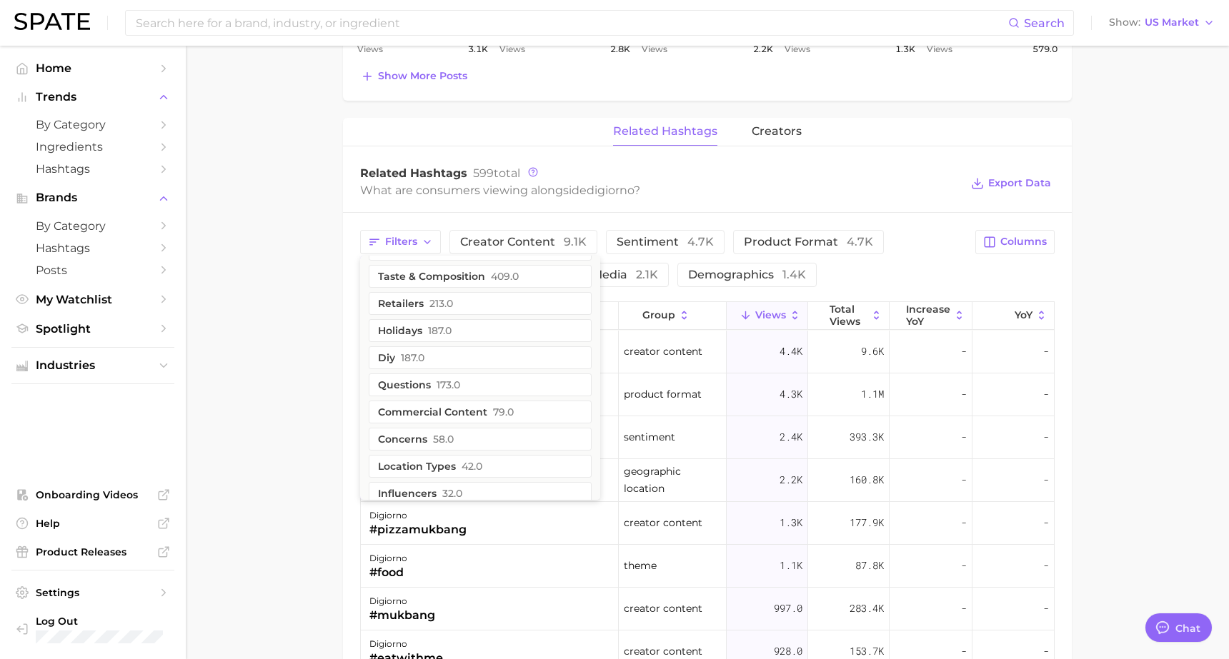
scroll to position [194, 0]
click at [449, 330] on span "187.0" at bounding box center [440, 326] width 24 height 11
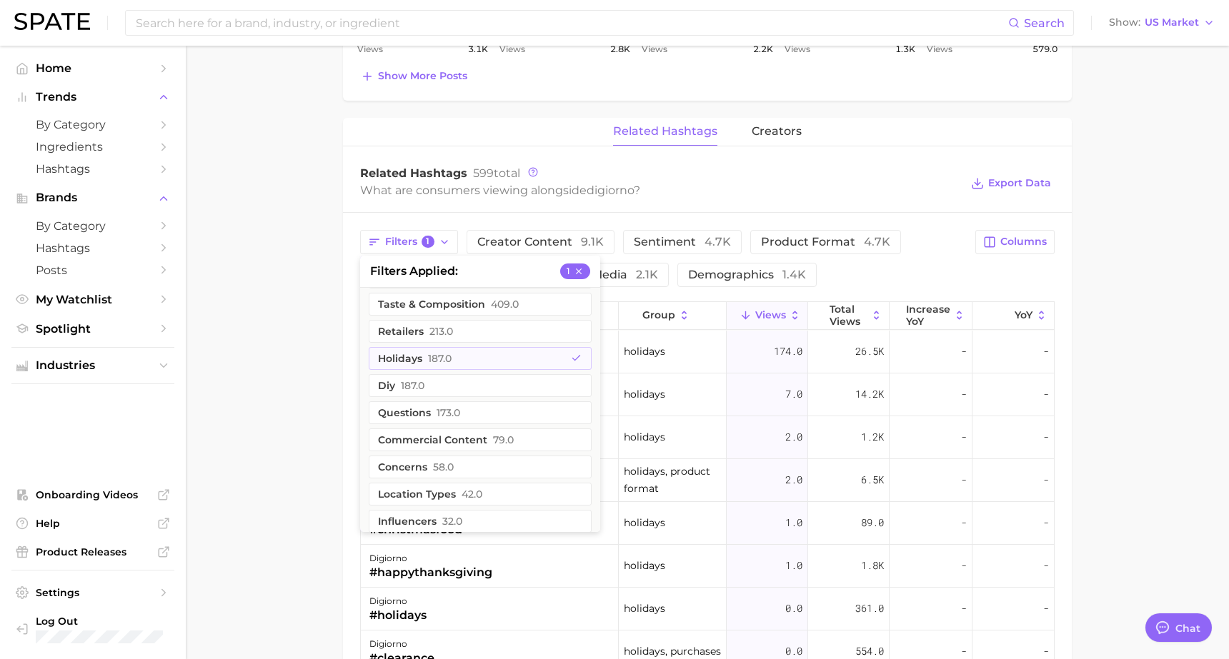
click at [321, 275] on main "Overview Google TikTok Instagram Beta brand digiorno Add to Watchlist Export Da…" at bounding box center [707, 77] width 1043 height 1944
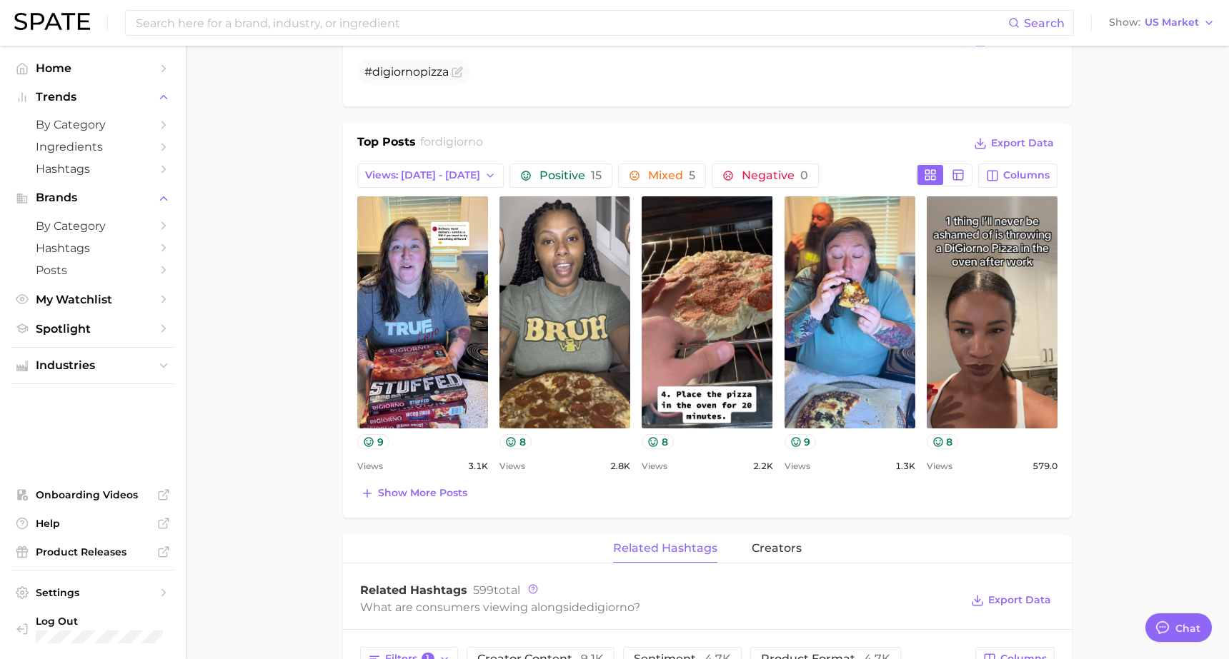
scroll to position [522, 0]
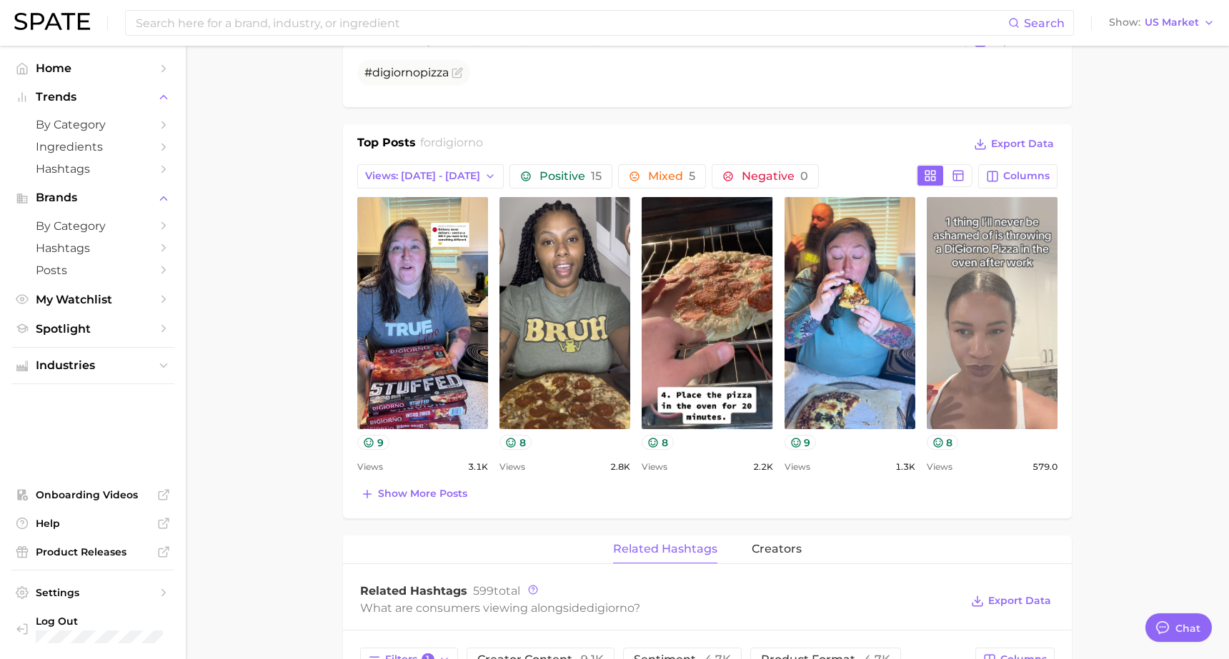
click at [1020, 363] on link "view post on TikTok" at bounding box center [992, 313] width 131 height 232
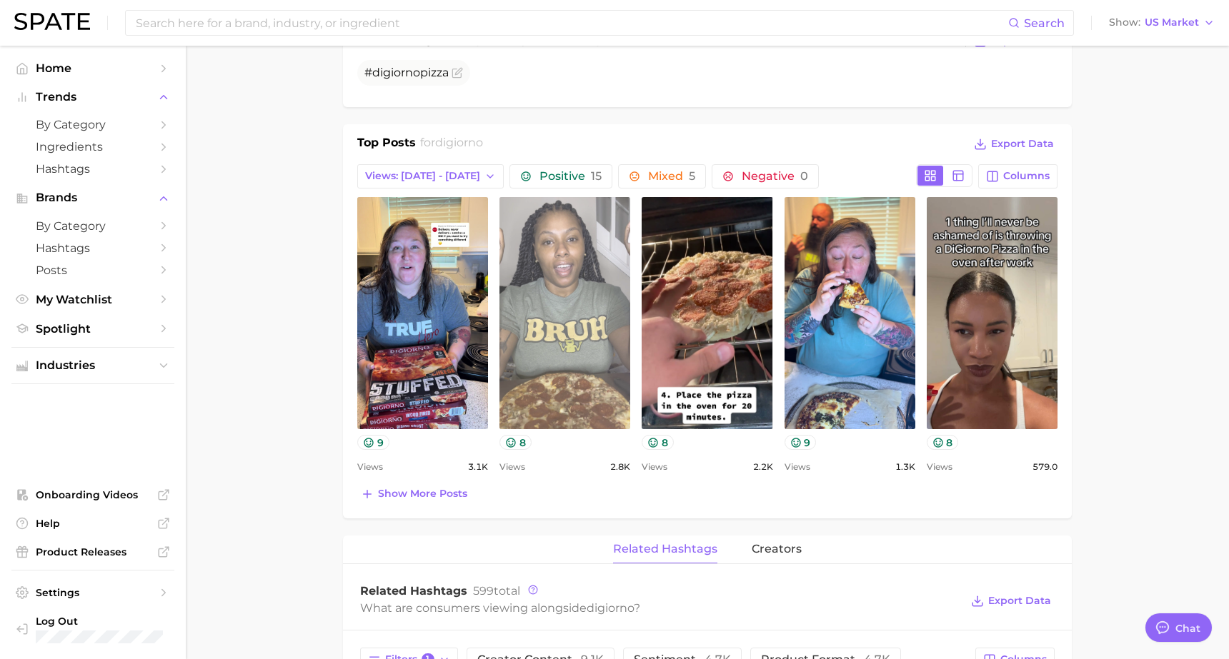
click at [542, 237] on link "view post on TikTok" at bounding box center [564, 313] width 131 height 232
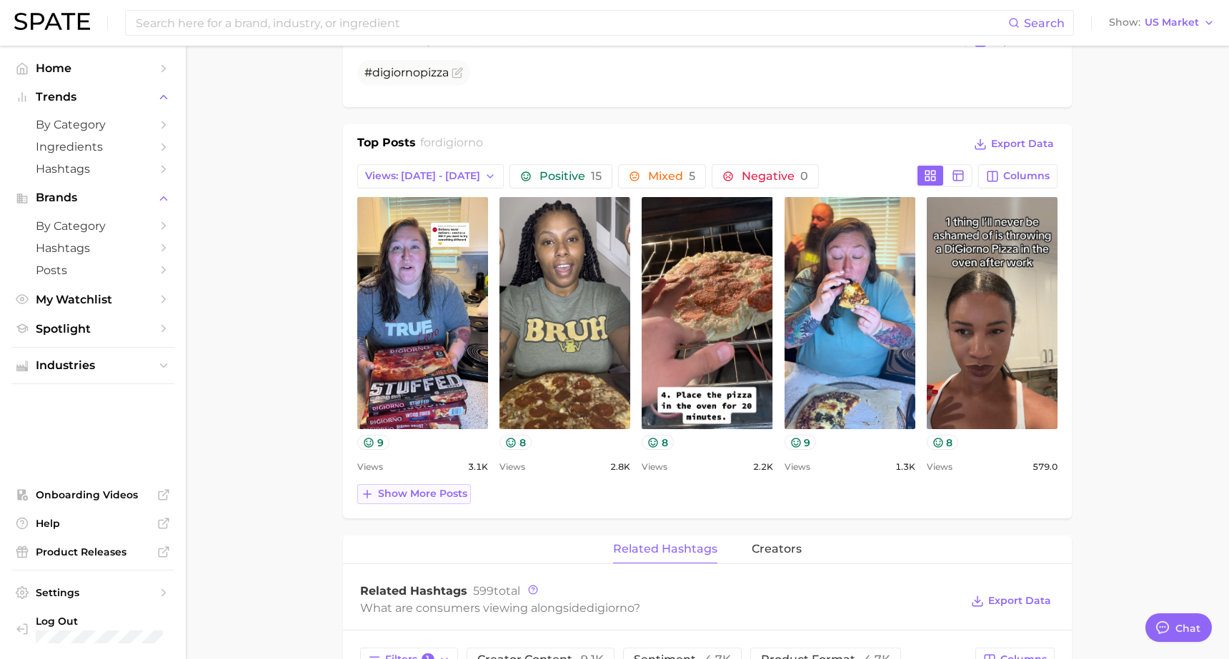
click at [427, 495] on span "Show more posts" at bounding box center [422, 494] width 89 height 12
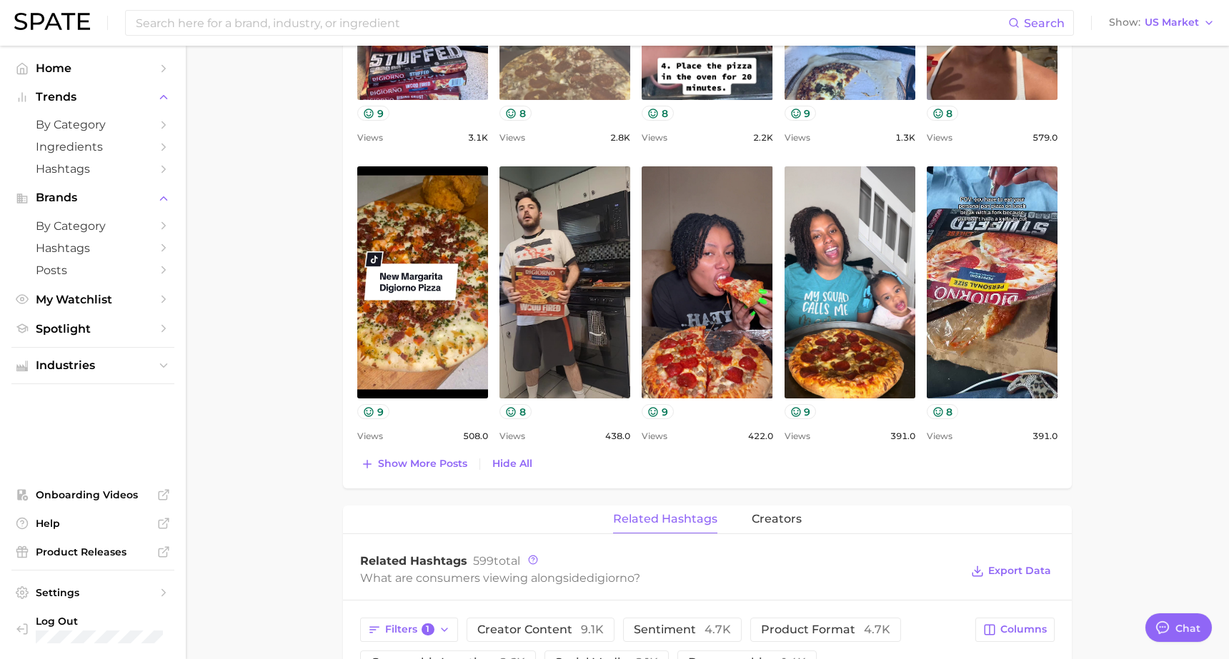
scroll to position [852, 0]
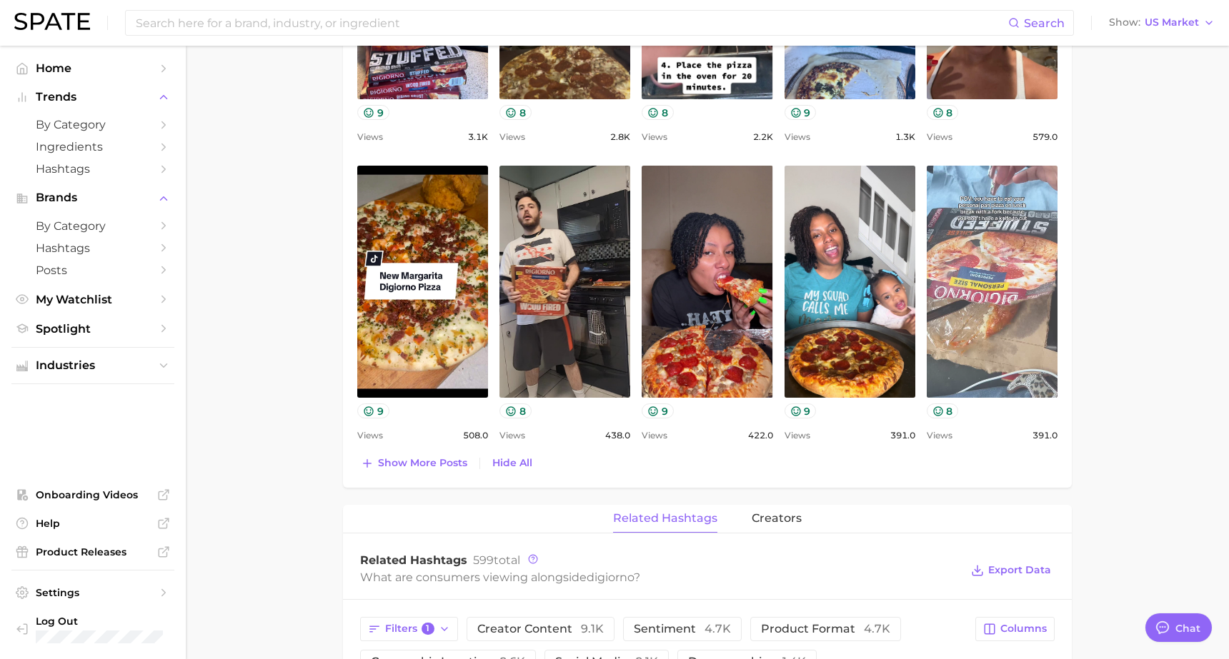
click at [1000, 268] on link "view post on TikTok" at bounding box center [992, 282] width 131 height 232
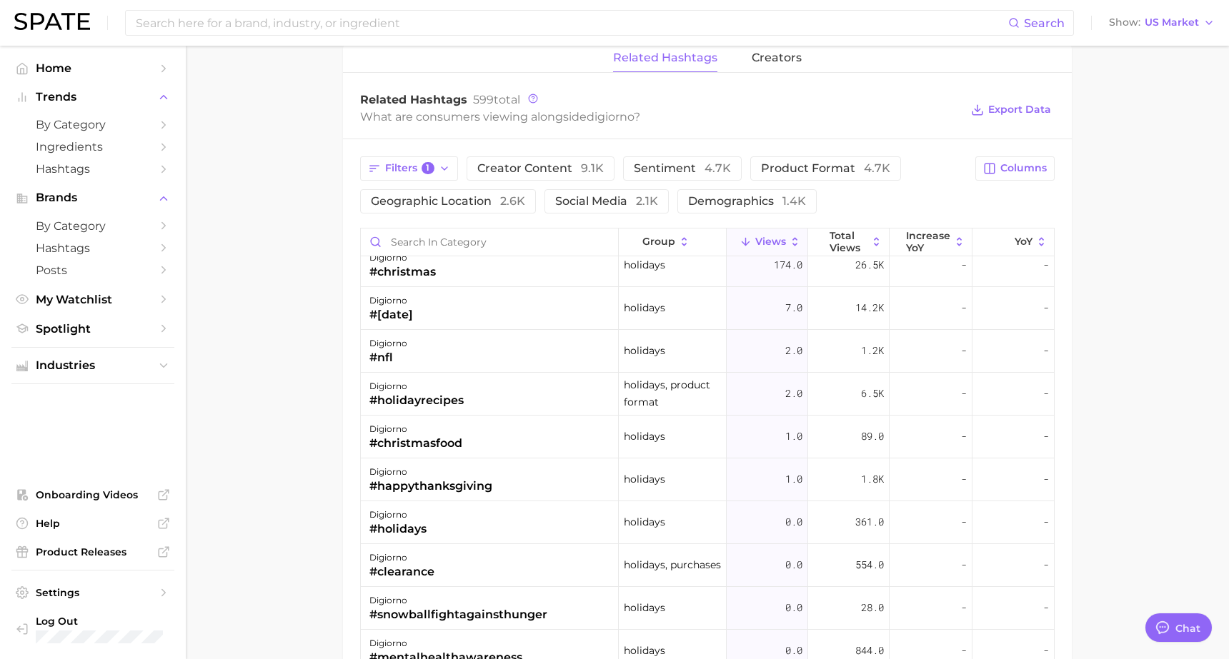
scroll to position [0, 0]
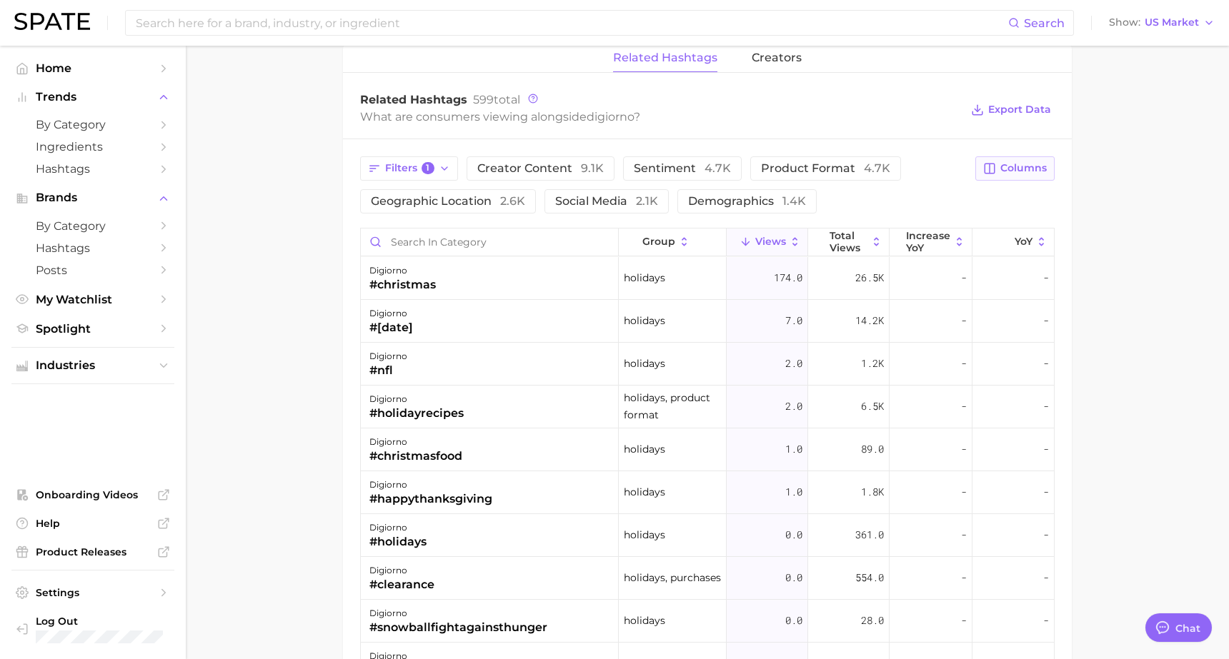
click at [1005, 177] on button "Columns" at bounding box center [1014, 168] width 79 height 24
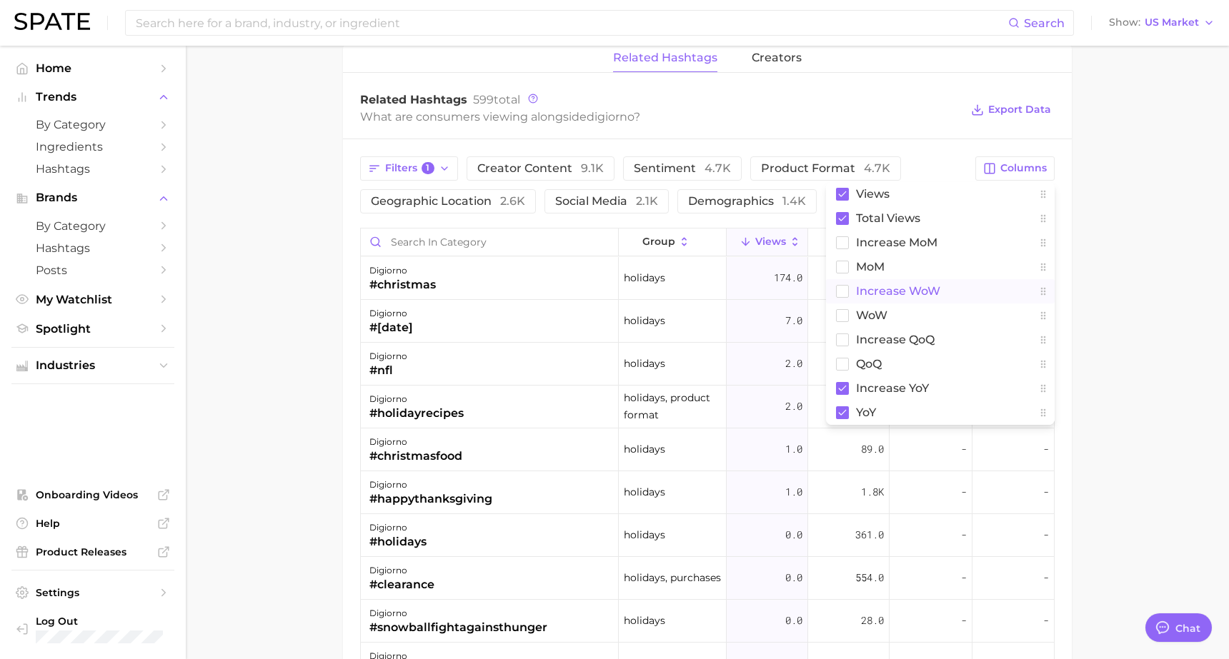
click at [886, 294] on span "Increase WoW" at bounding box center [898, 291] width 84 height 12
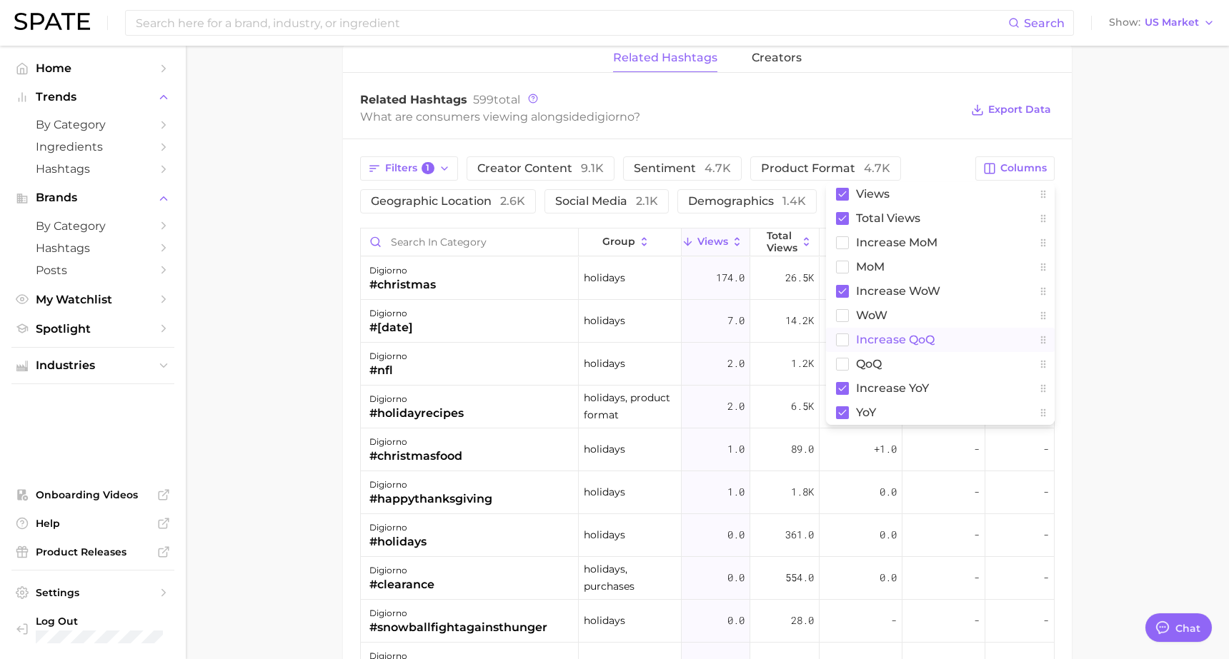
click at [872, 339] on span "increase QoQ" at bounding box center [895, 340] width 79 height 12
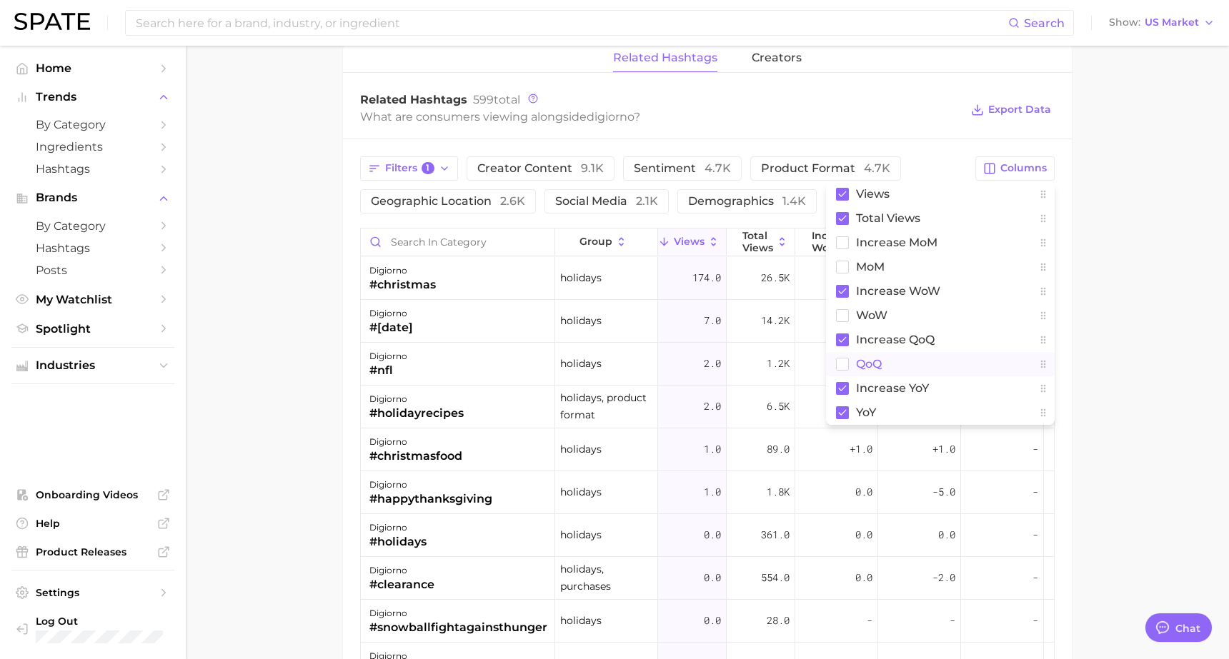
click at [860, 365] on span "QoQ" at bounding box center [869, 364] width 26 height 12
click at [1054, 137] on div "Related Hashtags 599 total What are consumers viewing alongside digiorno ? Expo…" at bounding box center [707, 109] width 729 height 57
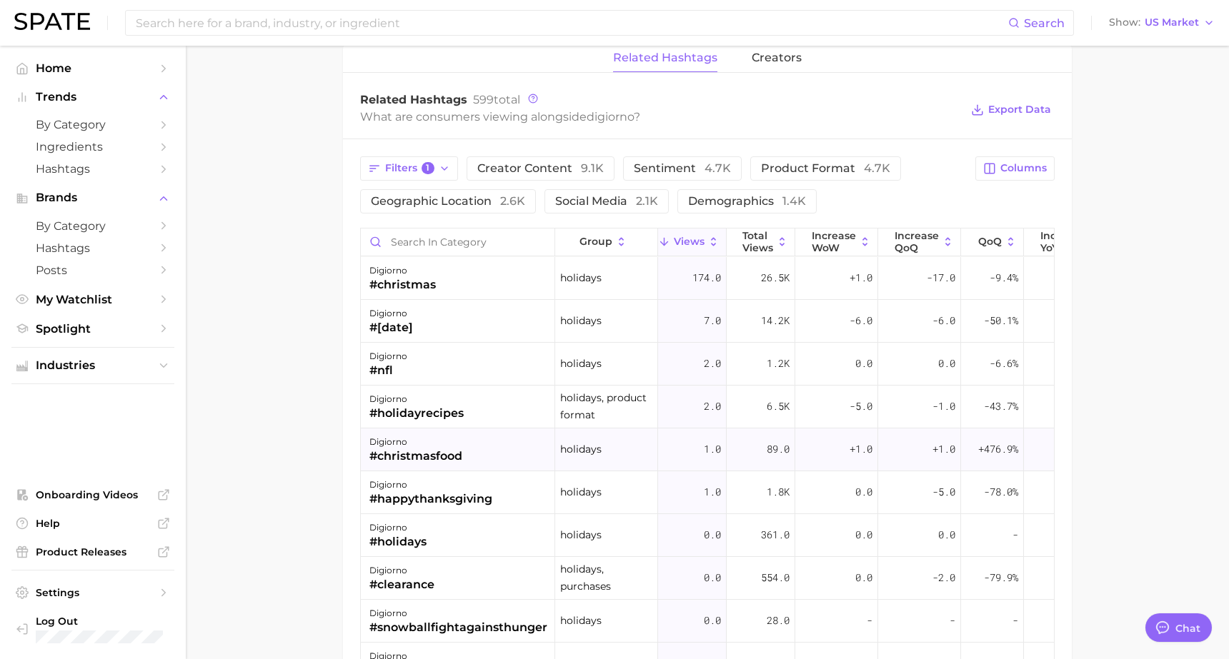
click at [531, 444] on div "digiorno #christmasfood" at bounding box center [458, 450] width 194 height 43
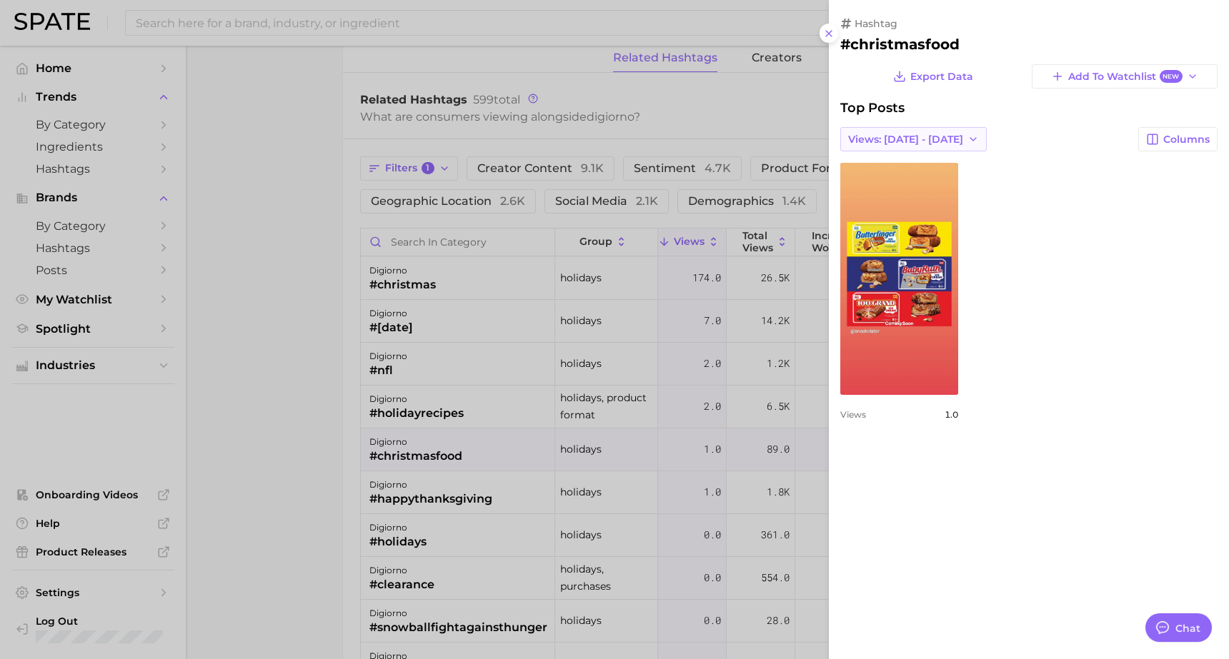
click at [952, 141] on span "Views: [DATE] - [DATE]" at bounding box center [905, 140] width 115 height 12
click at [887, 191] on span "Total Views" at bounding box center [876, 192] width 59 height 12
click at [757, 76] on div at bounding box center [614, 329] width 1229 height 659
